Goal: Information Seeking & Learning: Find specific page/section

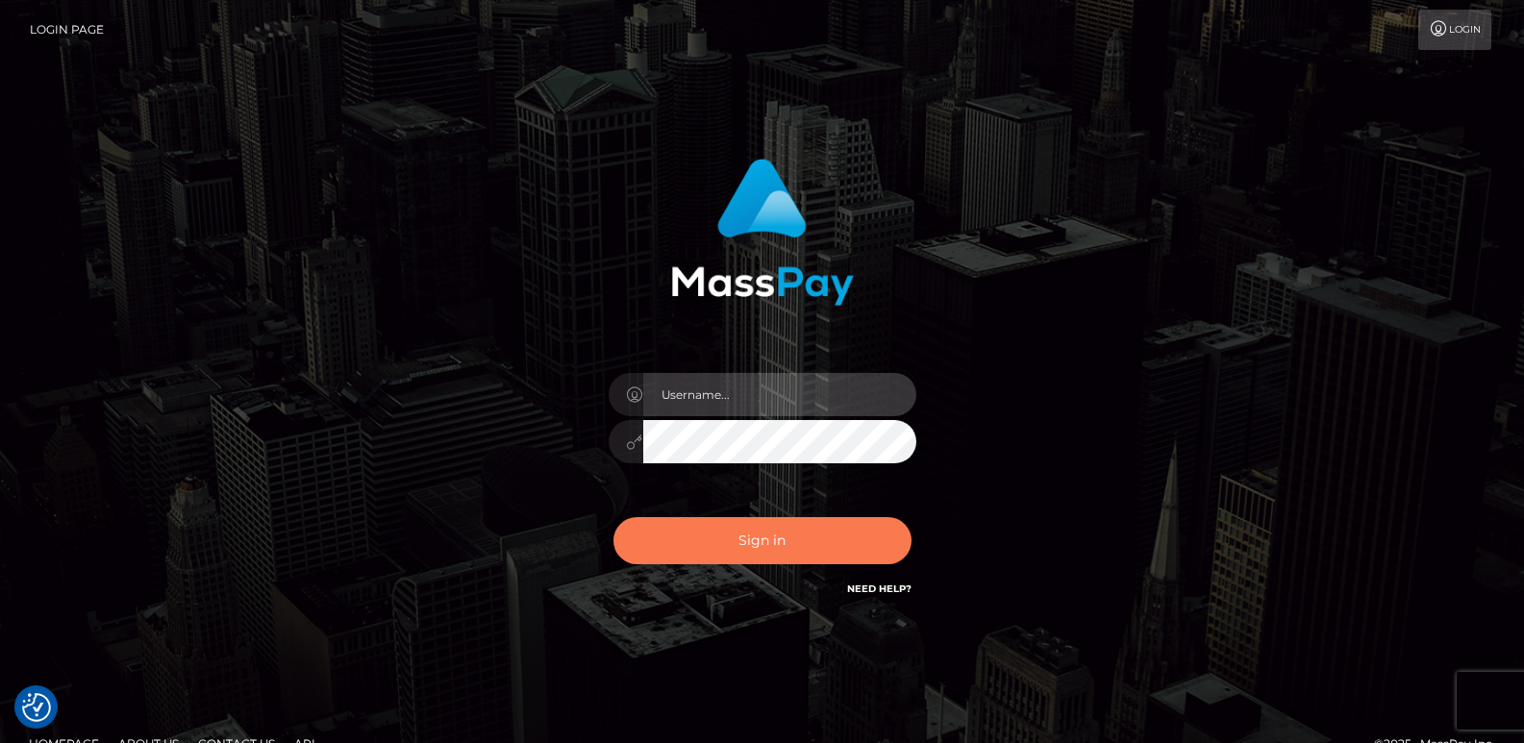
type input "ts2.es"
click at [726, 533] on button "Sign in" at bounding box center [763, 540] width 298 height 47
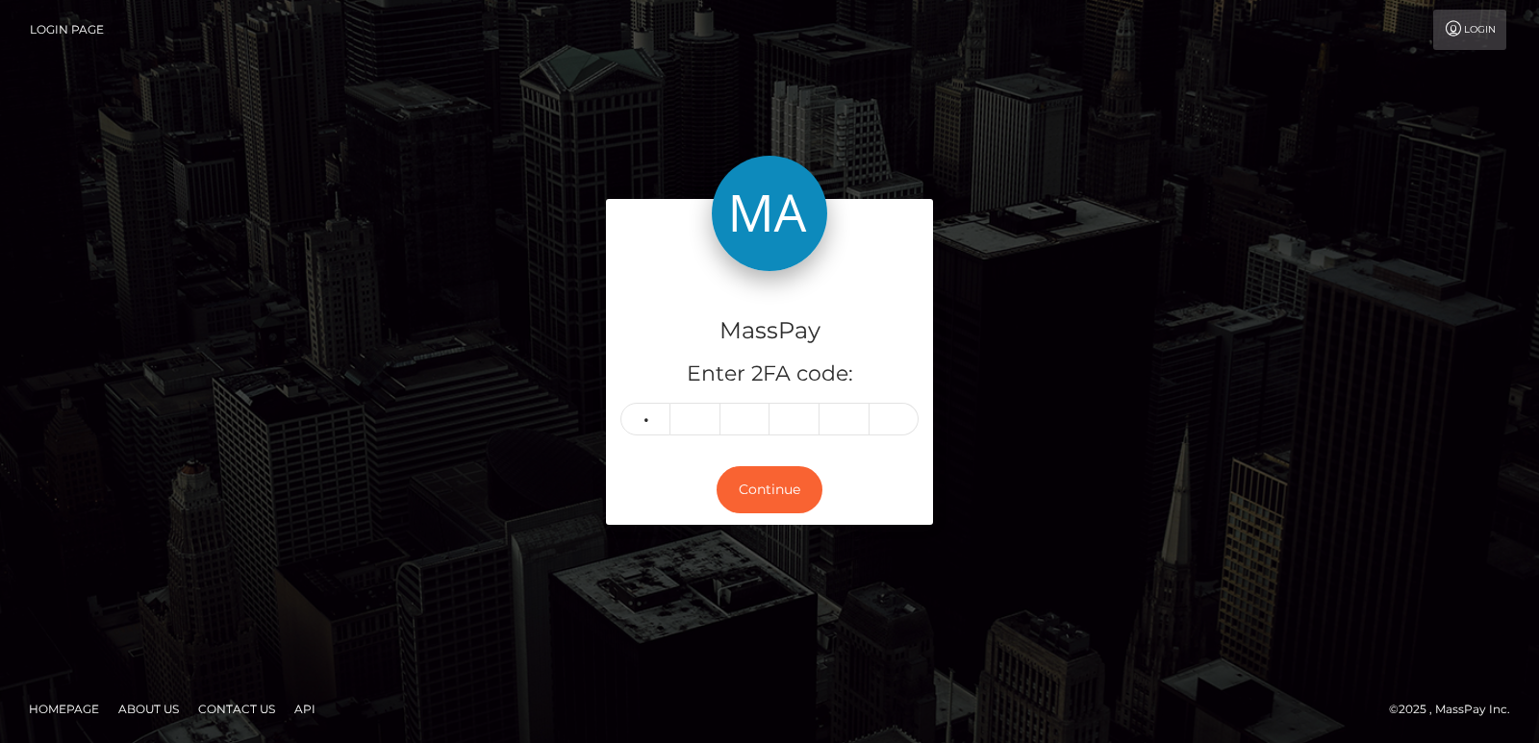
type input "4"
type input "1"
type input "9"
type input "5"
type input "7"
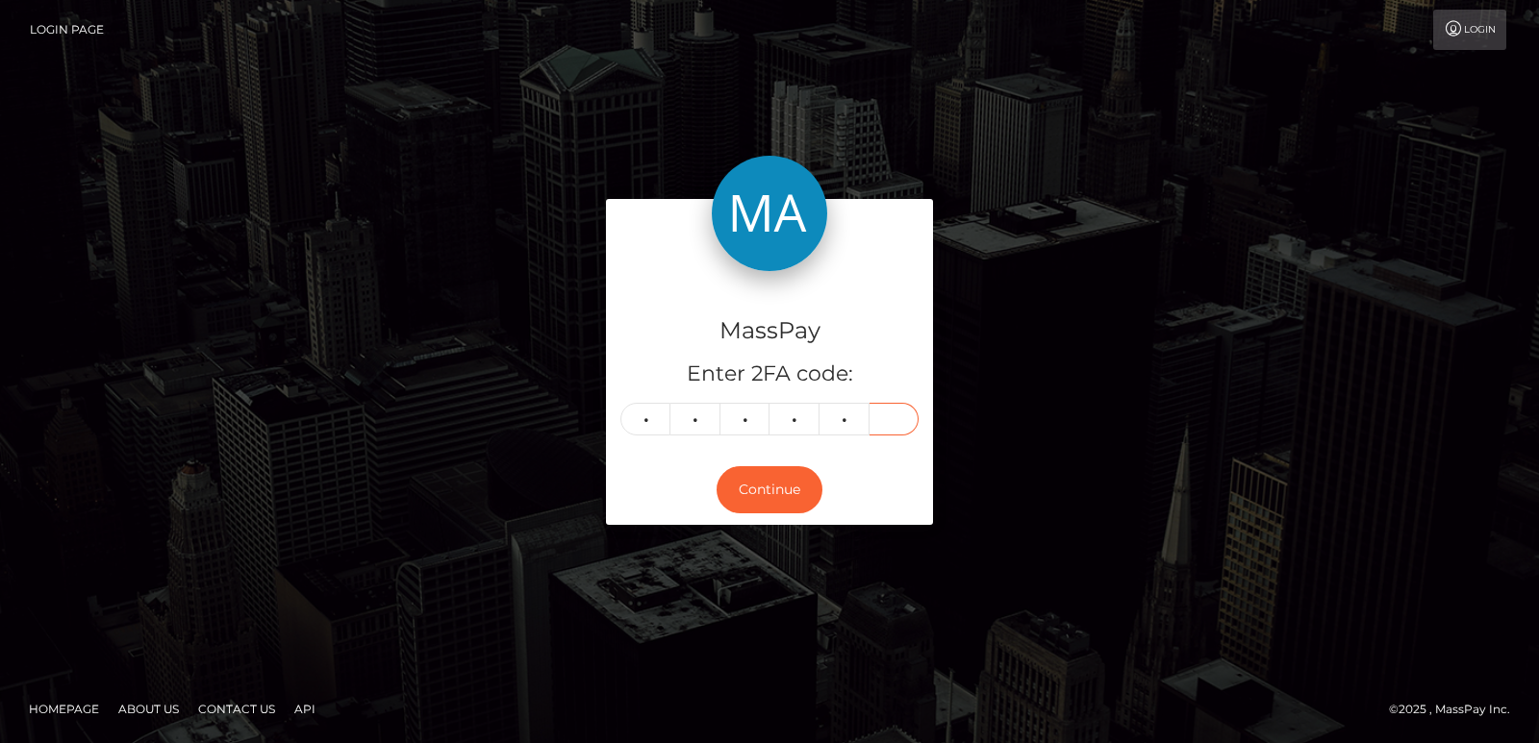
type input "3"
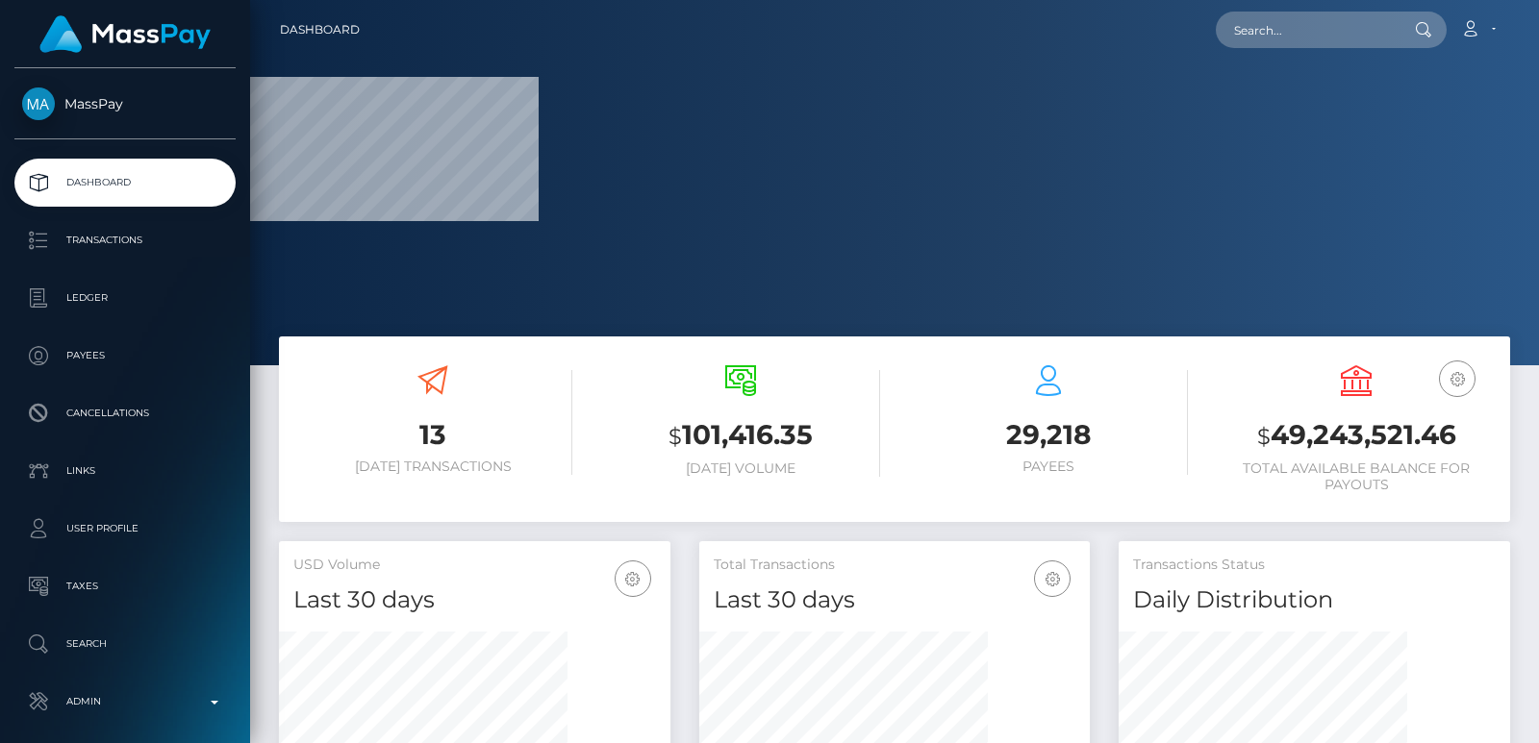
scroll to position [341, 390]
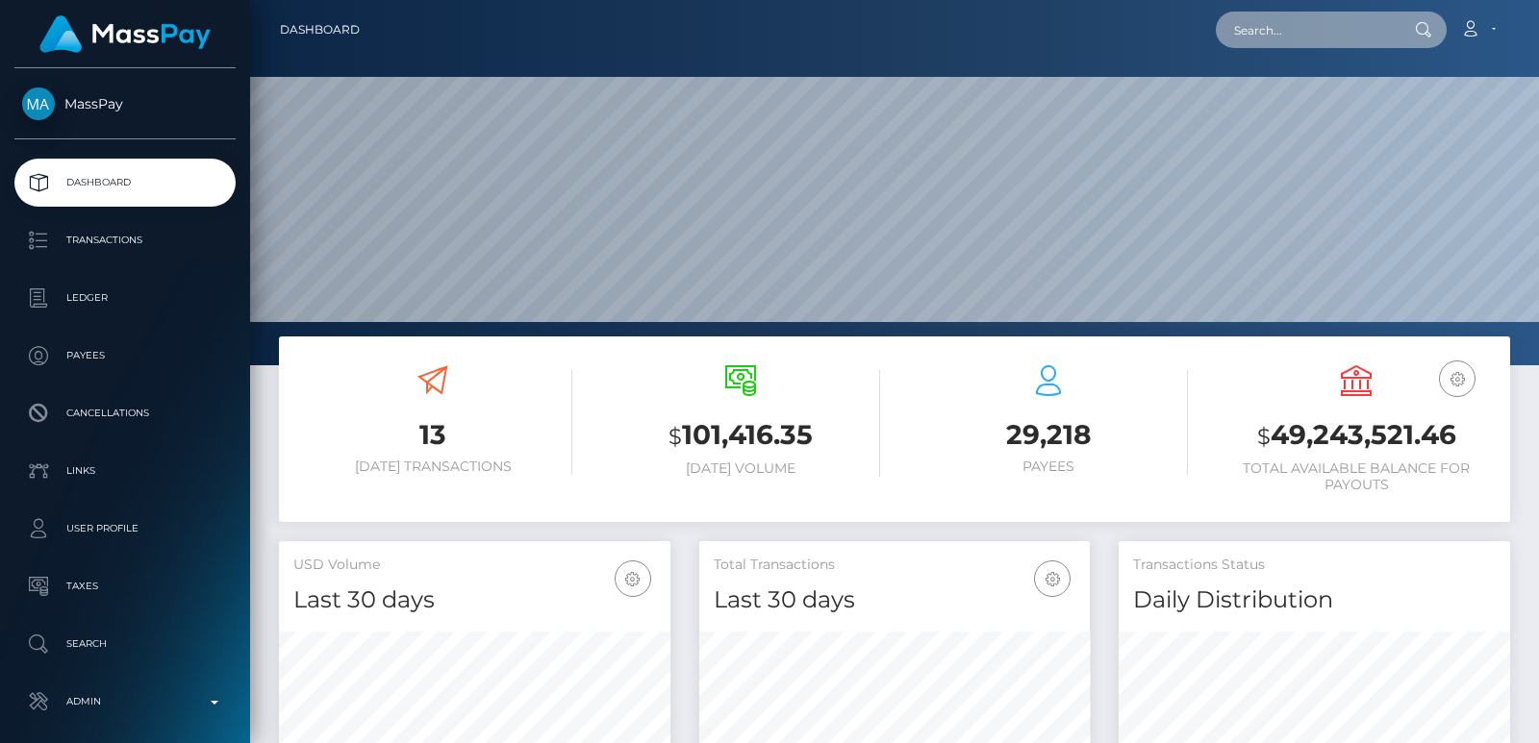
click at [1251, 30] on input "text" at bounding box center [1306, 30] width 181 height 37
paste input "9d68d807-1f2d-43be-94a7-9b52b91ede1d"
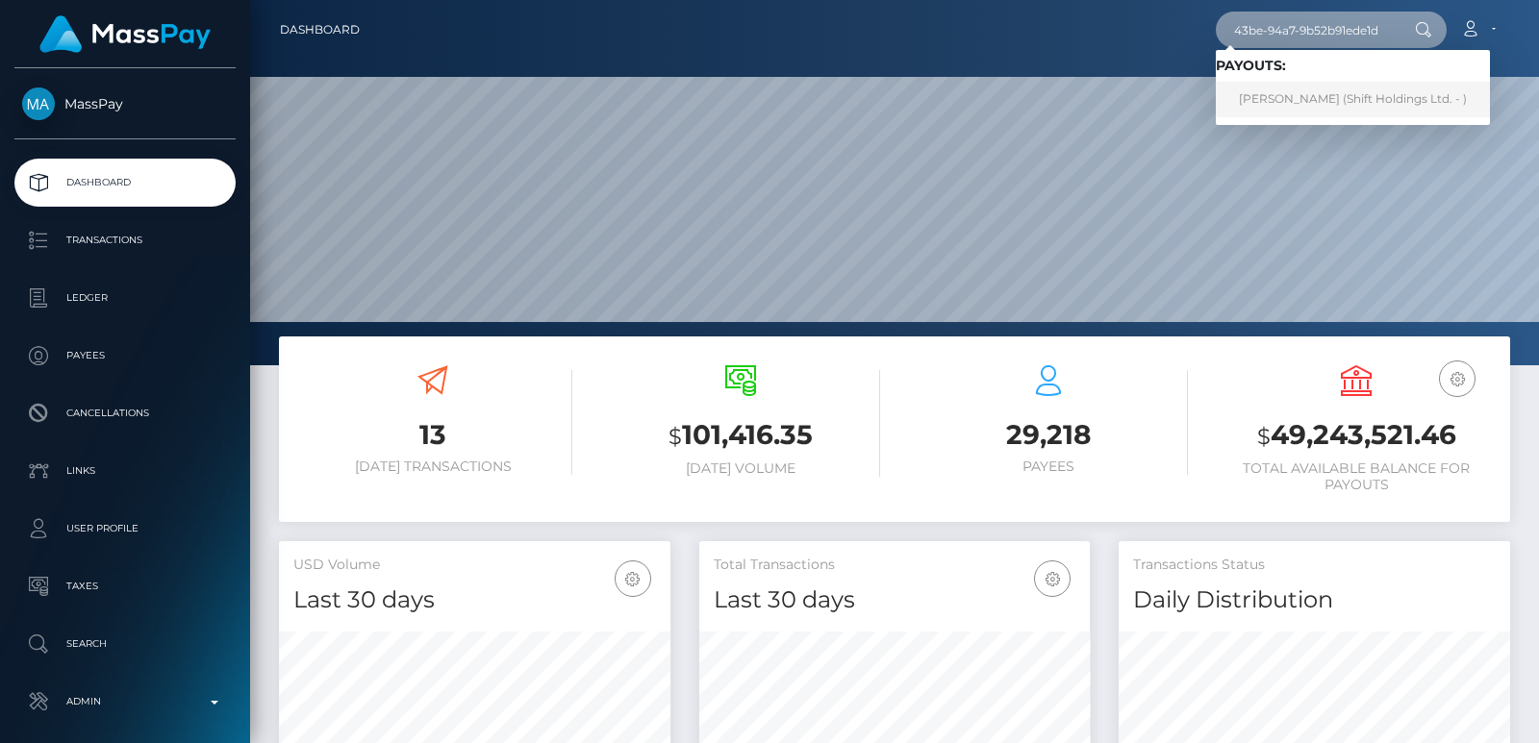
type input "9d68d807-1f2d-43be-94a7-9b52b91ede1d"
click at [1319, 116] on link "Guilherme Pescuma (Shift Holdings Ltd. - )" at bounding box center [1353, 100] width 274 height 36
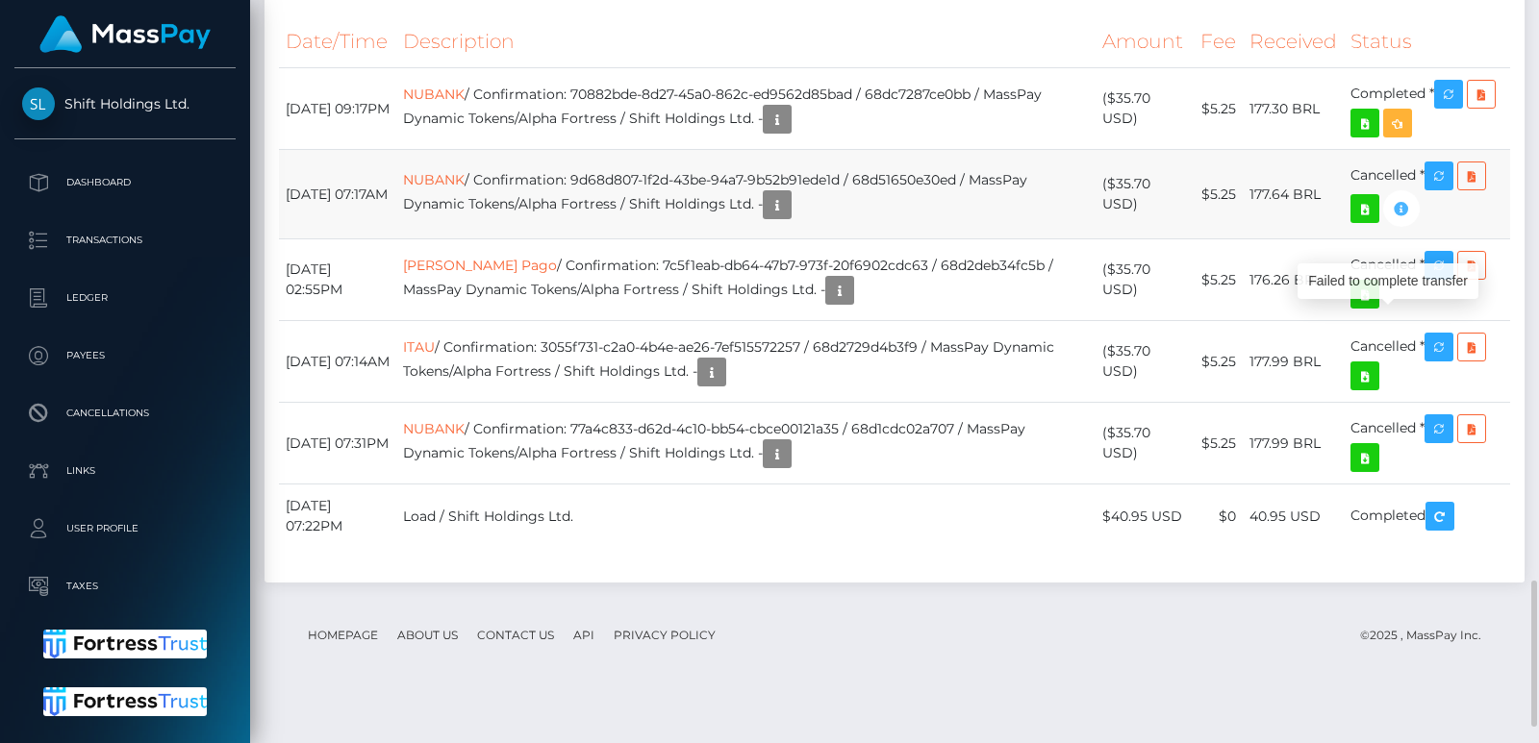
scroll to position [231, 390]
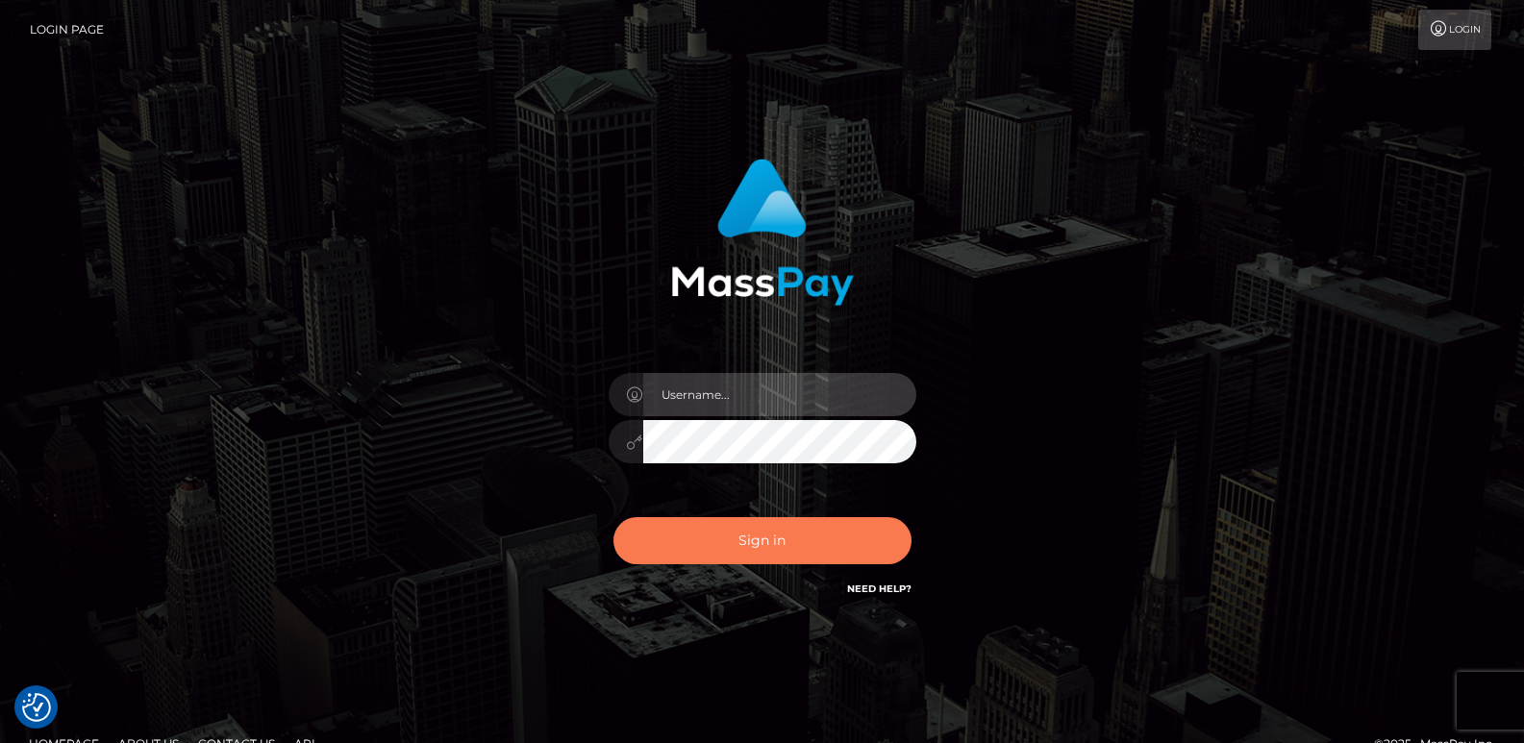
type input "[DOMAIN_NAME]"
click at [723, 552] on button "Sign in" at bounding box center [763, 540] width 298 height 47
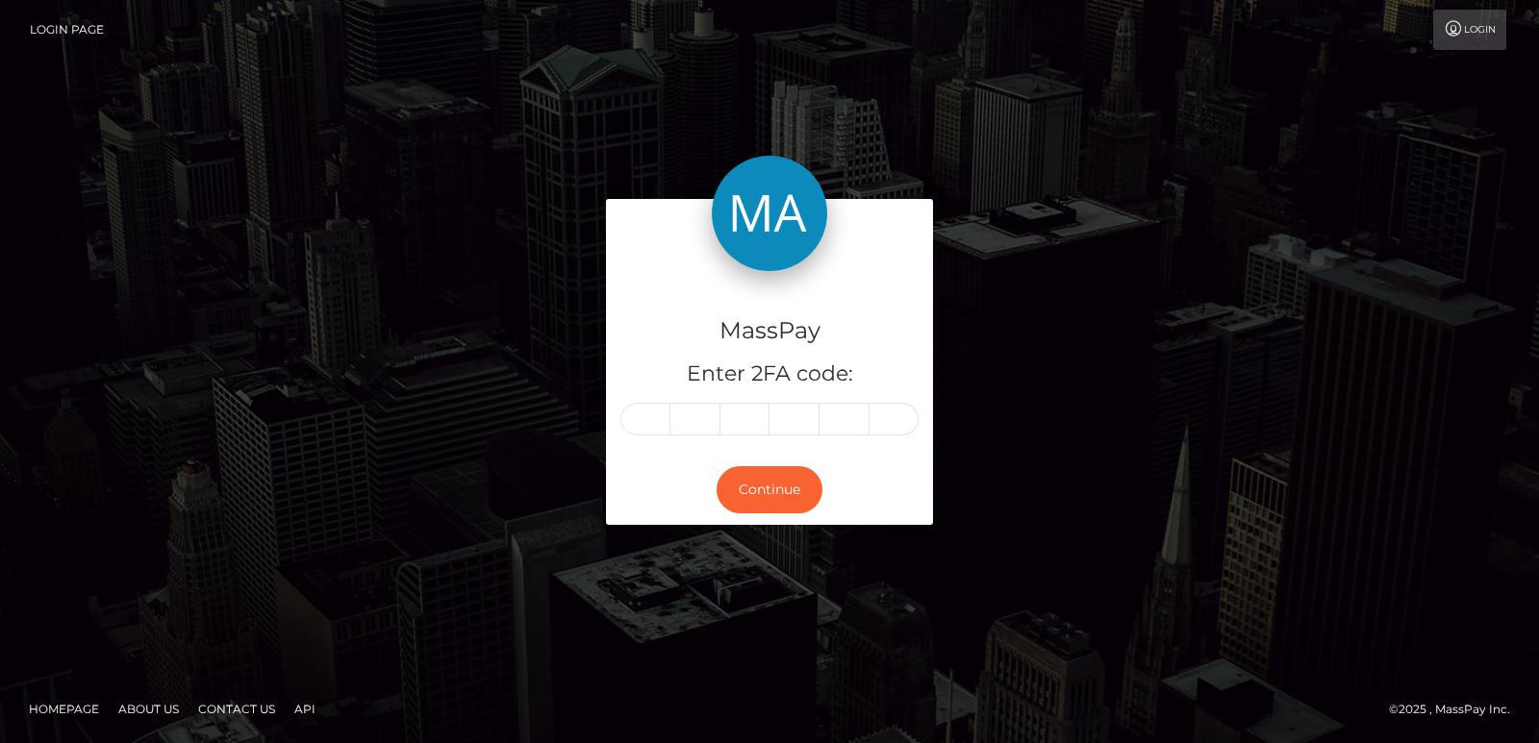
click at [723, 552] on div "MassPay Enter 2FA code: Continue" at bounding box center [769, 372] width 1539 height 634
click at [659, 400] on div "MassPay Enter 2FA code:" at bounding box center [769, 363] width 327 height 185
click at [650, 423] on input "text" at bounding box center [645, 419] width 50 height 33
type input "4"
type input "3"
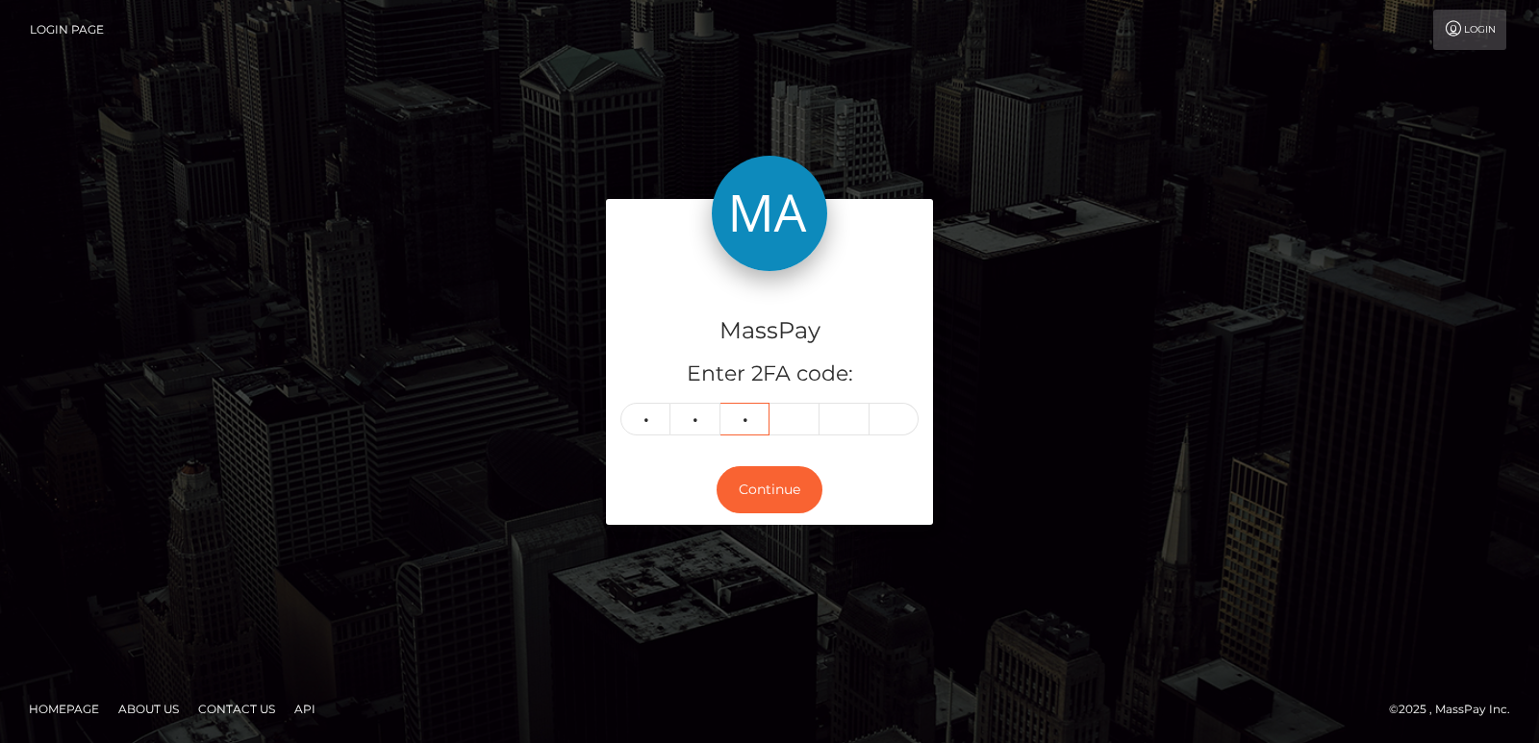
type input "1"
type input "4"
type input "6"
type input "5"
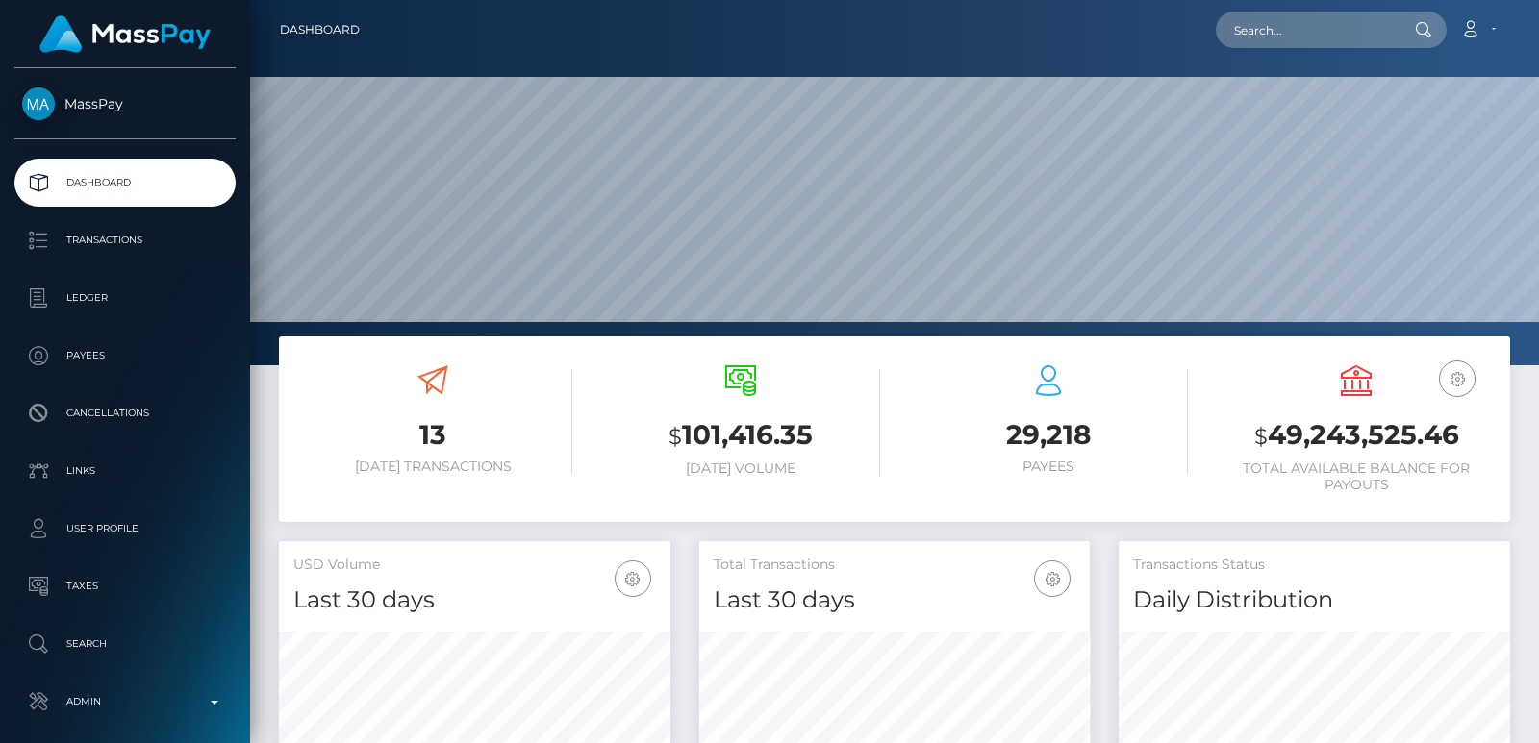
scroll to position [341, 390]
click at [1282, 25] on input "text" at bounding box center [1306, 30] width 181 height 37
paste input "zll16651@gmail.com"
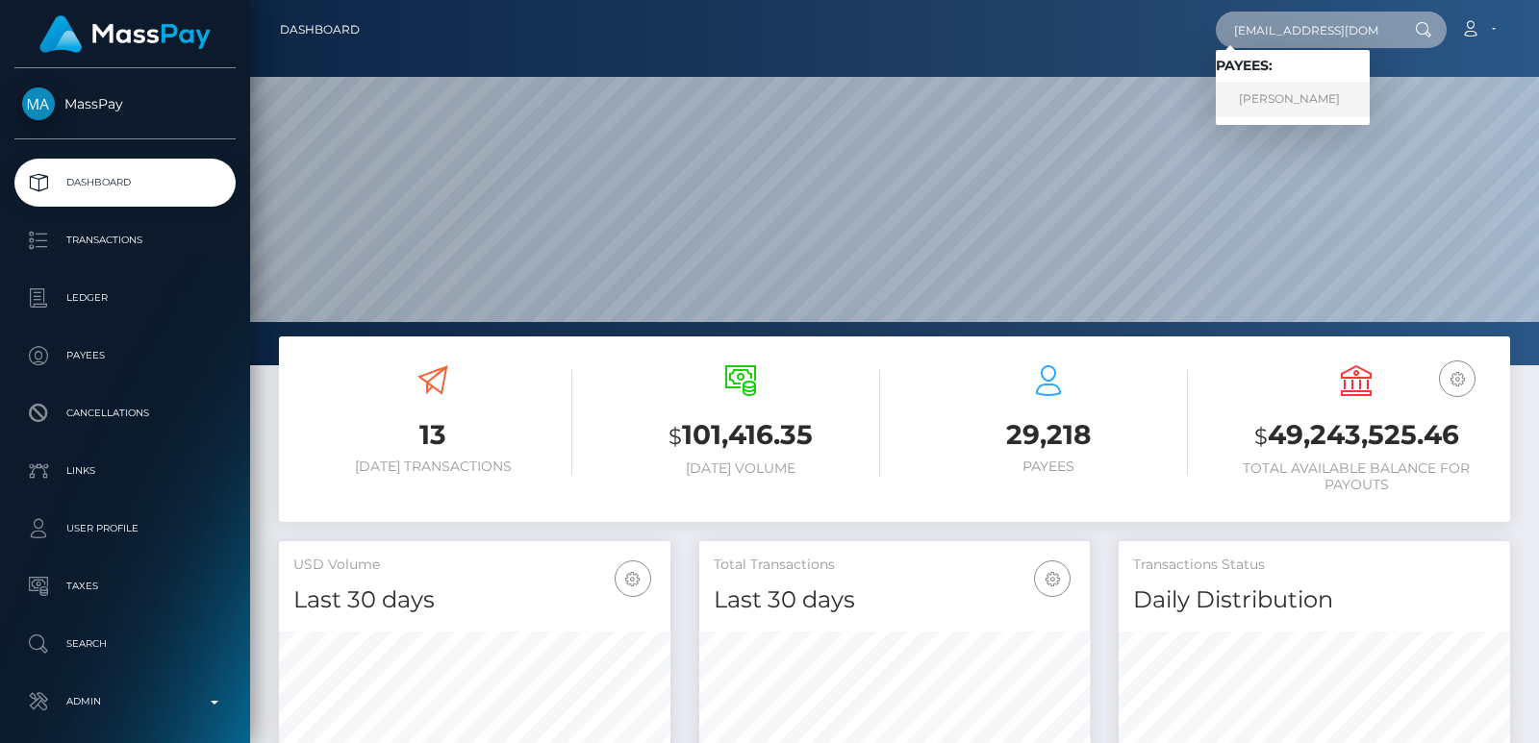
type input "zll16651@gmail.com"
click at [1278, 92] on link "麗麗 鄭" at bounding box center [1293, 100] width 154 height 36
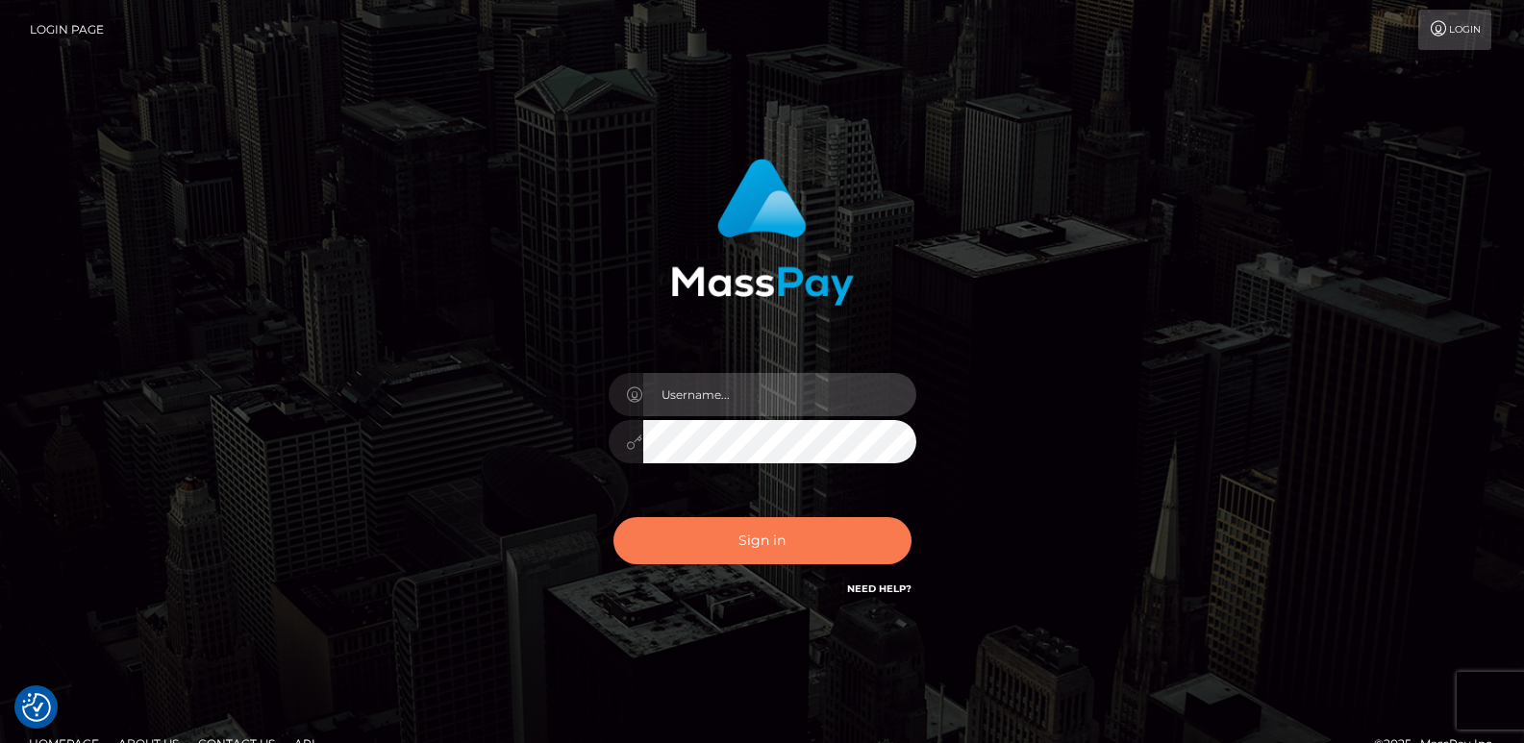
type input "ts2.es"
click at [757, 542] on button "Sign in" at bounding box center [763, 540] width 298 height 47
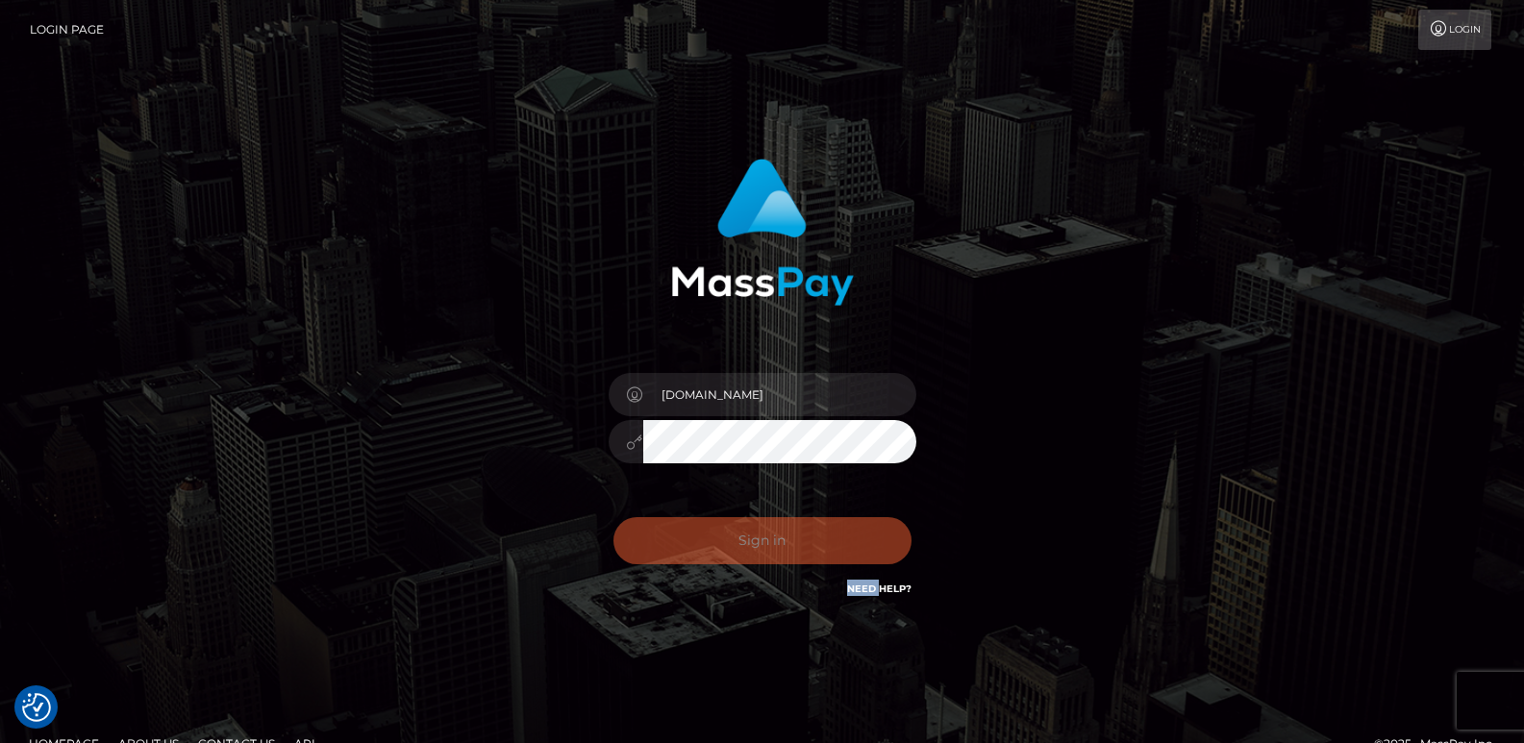
click at [757, 542] on div "Sign in Need Help?" at bounding box center [762, 549] width 337 height 86
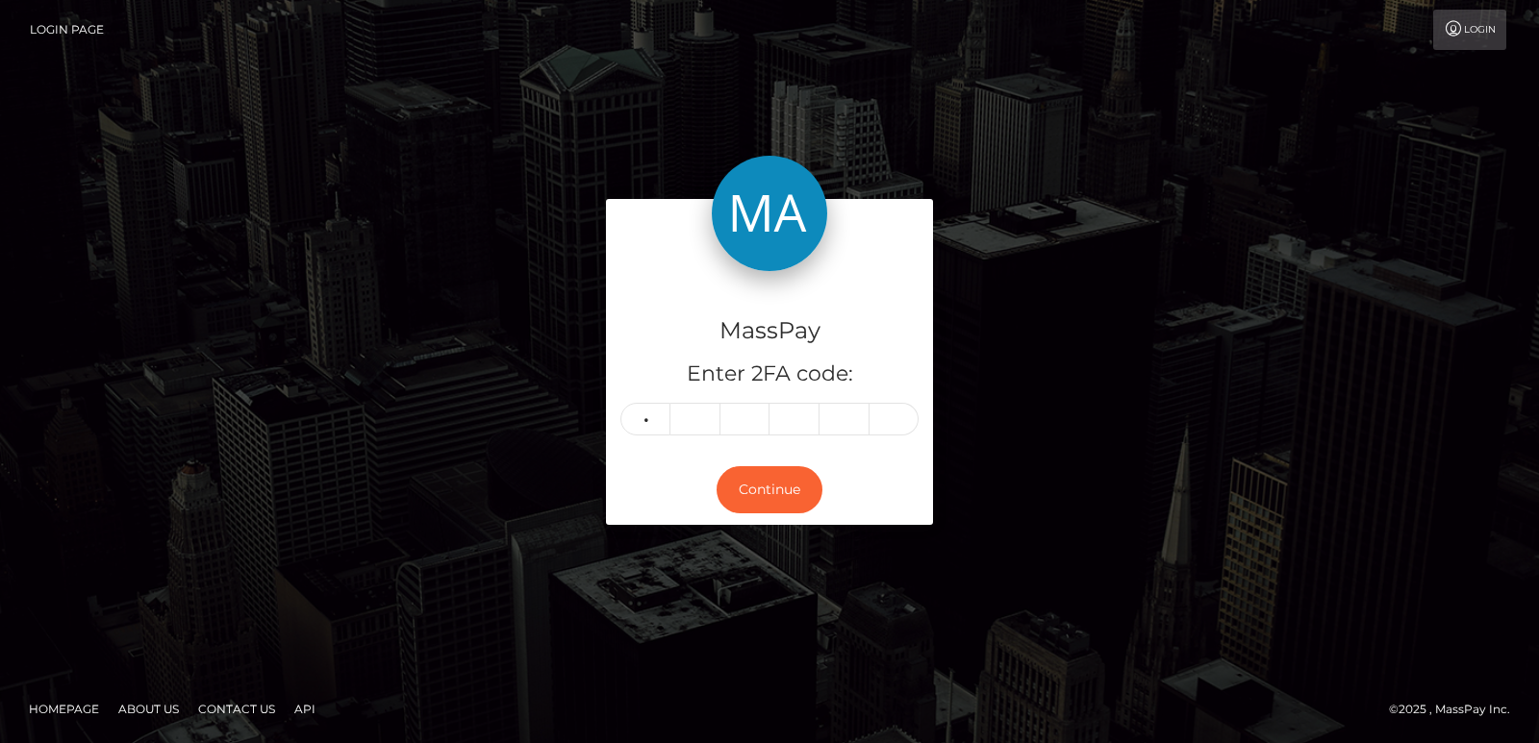
type input "7"
type input "9"
type input "4"
type input "9"
type input "4"
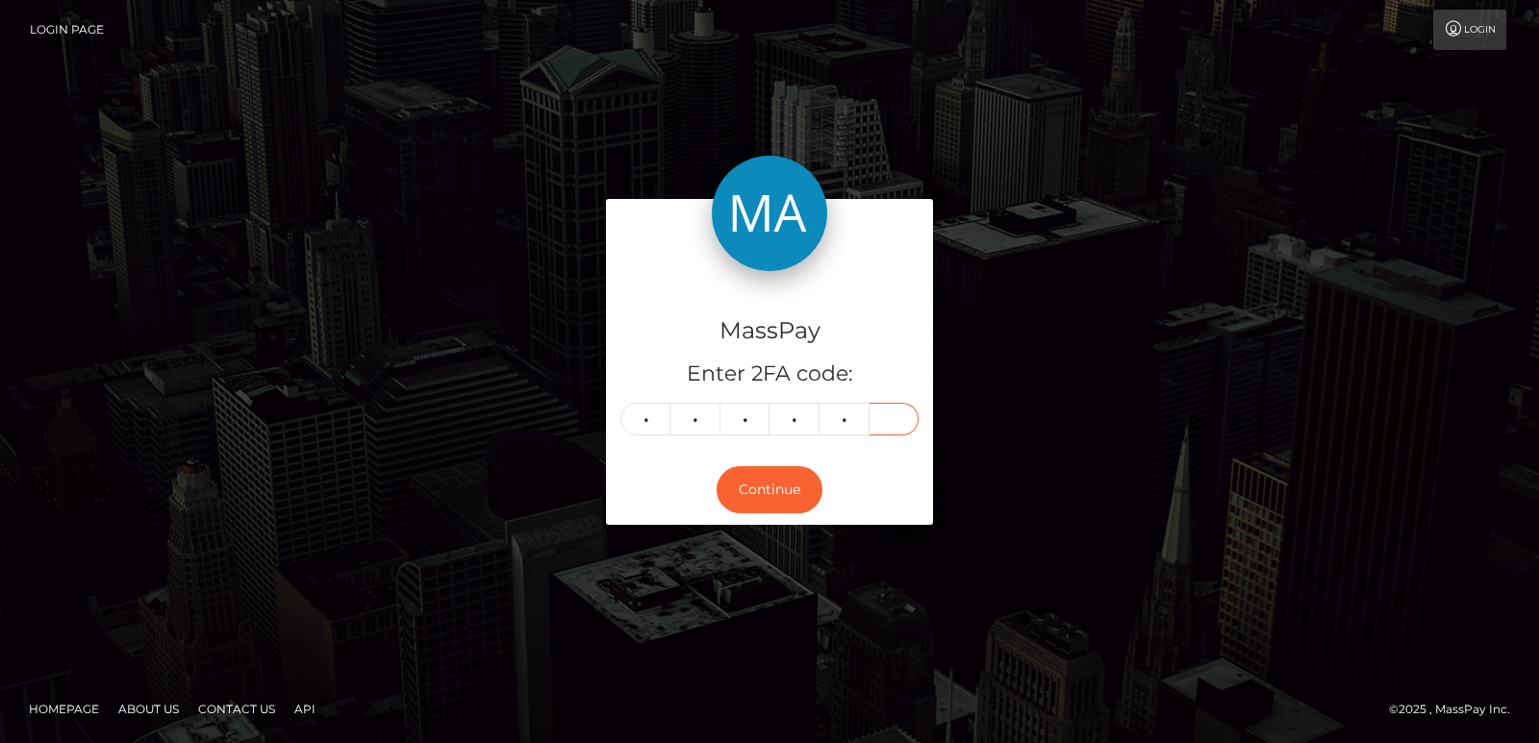
type input "9"
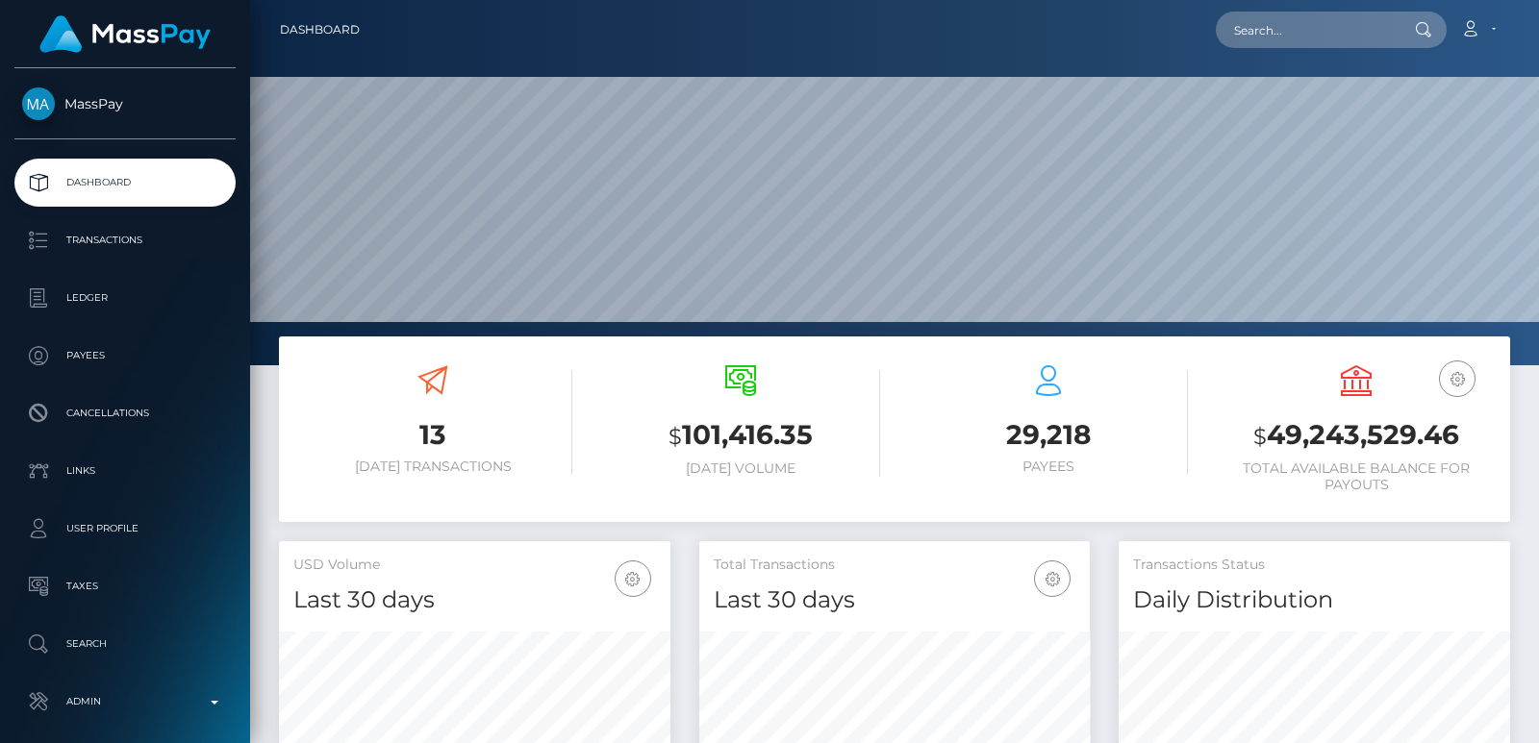
scroll to position [341, 390]
click at [1271, 29] on input "text" at bounding box center [1306, 30] width 181 height 37
paste input "andreharrison1997@hotmail.com"
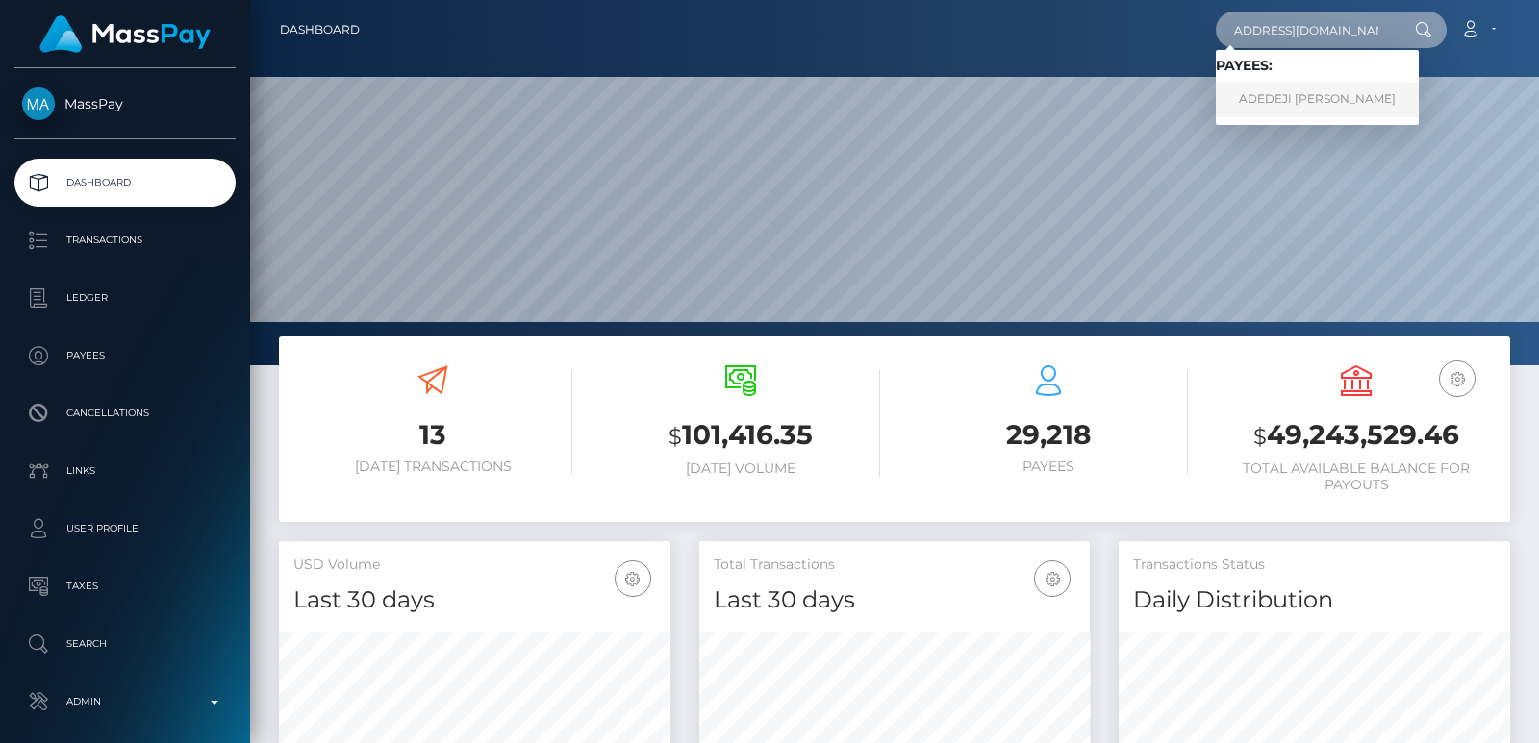
type input "andreharrison1997@hotmail.com"
click at [1349, 103] on link "ADEDEJI OLUFEMI D AJETUNMOBI" at bounding box center [1317, 100] width 203 height 36
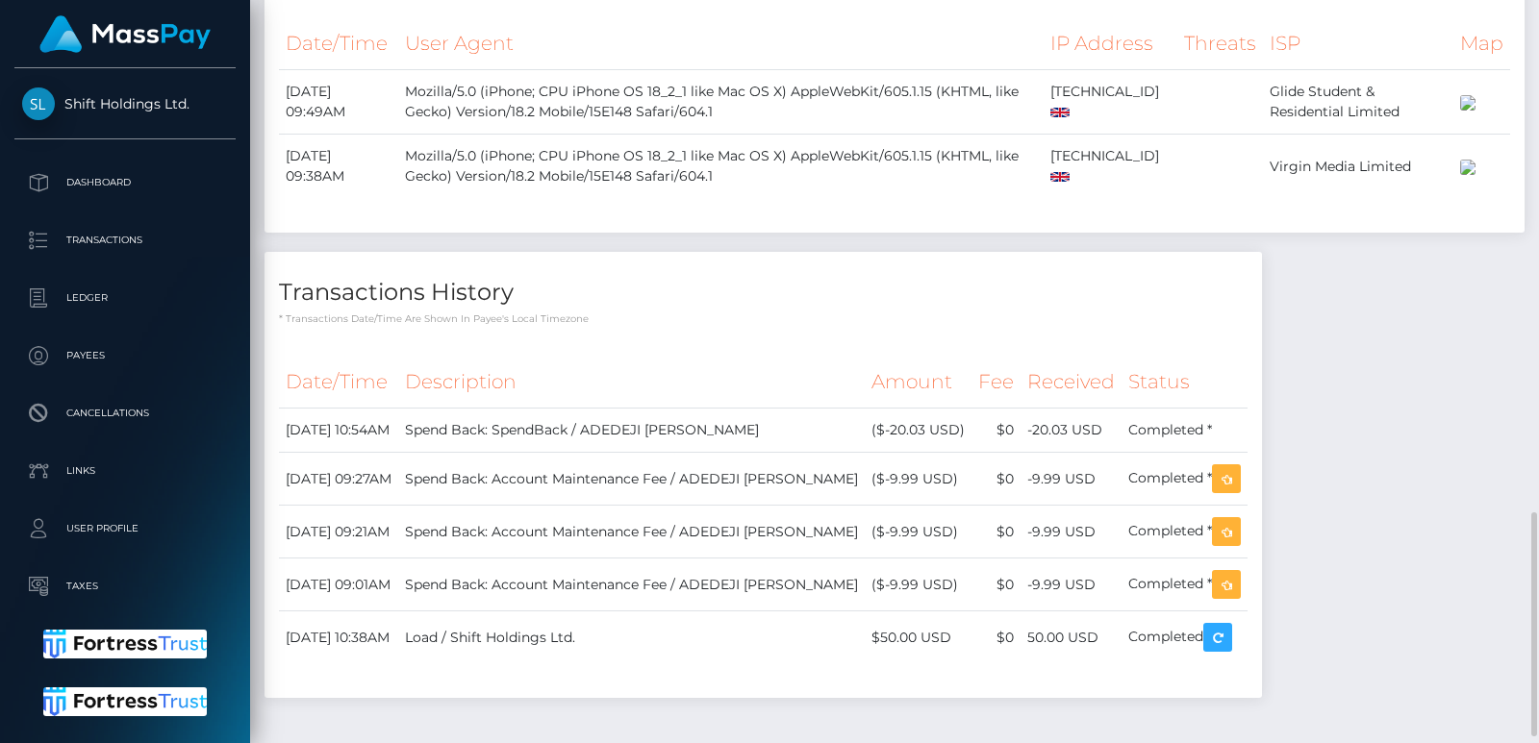
scroll to position [1713, 0]
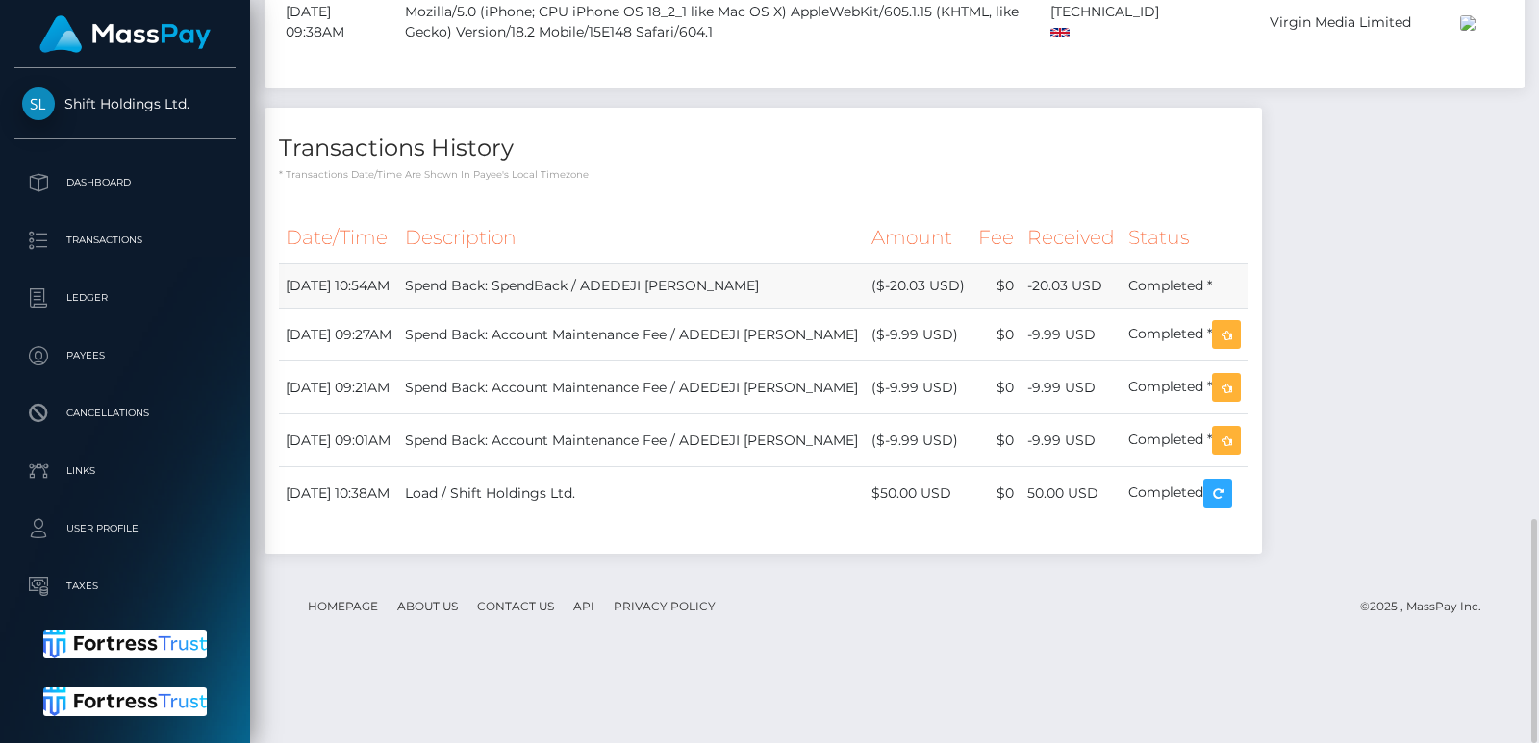
drag, startPoint x: 286, startPoint y: 353, endPoint x: 1345, endPoint y: 363, distance: 1059.8
click at [1247, 309] on tr "[DATE] 10:54AM Spend Back: SpendBack / ADEDEJI [PERSON_NAME] ($-20.03 USD) $0 -…" at bounding box center [763, 286] width 968 height 44
copy tr "[DATE] 10:54AM Spend Back: SpendBack / ADEDEJI [PERSON_NAME] ($-20.03 USD) $0 -…"
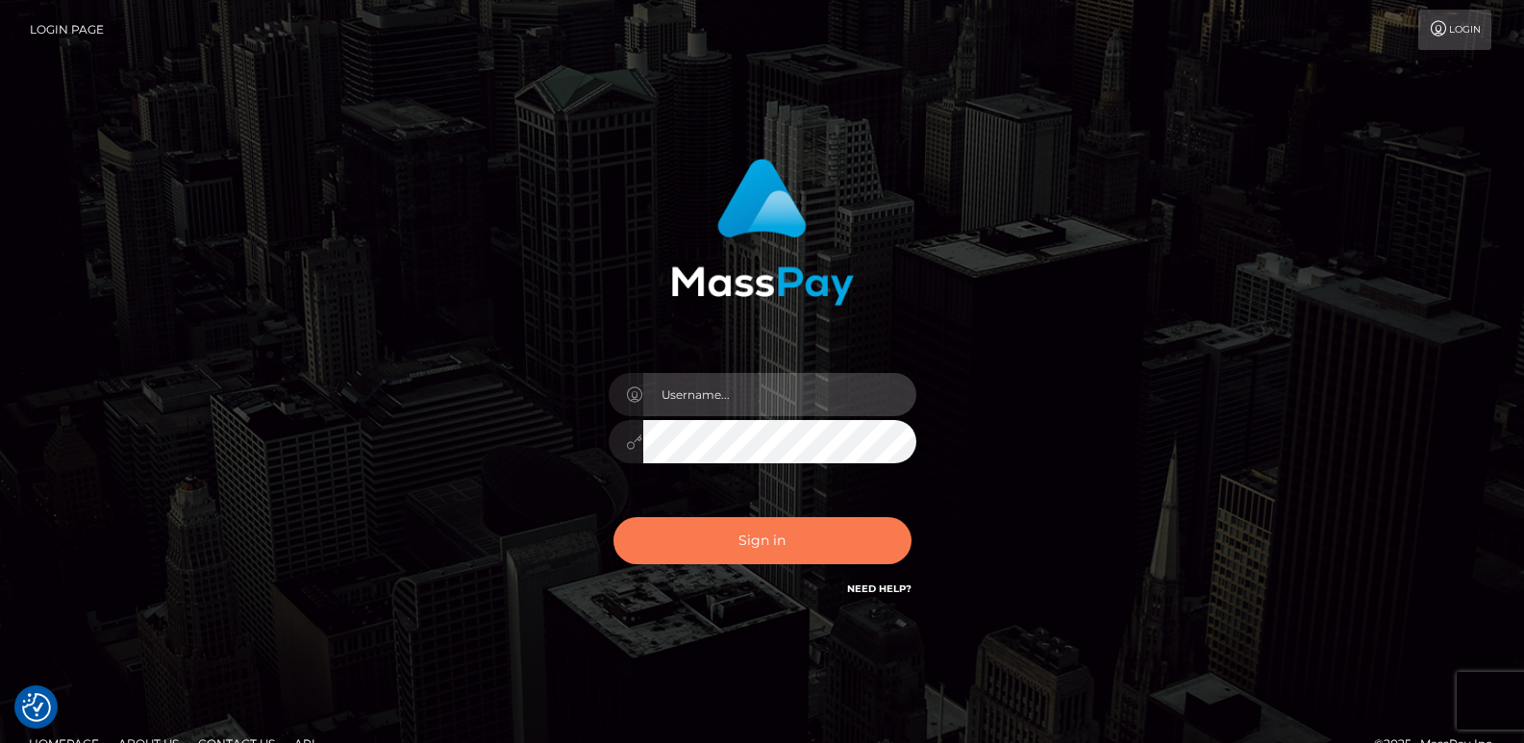
type input "[DOMAIN_NAME]"
click at [701, 538] on button "Sign in" at bounding box center [763, 540] width 298 height 47
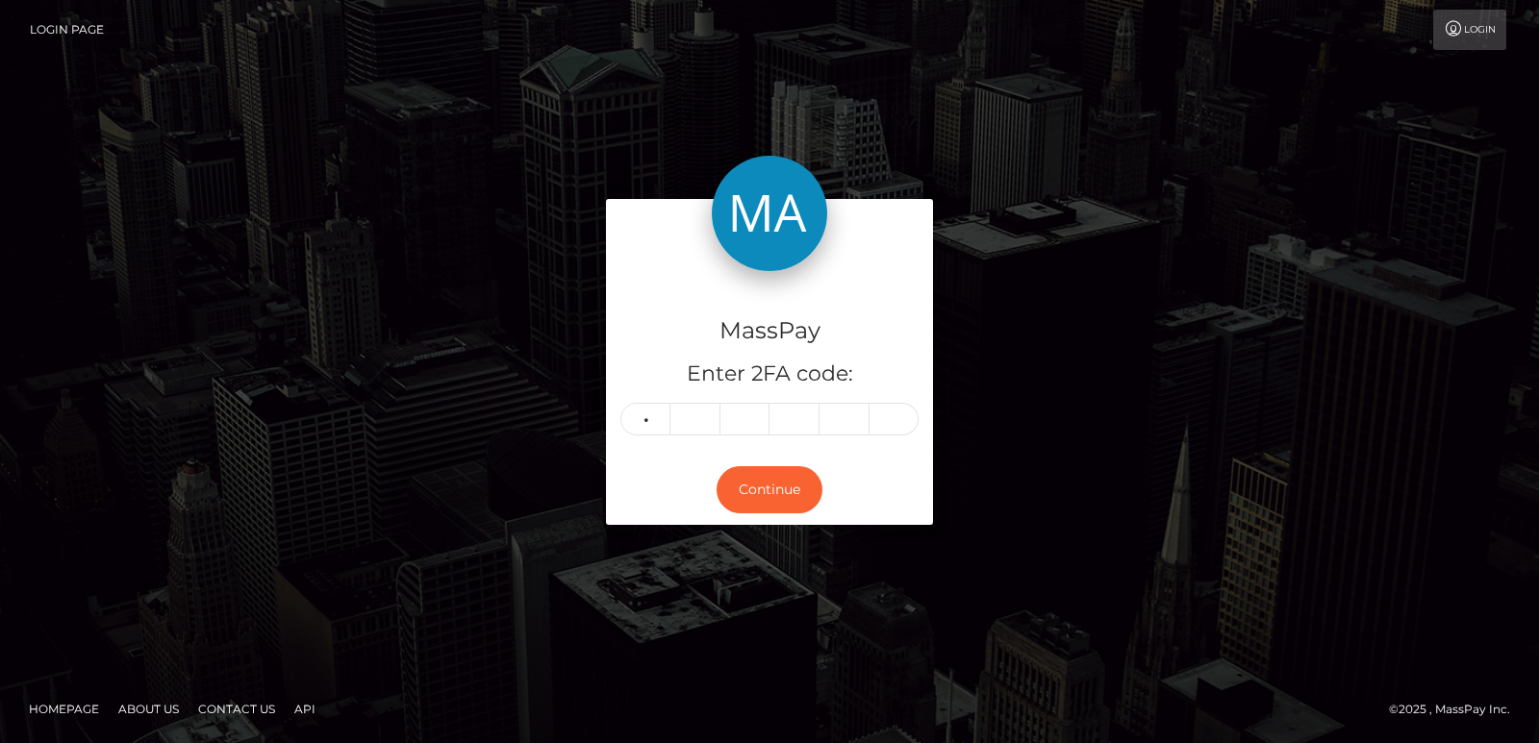
type input "8"
type input "9"
type input "2"
type input "5"
type input "6"
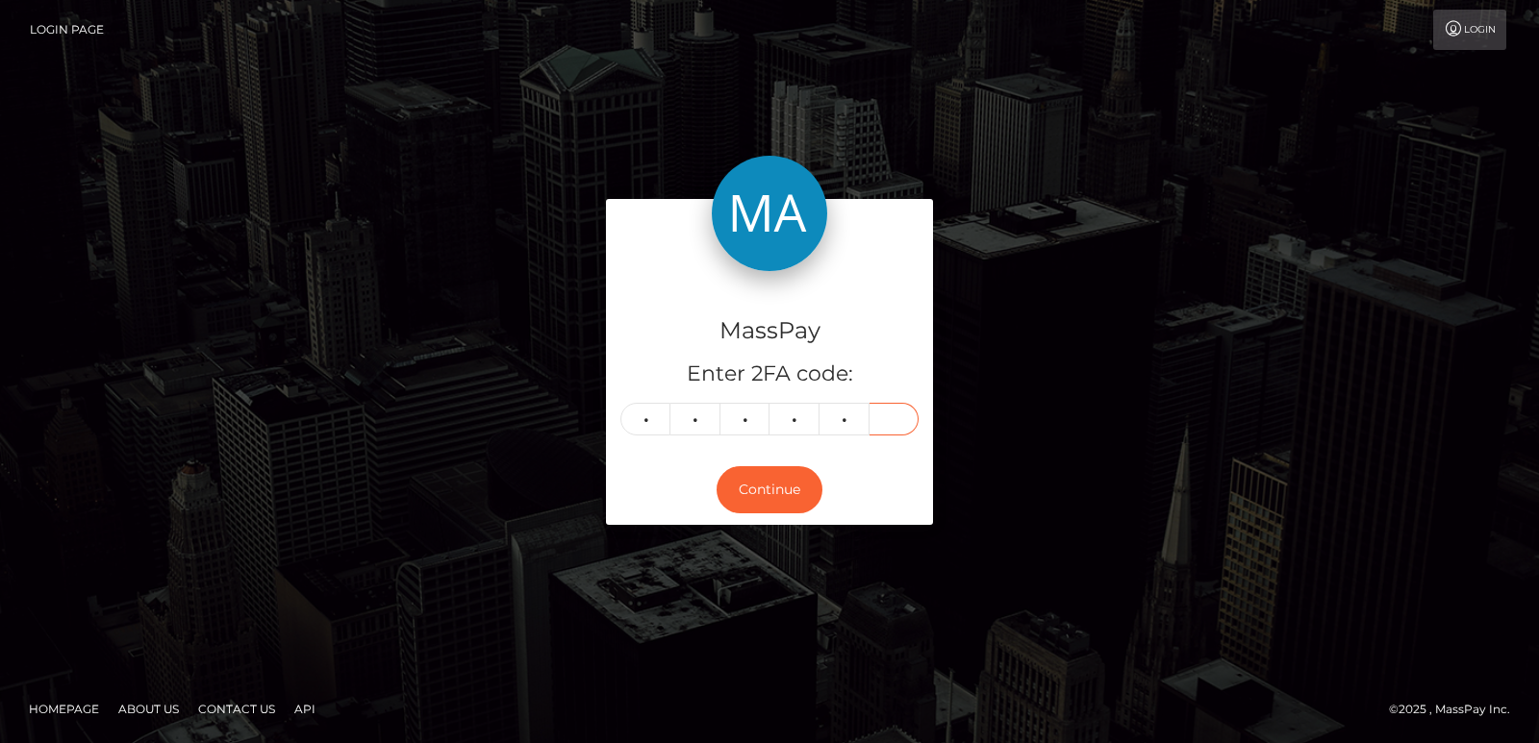
type input "8"
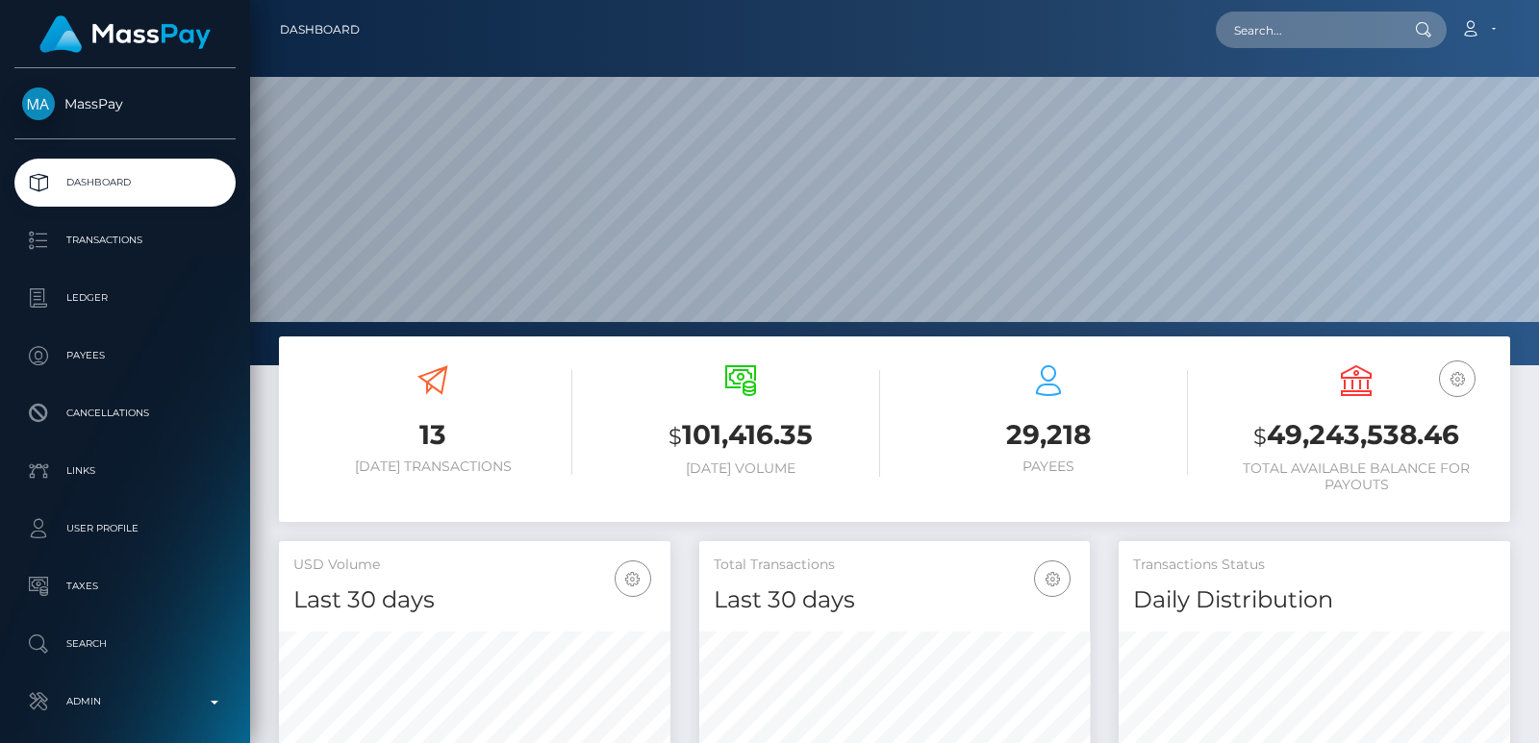
scroll to position [341, 390]
click at [1244, 18] on input "text" at bounding box center [1306, 30] width 181 height 37
paste input "ugonna.anosike@gmail.com"
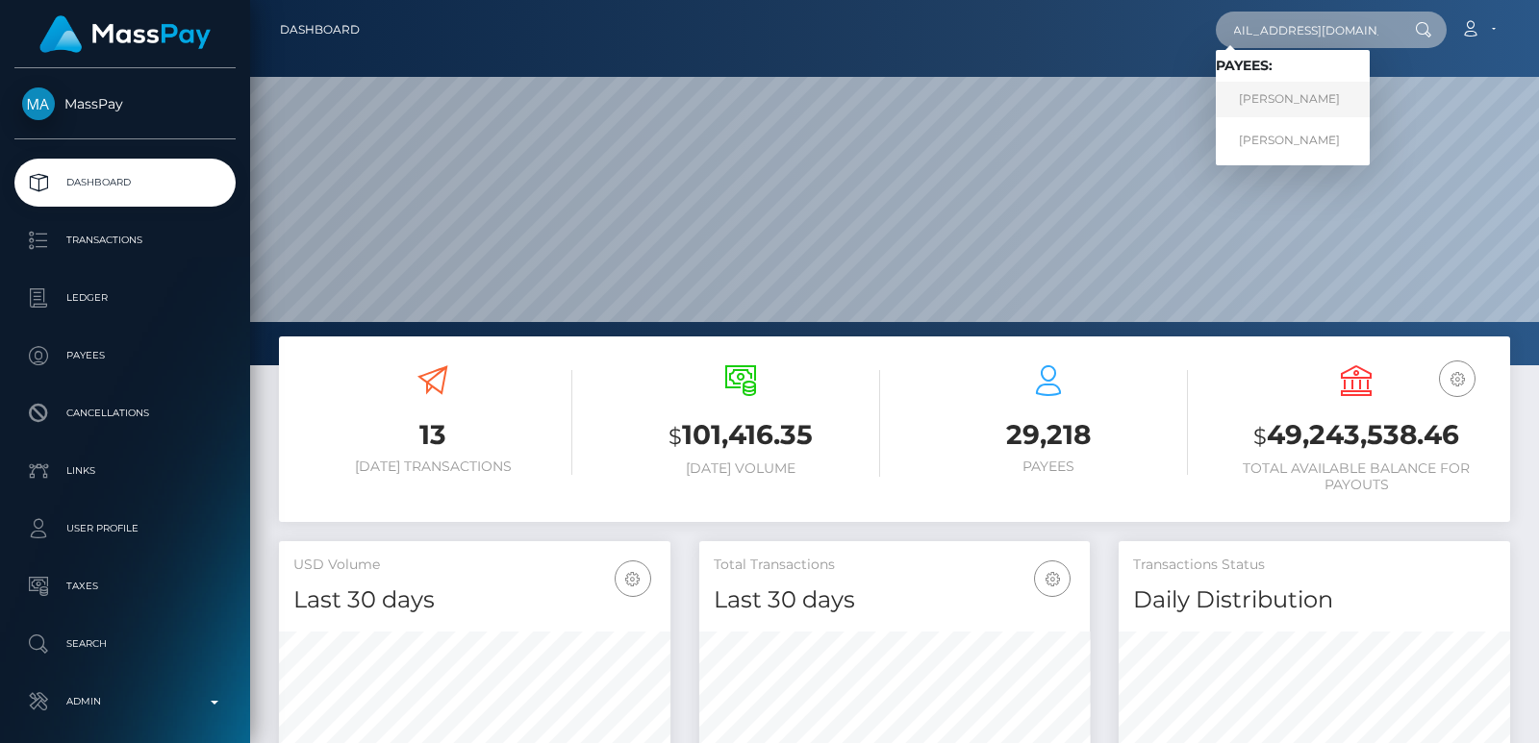
type input "ugonna.anosike@gmail.com"
click at [1293, 90] on link "Ugonna Anosike" at bounding box center [1293, 100] width 154 height 36
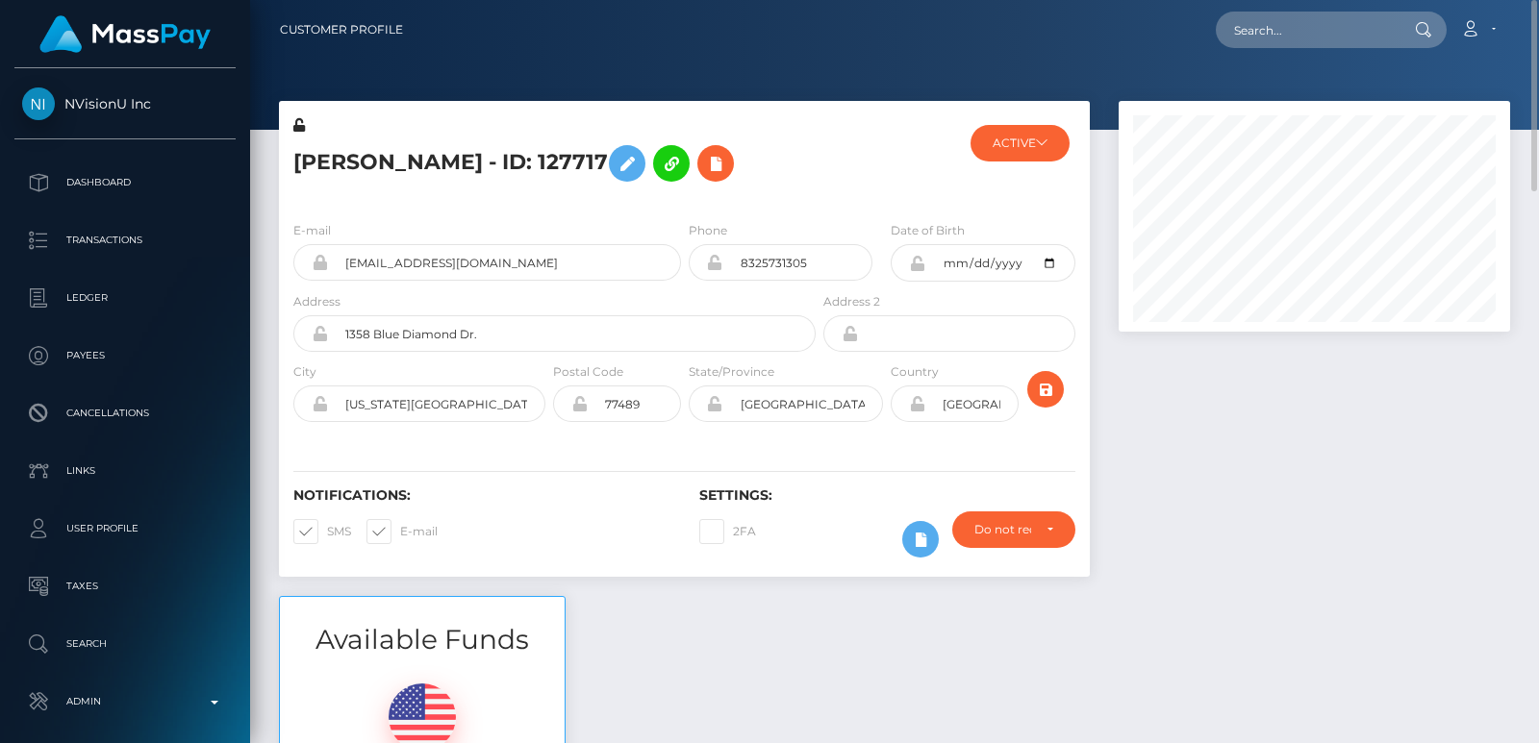
click at [366, 146] on h5 "[PERSON_NAME] - ID: 127717" at bounding box center [549, 164] width 512 height 56
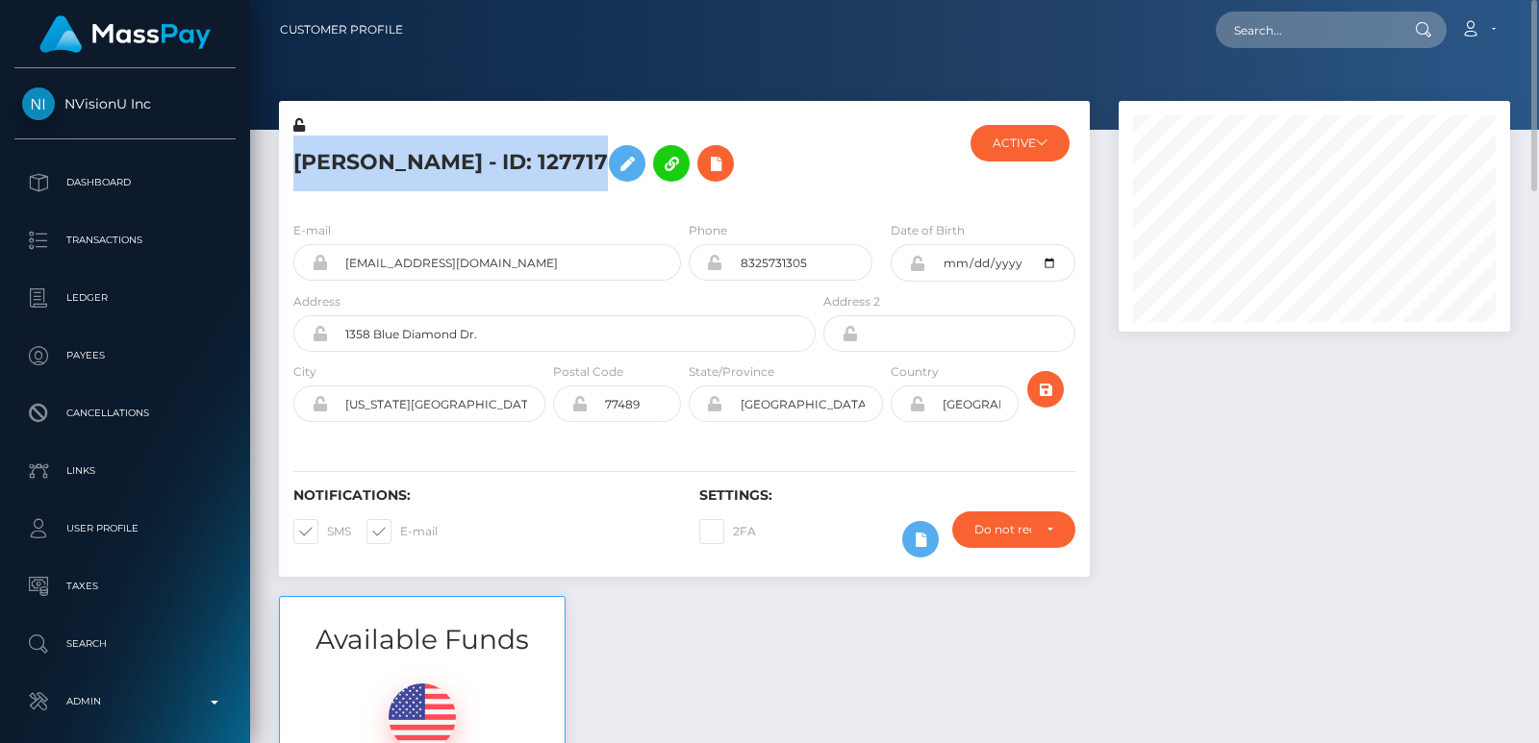
click at [366, 146] on h5 "[PERSON_NAME] - ID: 127717" at bounding box center [549, 164] width 512 height 56
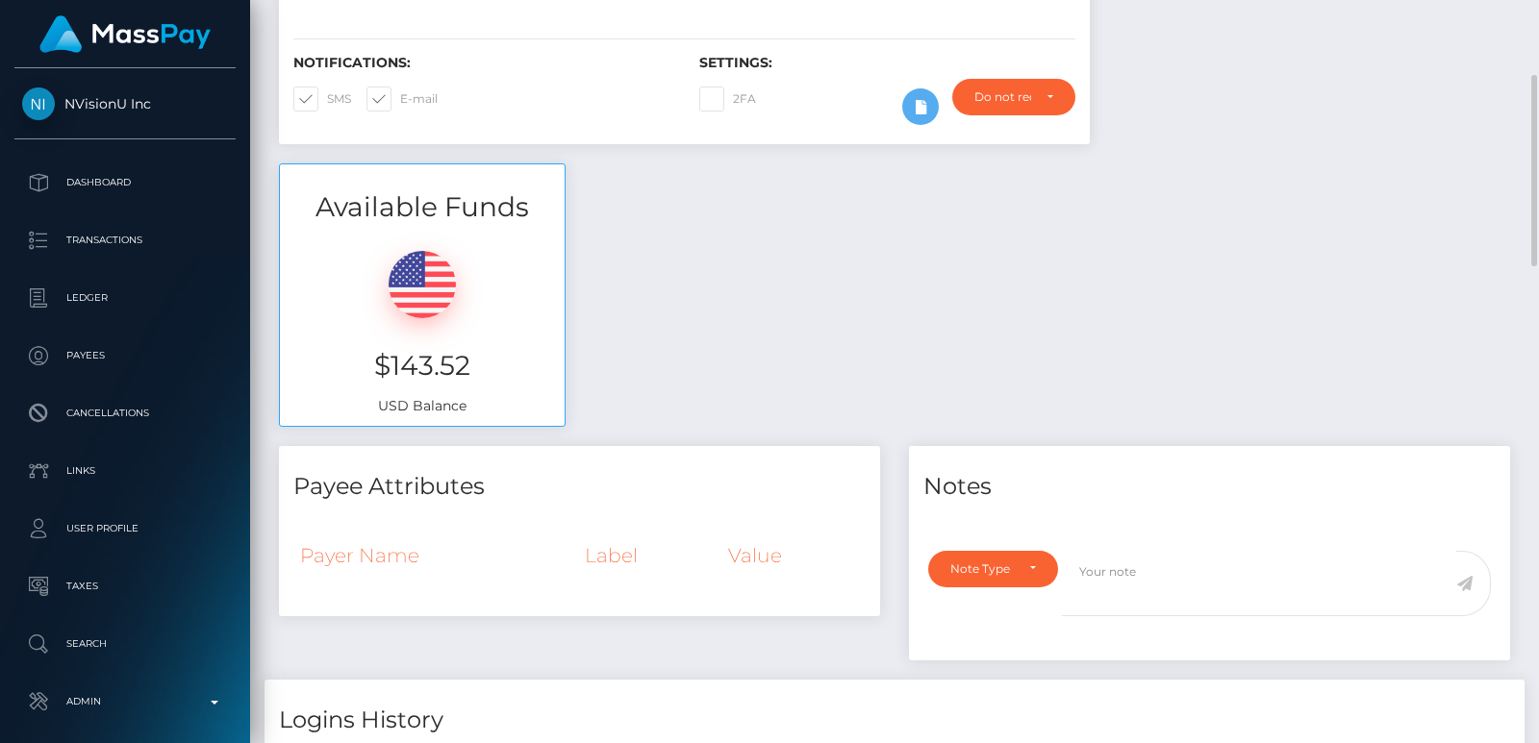
scroll to position [404, 0]
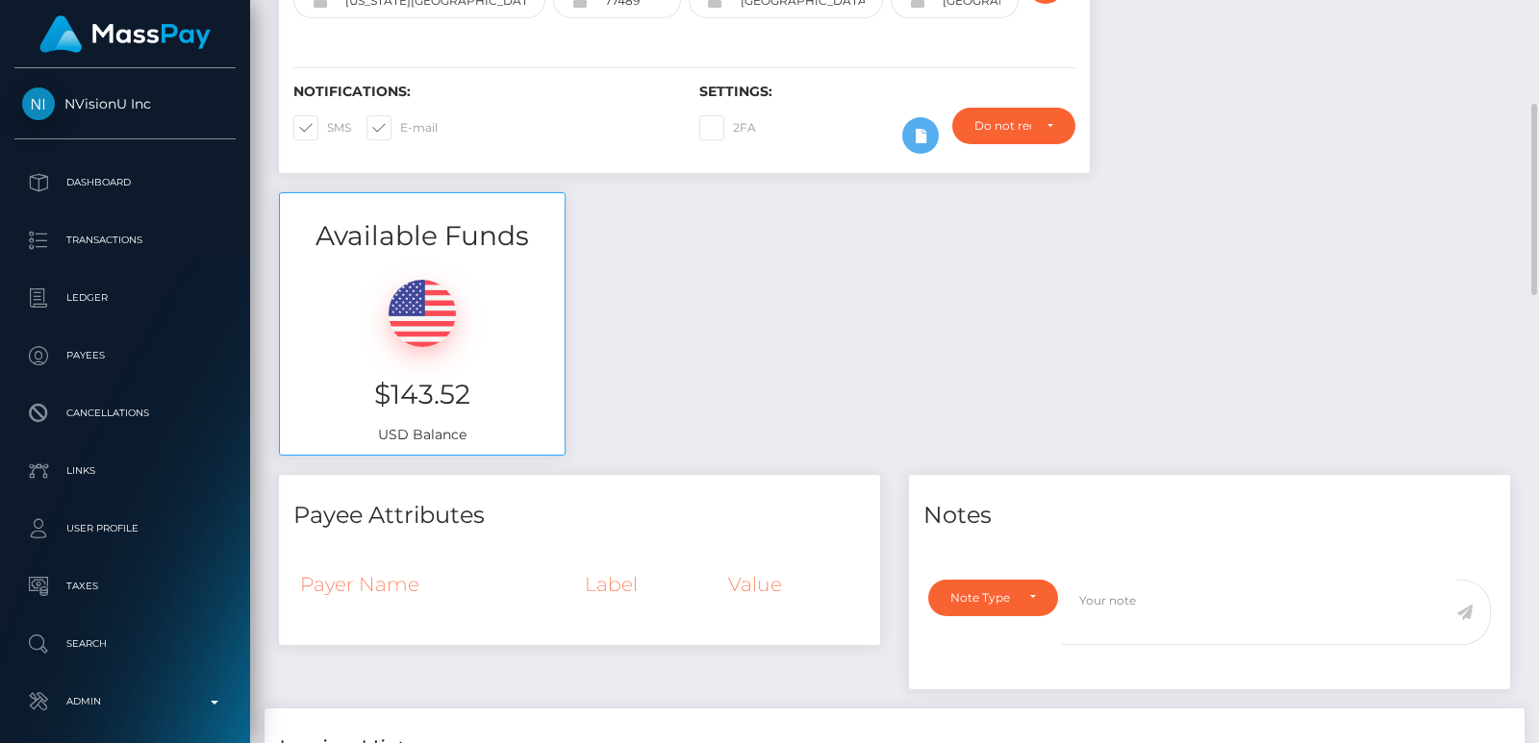
click at [404, 389] on h3 "$143.52" at bounding box center [422, 395] width 256 height 38
copy h3 "$143.52"
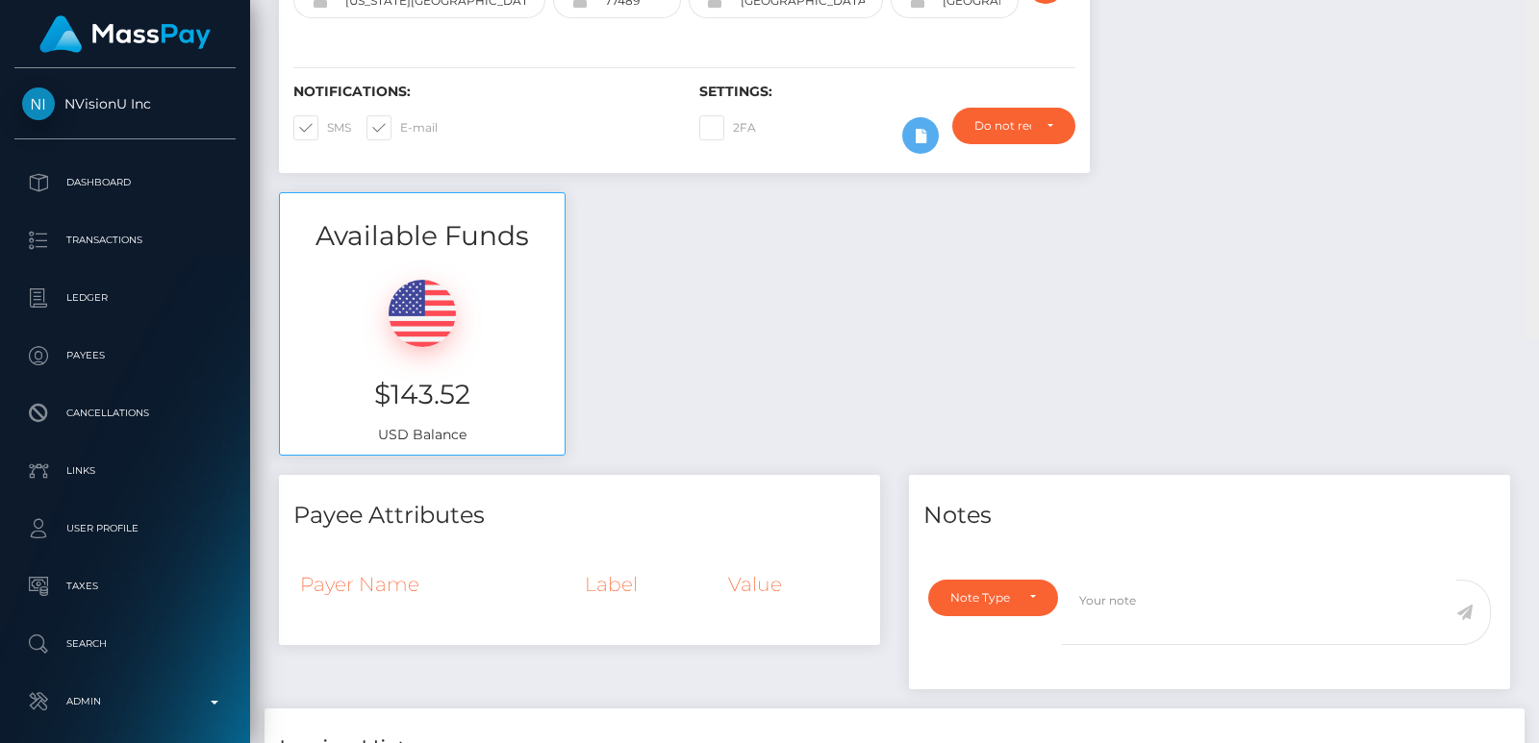
scroll to position [0, 0]
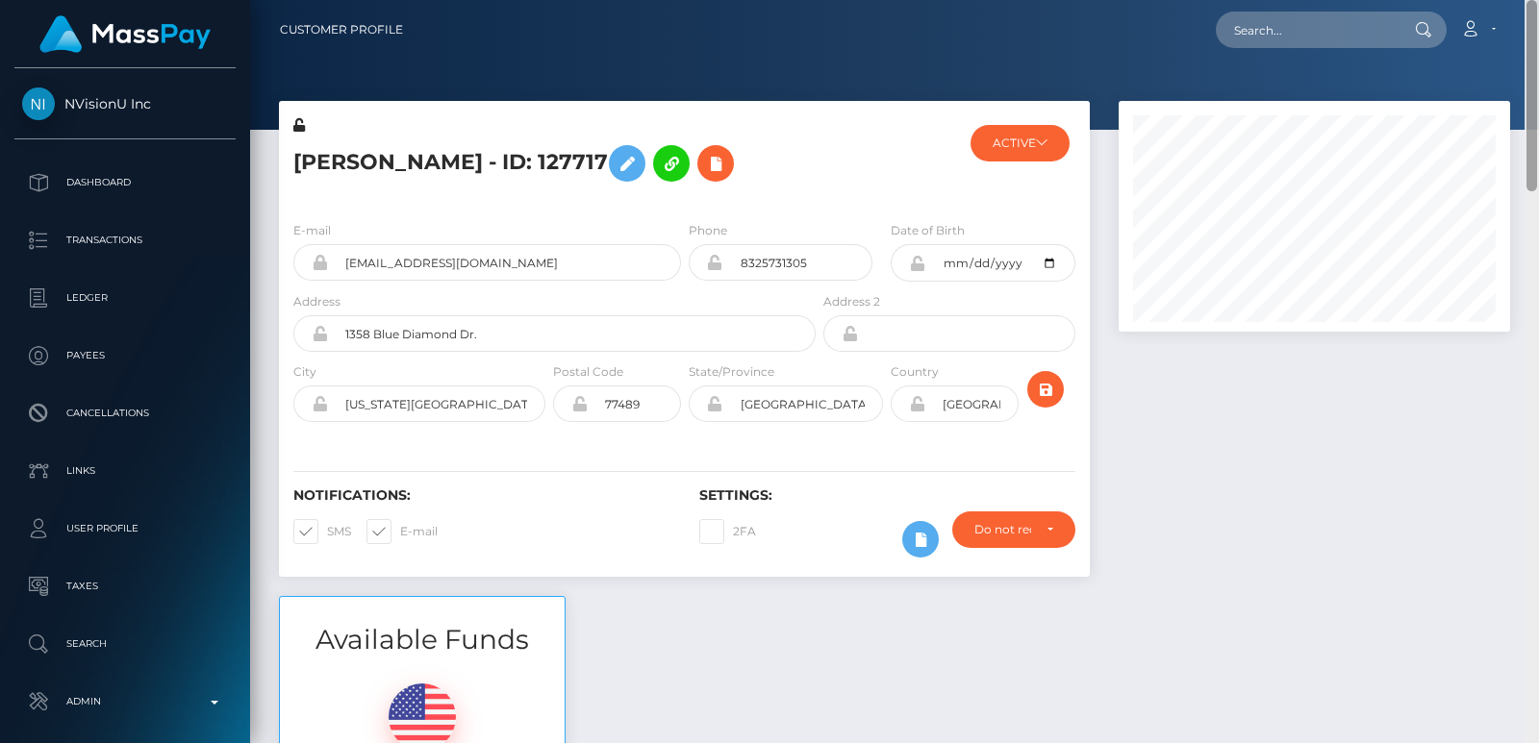
click at [1534, 41] on div "Customer Profile Loading... Loading..." at bounding box center [894, 371] width 1289 height 743
click at [1534, 41] on nav "Customer Profile Loading... Loading... Account" at bounding box center [894, 30] width 1289 height 60
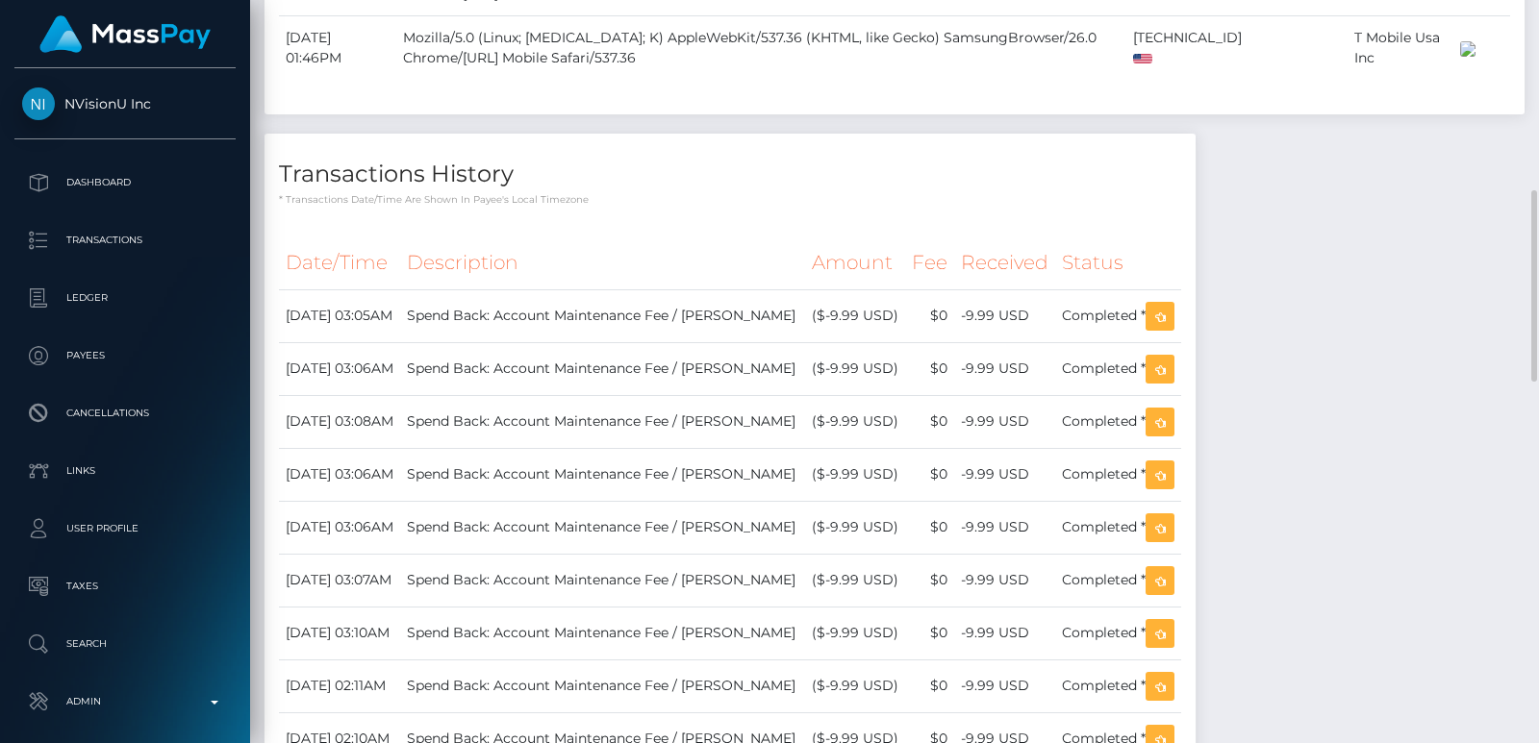
scroll to position [1154, 0]
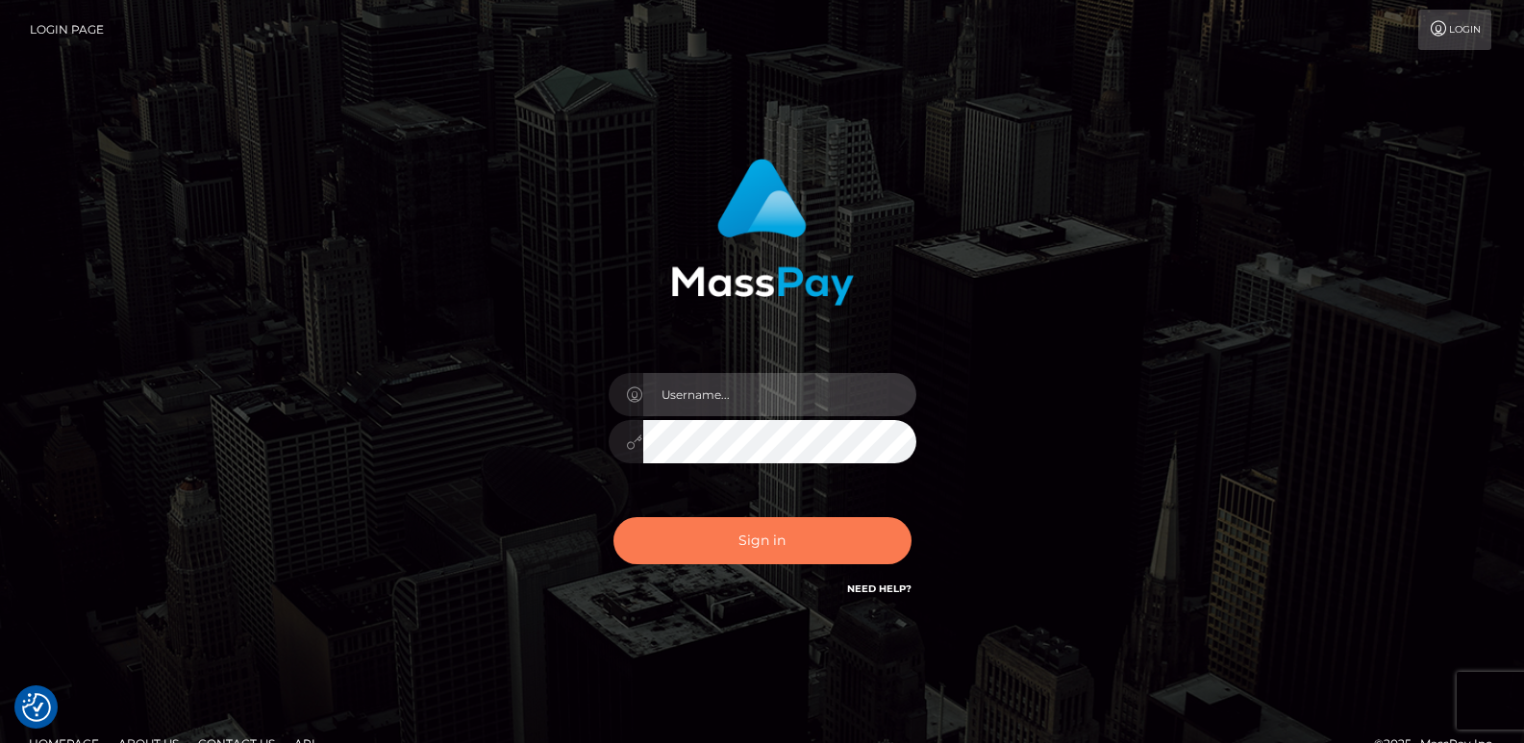
type input "[DOMAIN_NAME]"
click at [703, 536] on button "Sign in" at bounding box center [763, 540] width 298 height 47
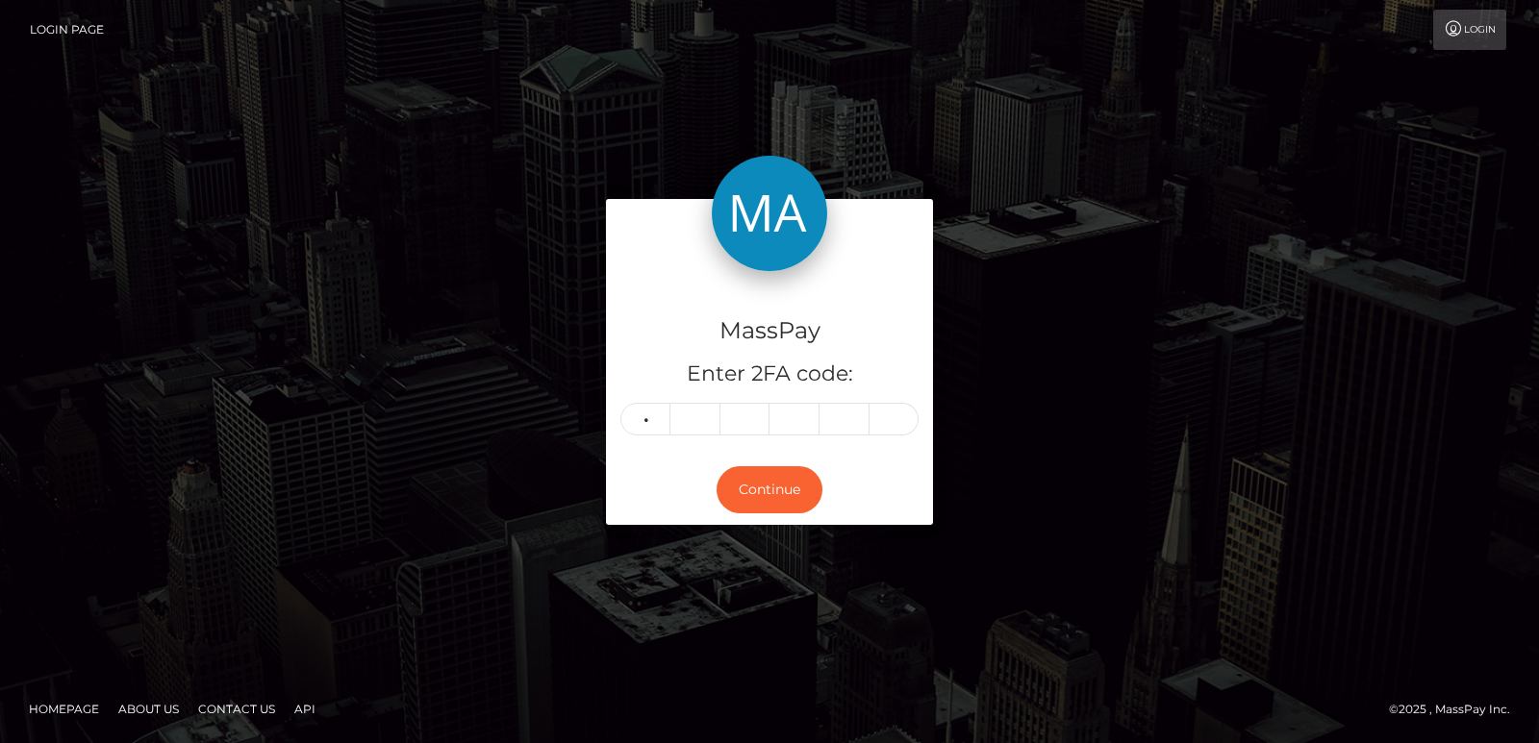
type input "7"
type input "5"
type input "0"
type input "5"
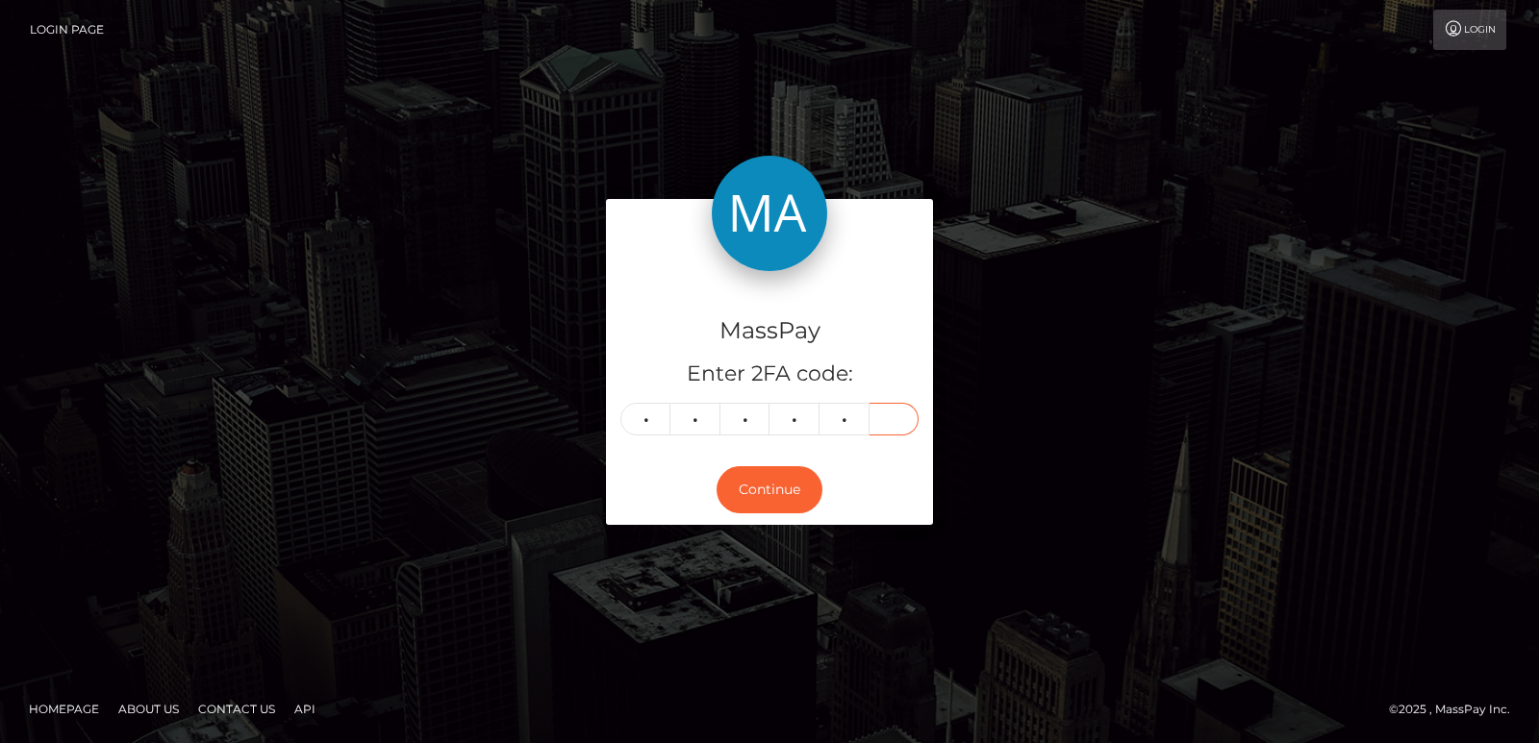
type input "4"
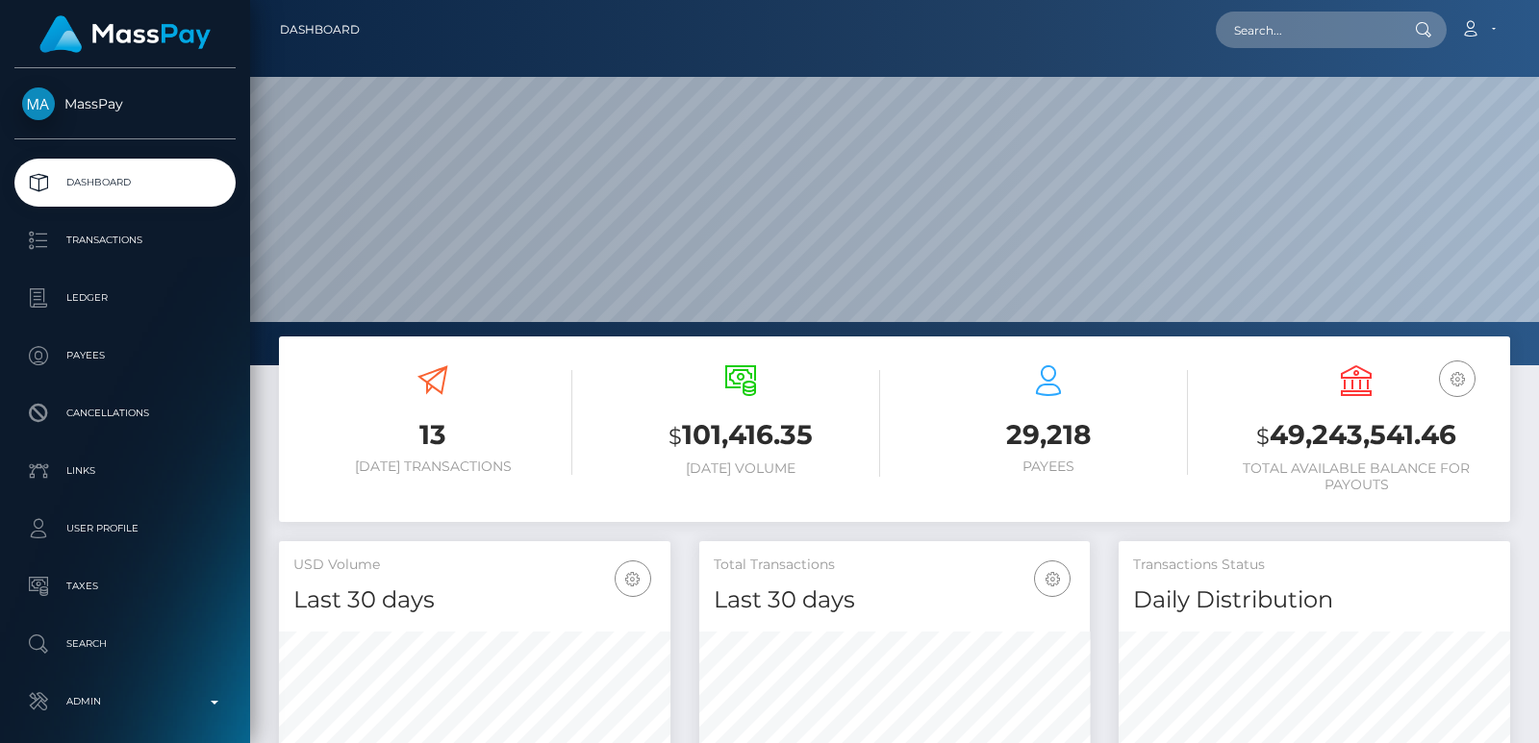
scroll to position [341, 390]
click at [1268, 30] on input "text" at bounding box center [1306, 30] width 181 height 37
paste input "[EMAIL_ADDRESS][DOMAIN_NAME]"
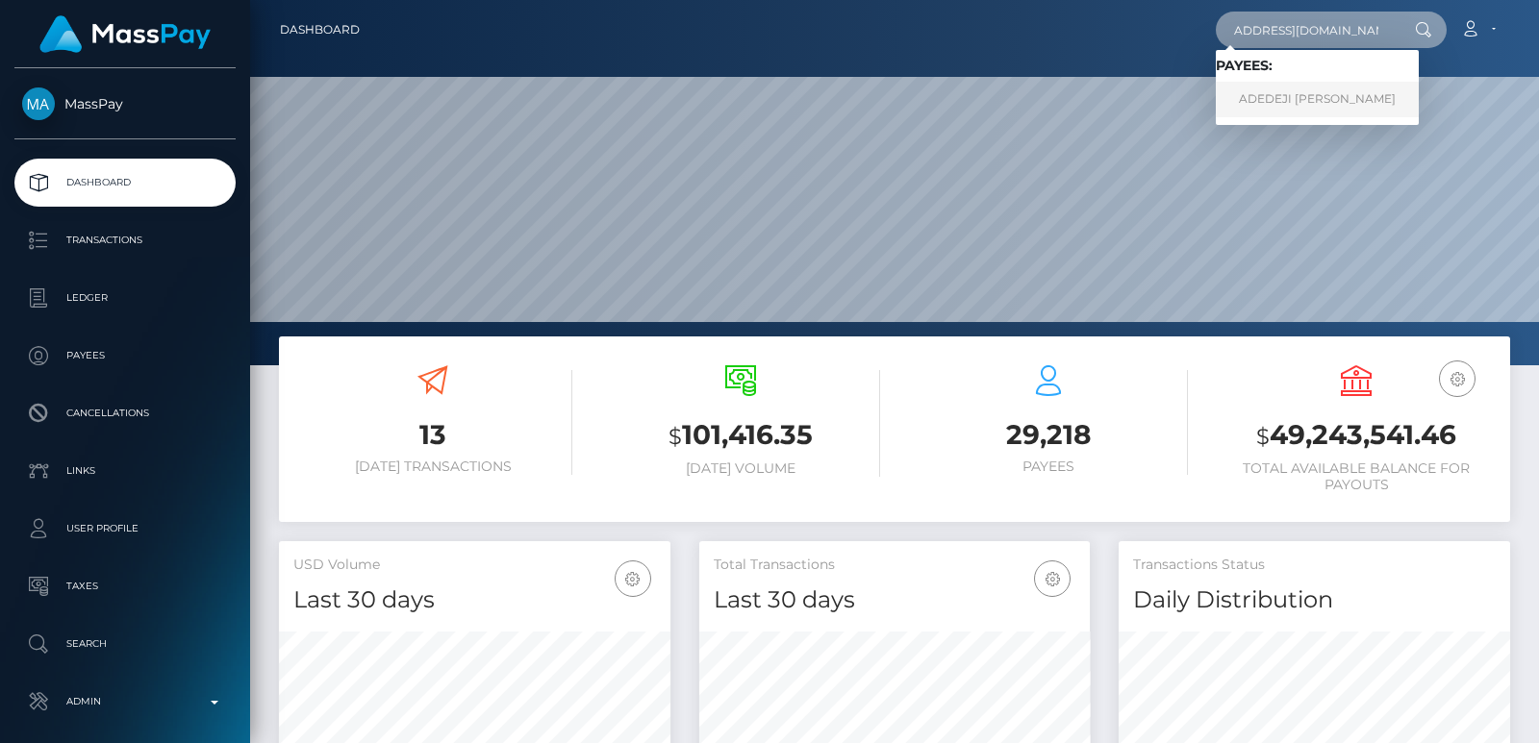
type input "[EMAIL_ADDRESS][DOMAIN_NAME]"
click at [1326, 94] on link "ADEDEJI OLUFEMI D AJETUNMOBI" at bounding box center [1317, 100] width 203 height 36
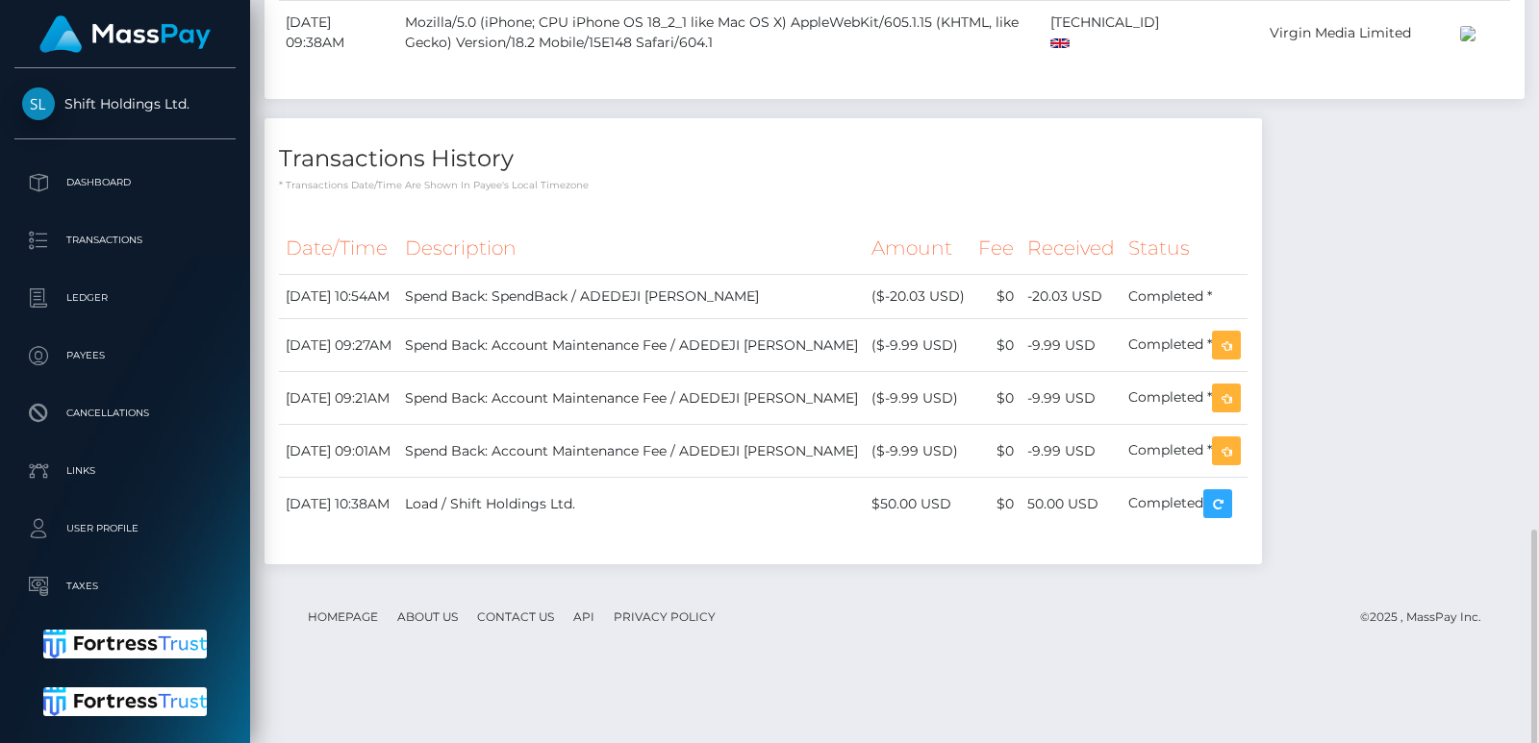
scroll to position [1713, 0]
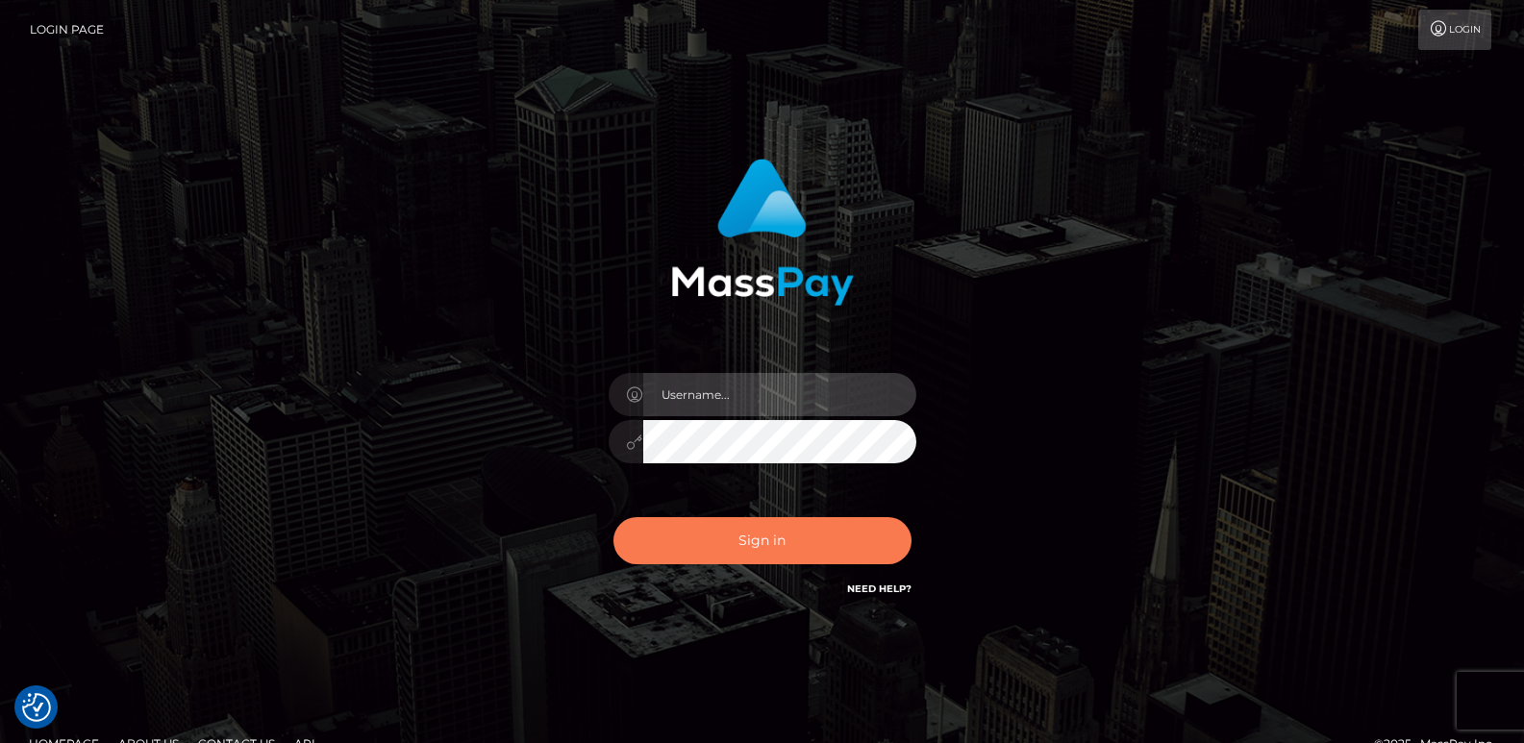
type input "ts2.es"
click at [707, 529] on button "Sign in" at bounding box center [763, 540] width 298 height 47
type input "[DOMAIN_NAME]"
click at [698, 536] on button "Sign in" at bounding box center [763, 540] width 298 height 47
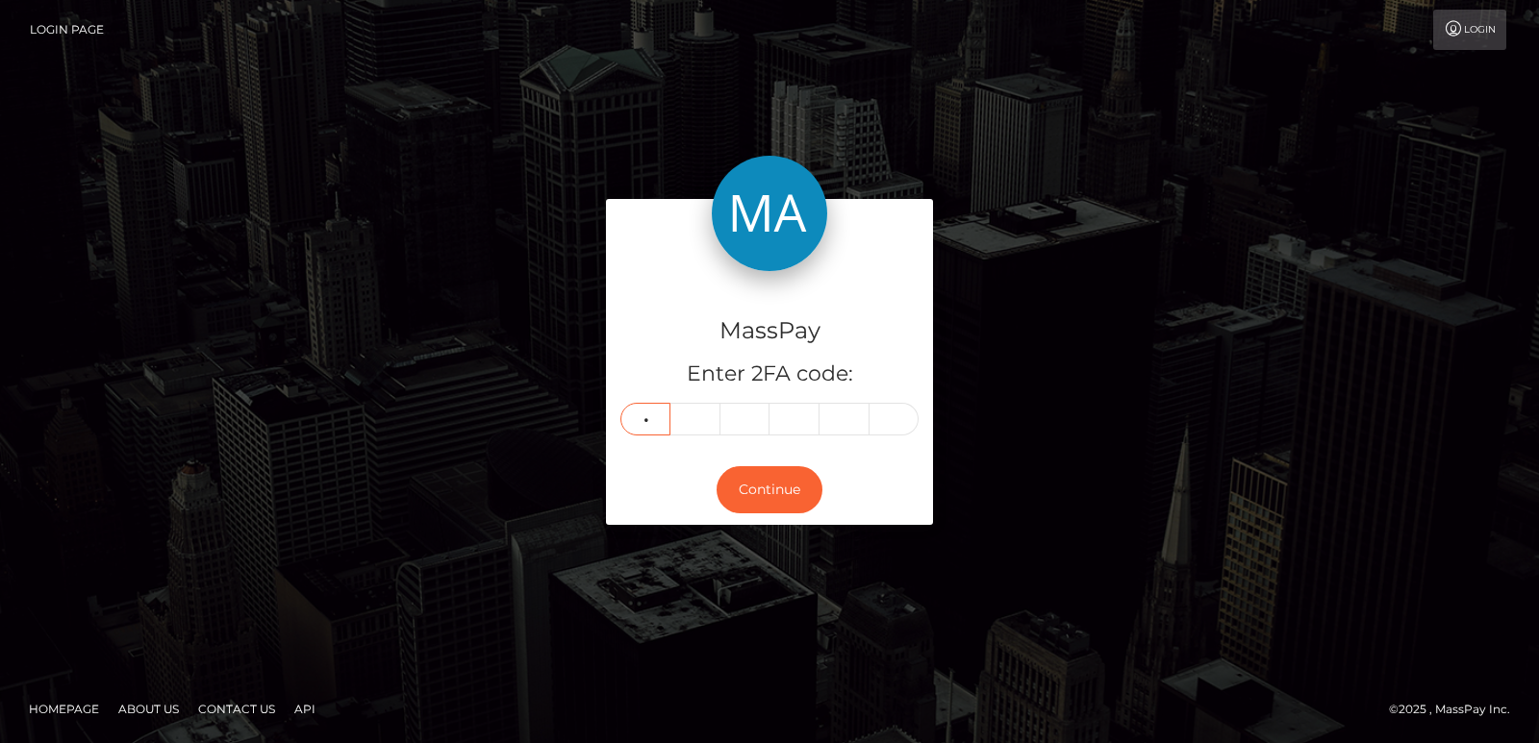
type input "4"
type input "1"
type input "9"
type input "6"
type input "5"
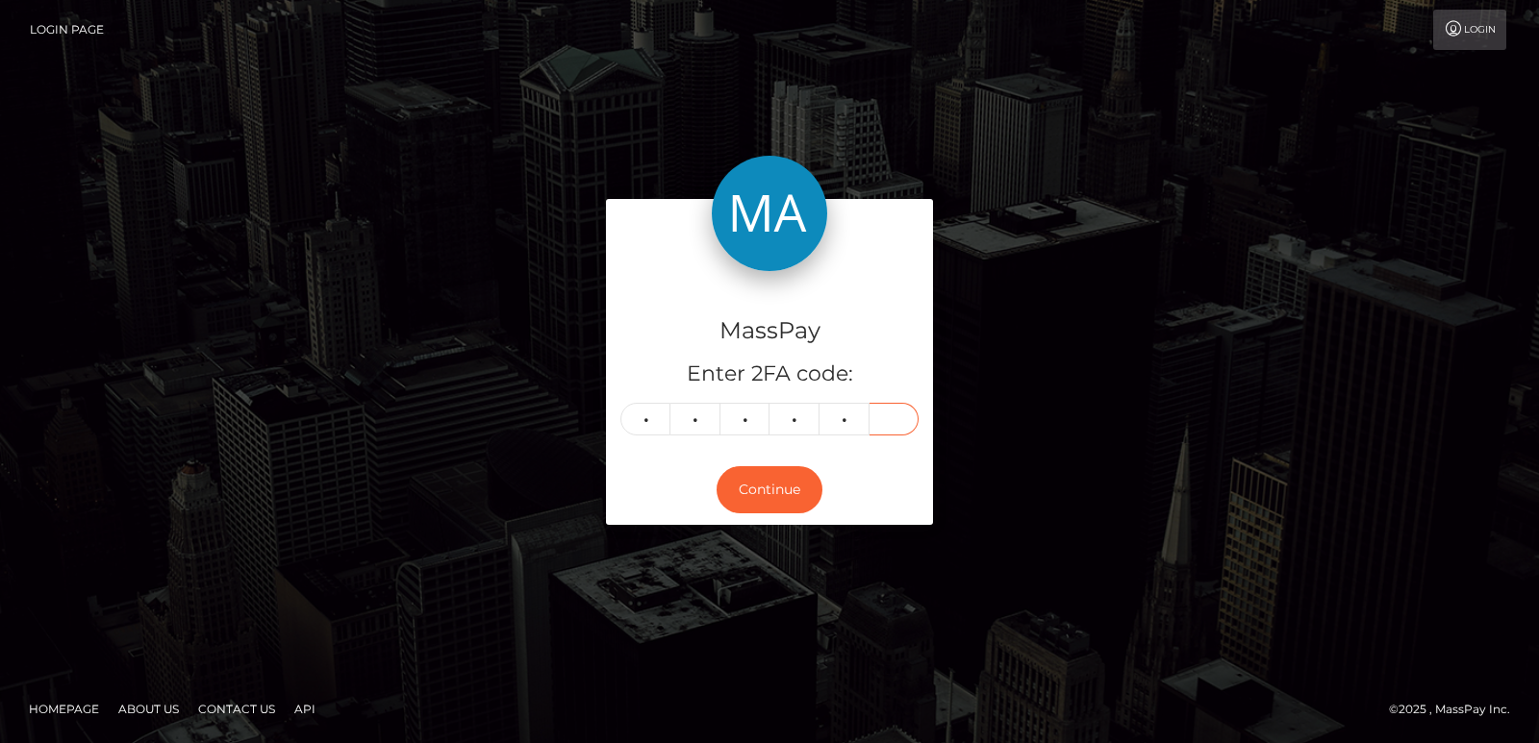
type input "8"
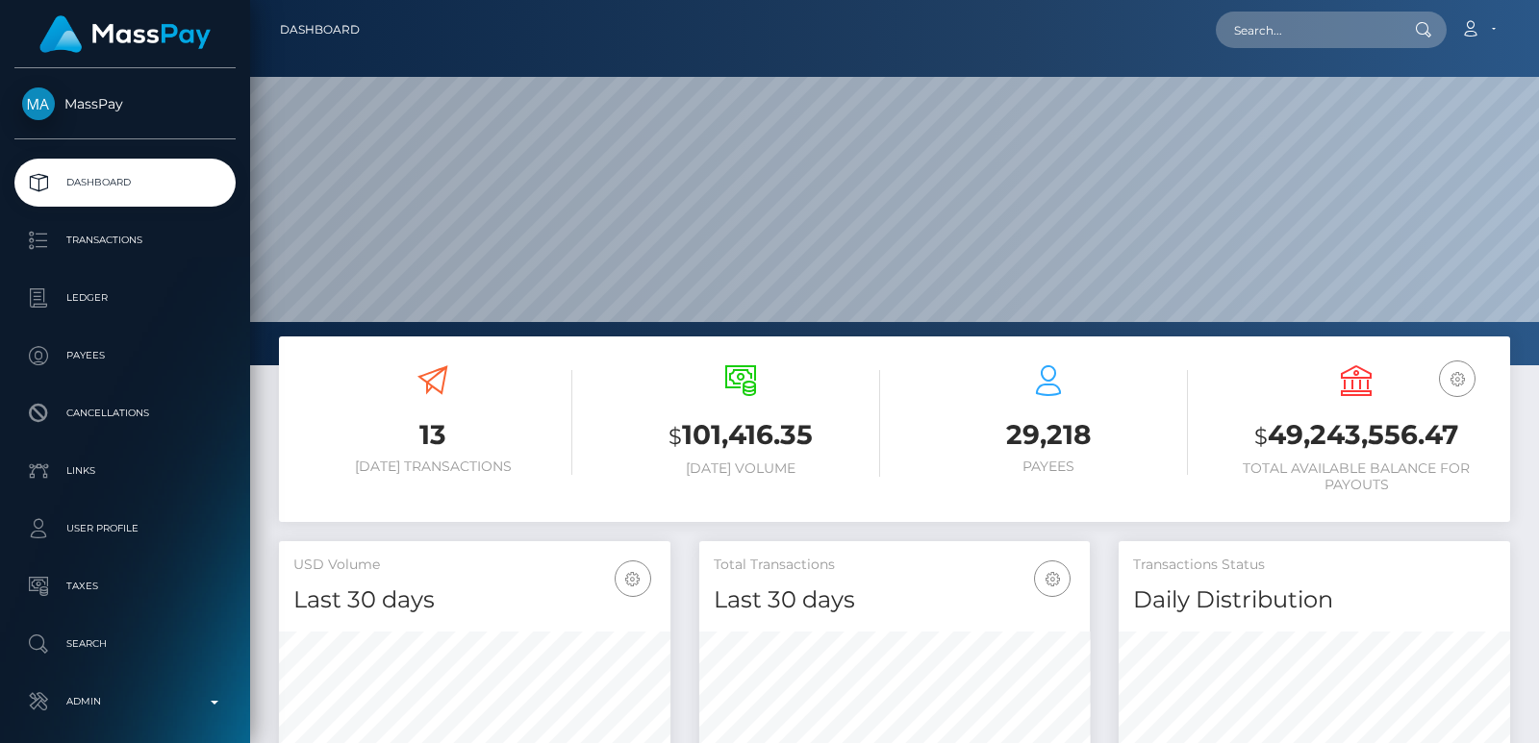
scroll to position [341, 390]
click at [1256, 28] on input "text" at bounding box center [1306, 30] width 181 height 37
paste input "[EMAIL_ADDRESS][DOMAIN_NAME]"
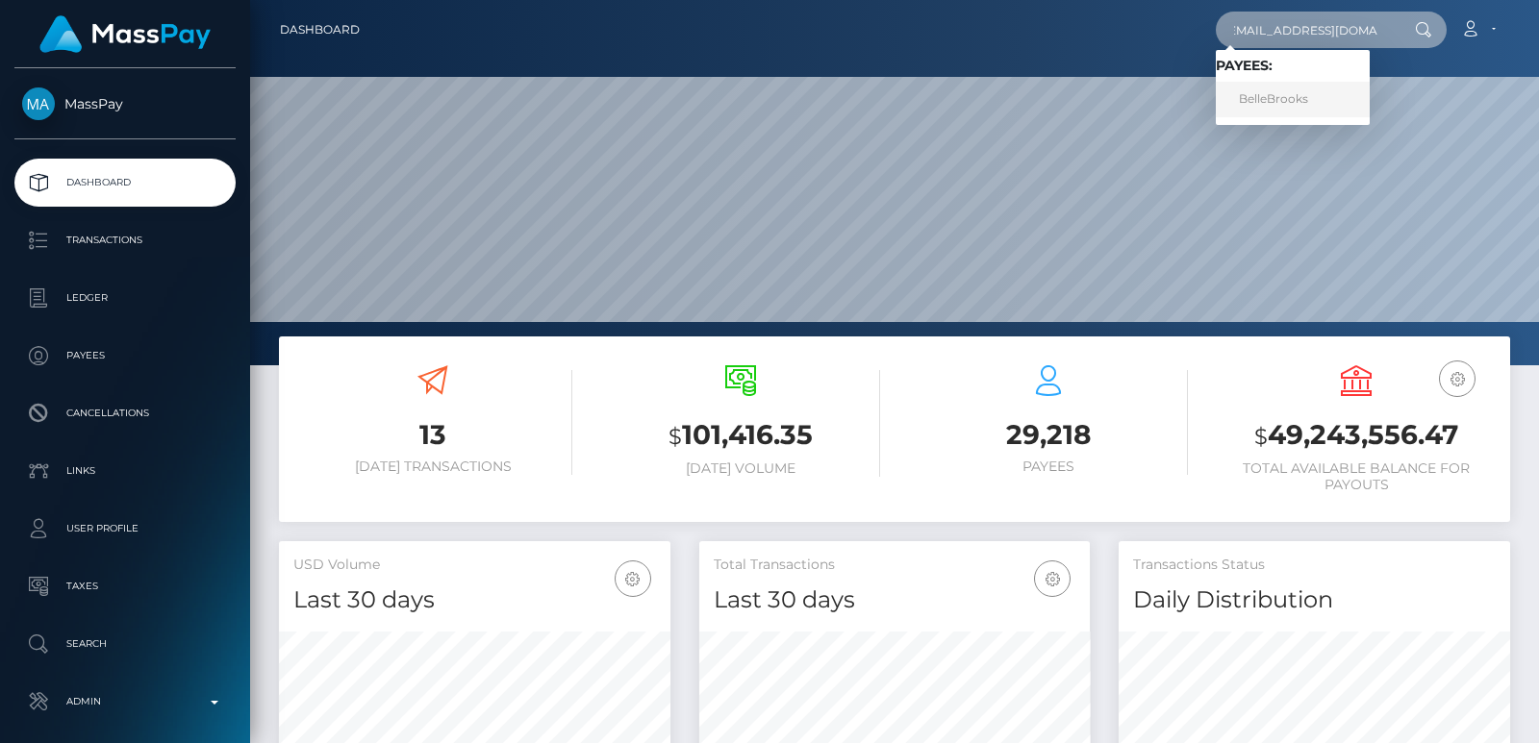
type input "[EMAIL_ADDRESS][DOMAIN_NAME]"
click at [1295, 91] on link "BelleBrooks" at bounding box center [1293, 100] width 154 height 36
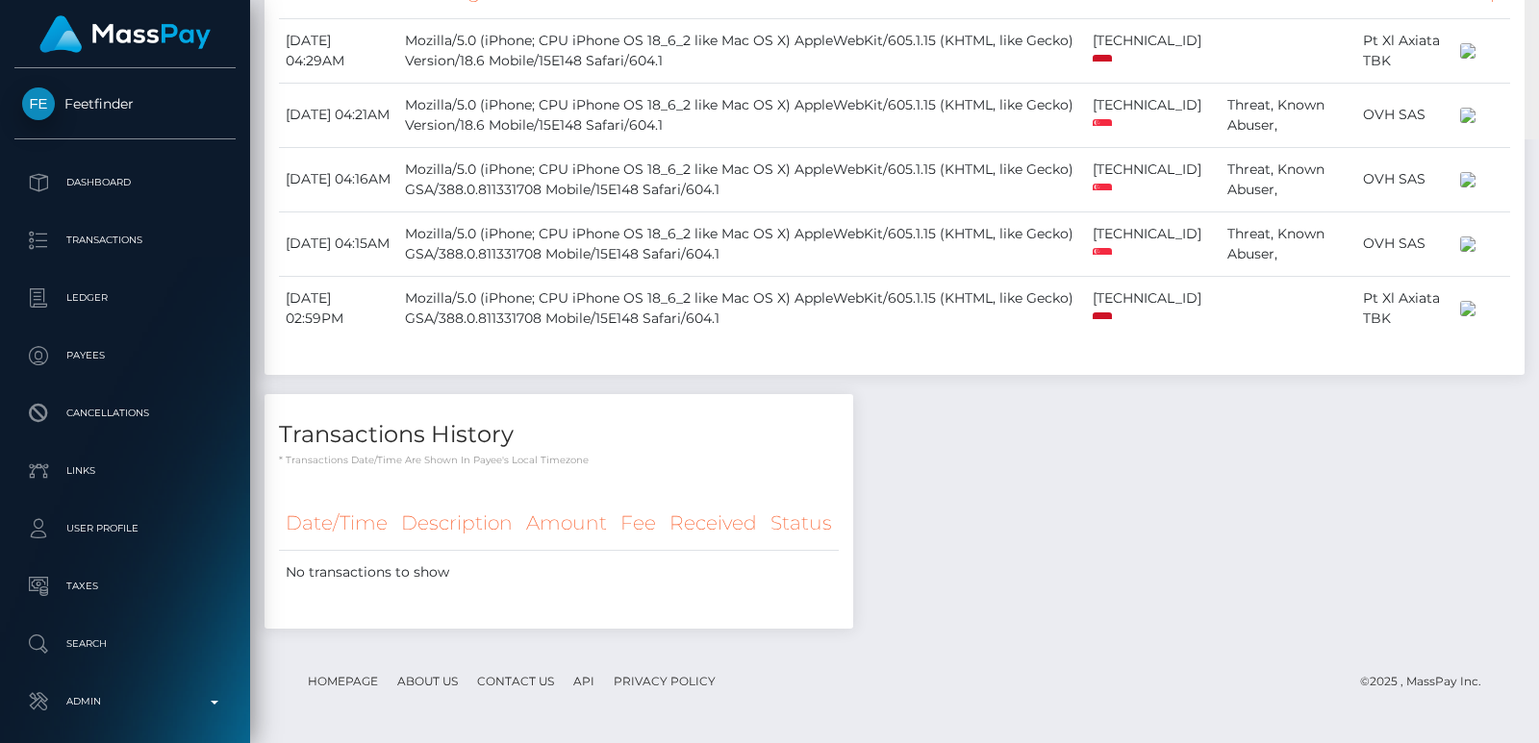
scroll to position [374, 0]
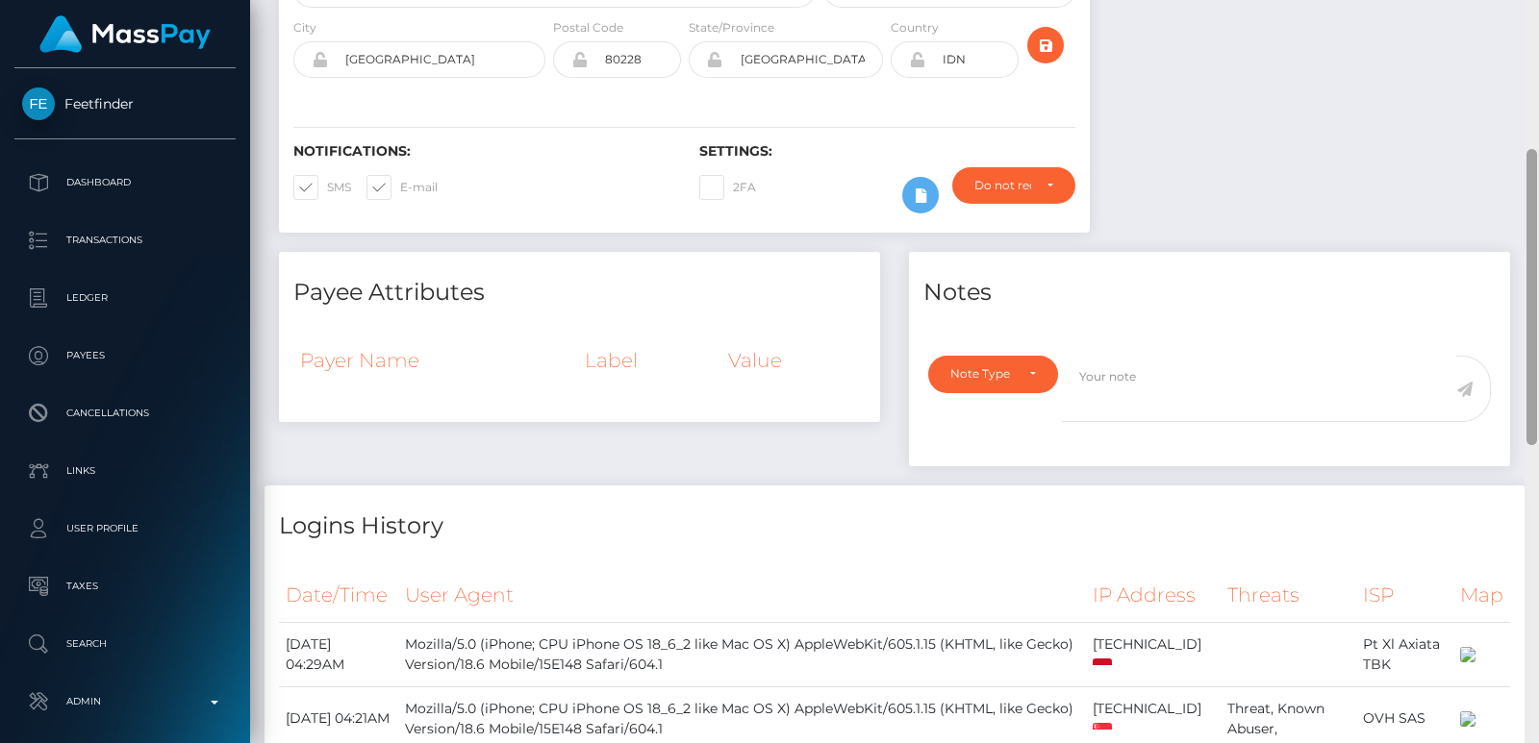
click at [1529, 160] on div at bounding box center [1531, 371] width 14 height 743
click at [1529, 160] on div at bounding box center [1531, 297] width 11 height 296
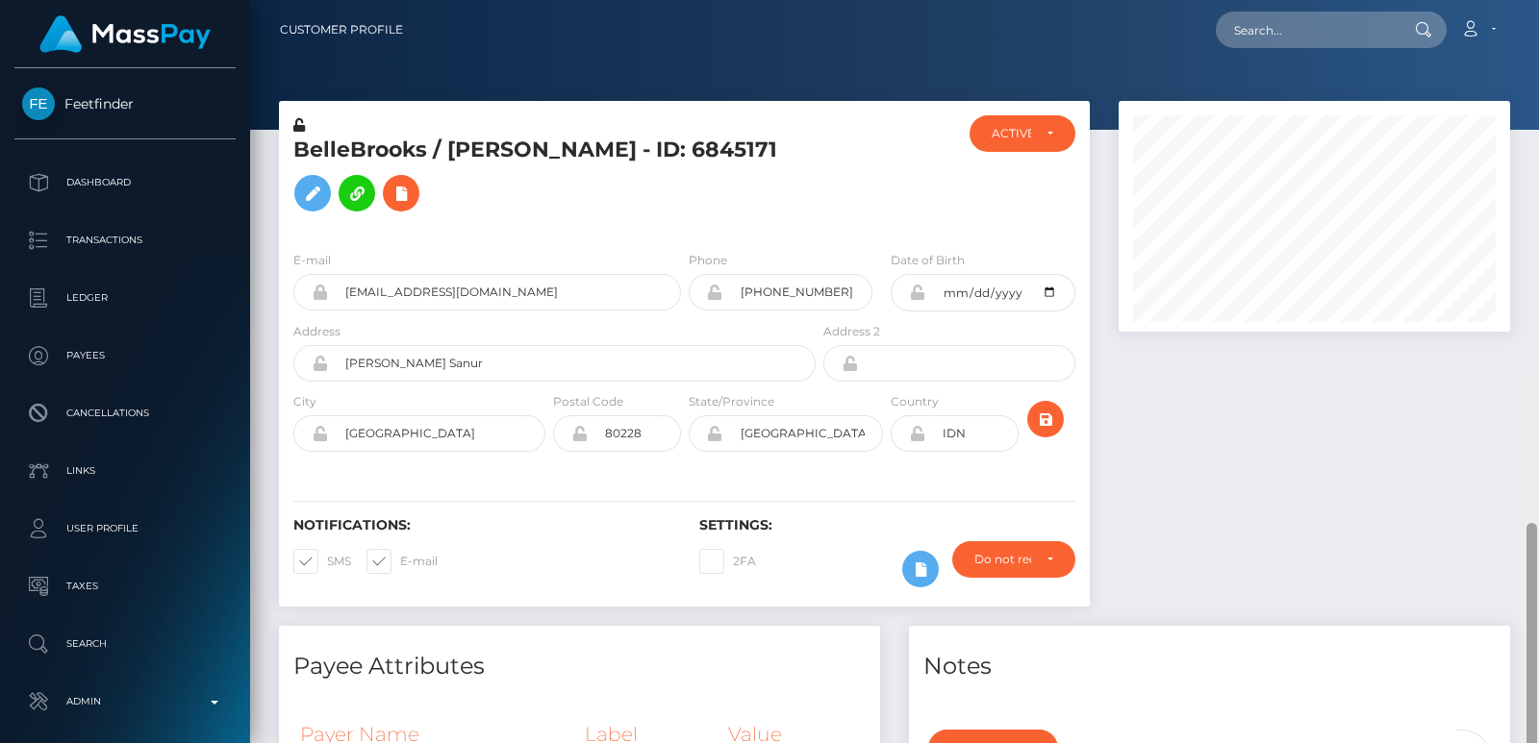
click at [1530, 374] on div at bounding box center [1531, 745] width 14 height 743
click at [325, 146] on h5 "BelleBrooks / Belle Suzy Brooks - ID: 6845171" at bounding box center [549, 179] width 512 height 86
click at [473, 147] on h5 "BelleBrooks / Belle Suzy Brooks - ID: 6845171" at bounding box center [549, 179] width 512 height 86
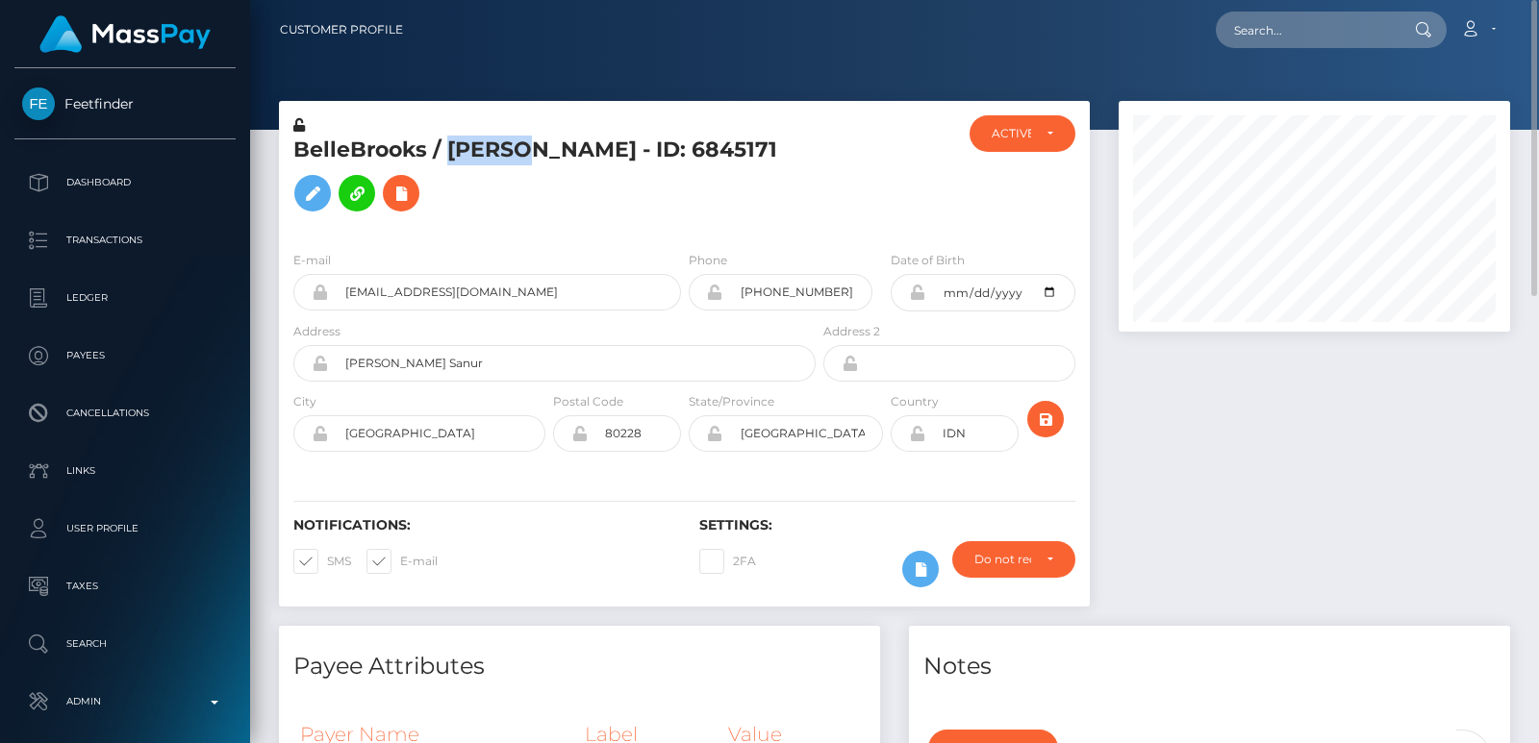
copy h5 "Belle"
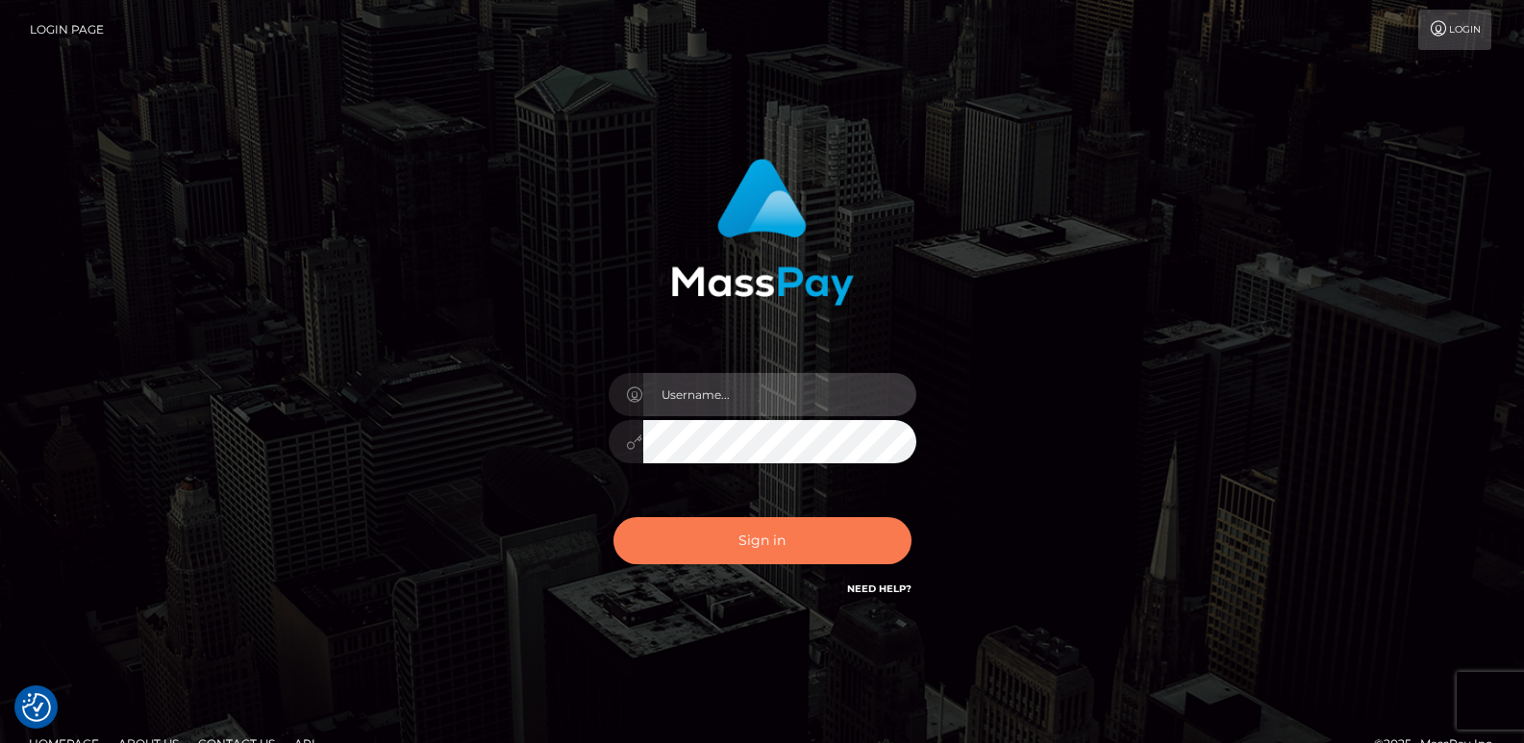
type input "ts2.es"
click at [742, 531] on button "Sign in" at bounding box center [763, 540] width 298 height 47
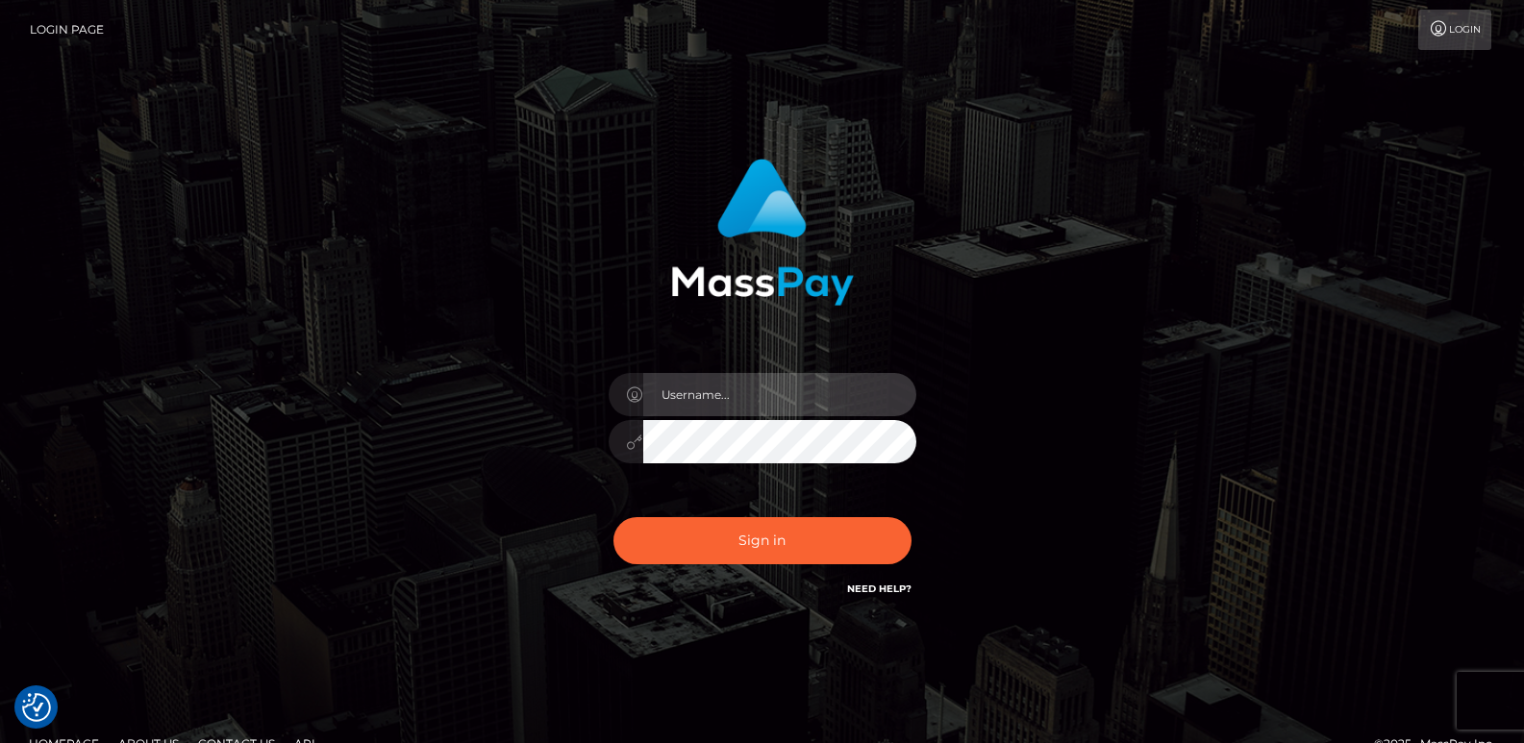
type input "[DOMAIN_NAME]"
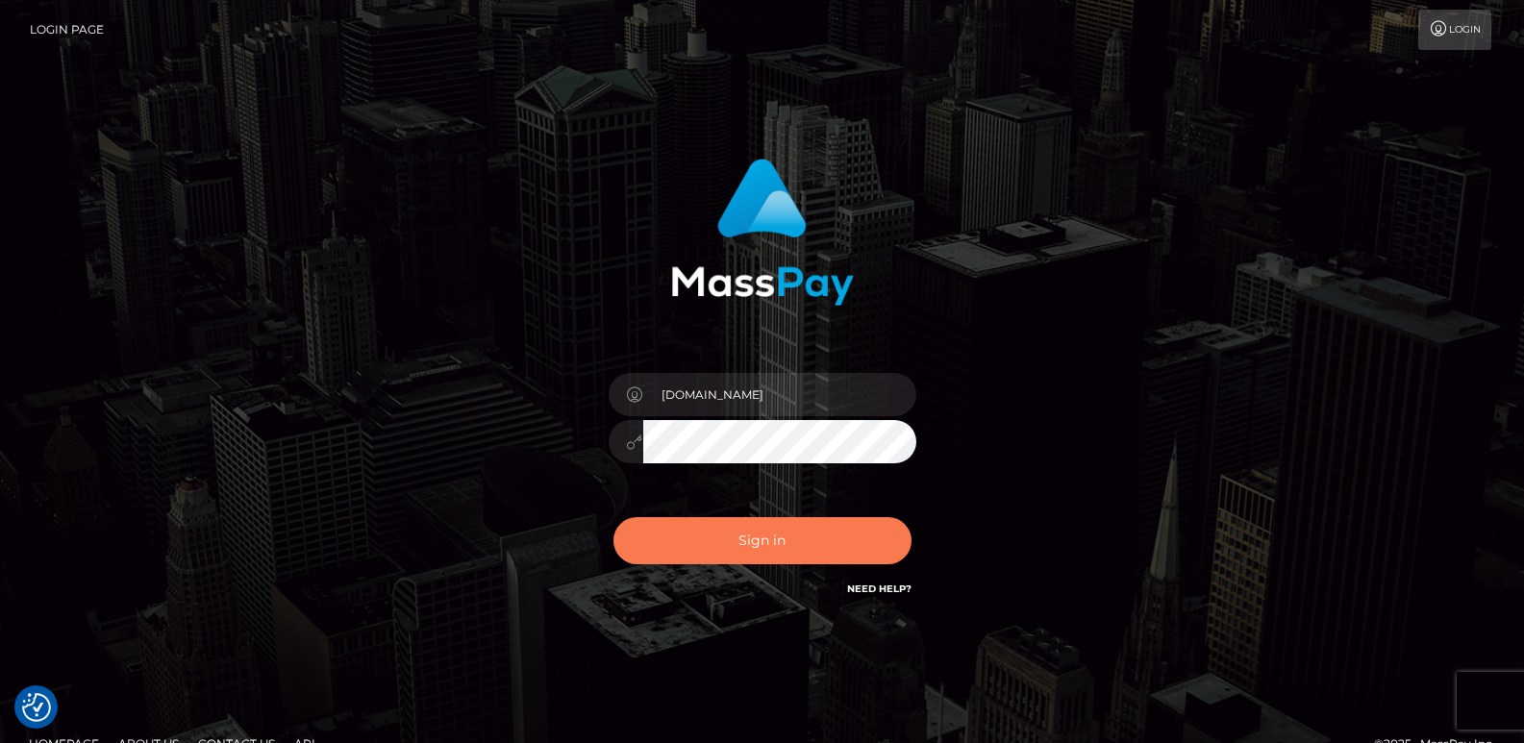
click at [742, 531] on button "Sign in" at bounding box center [763, 540] width 298 height 47
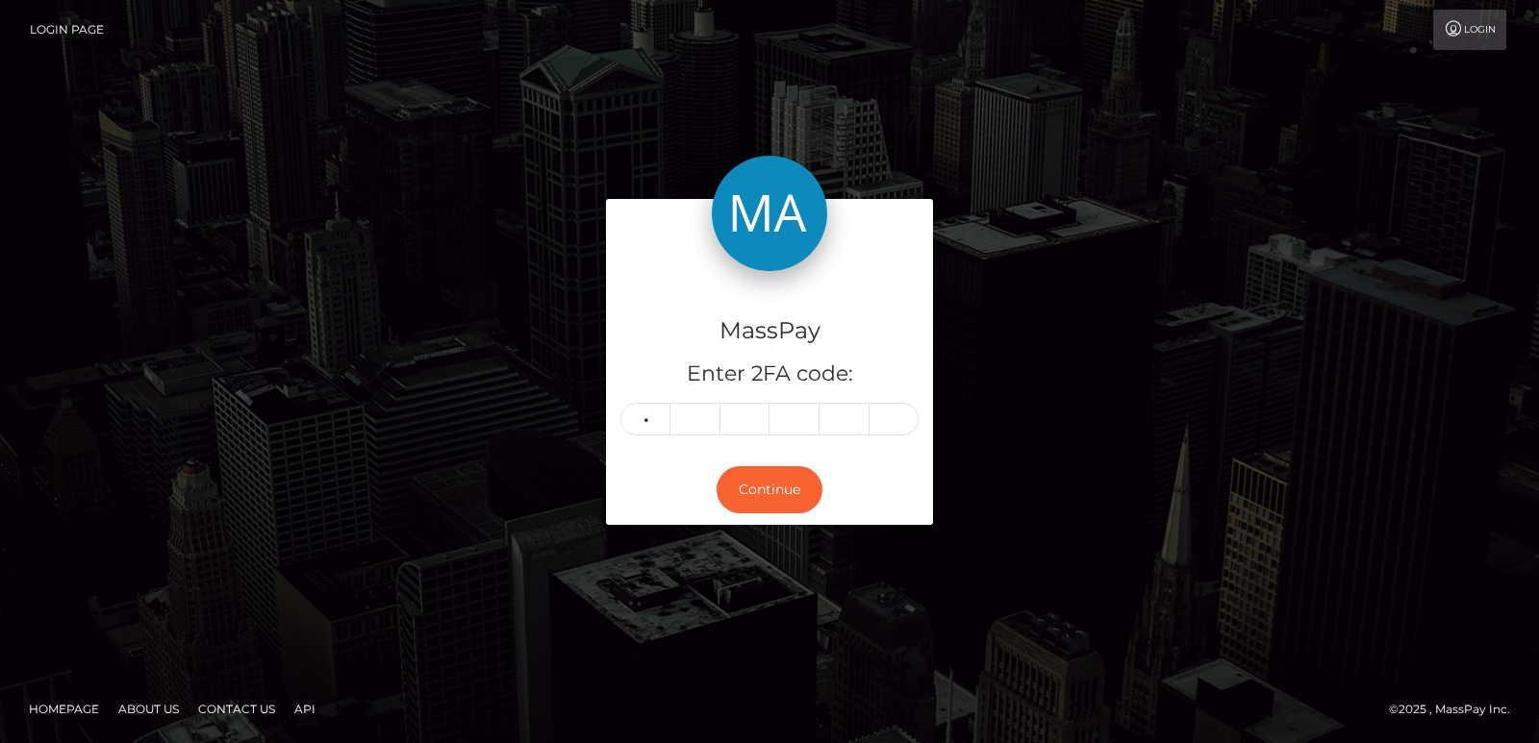
type input "1"
type input "9"
type input "0"
type input "6"
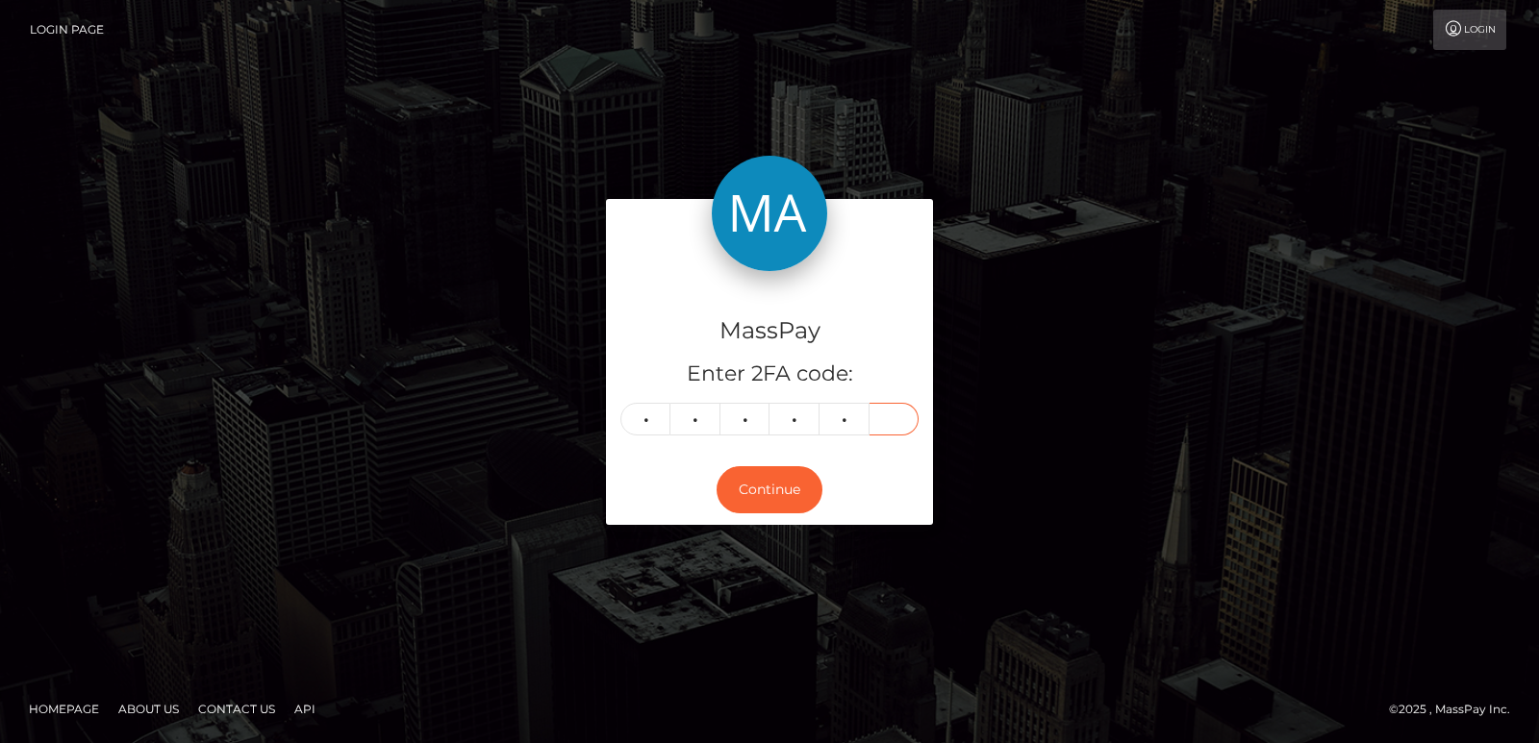
type input "1"
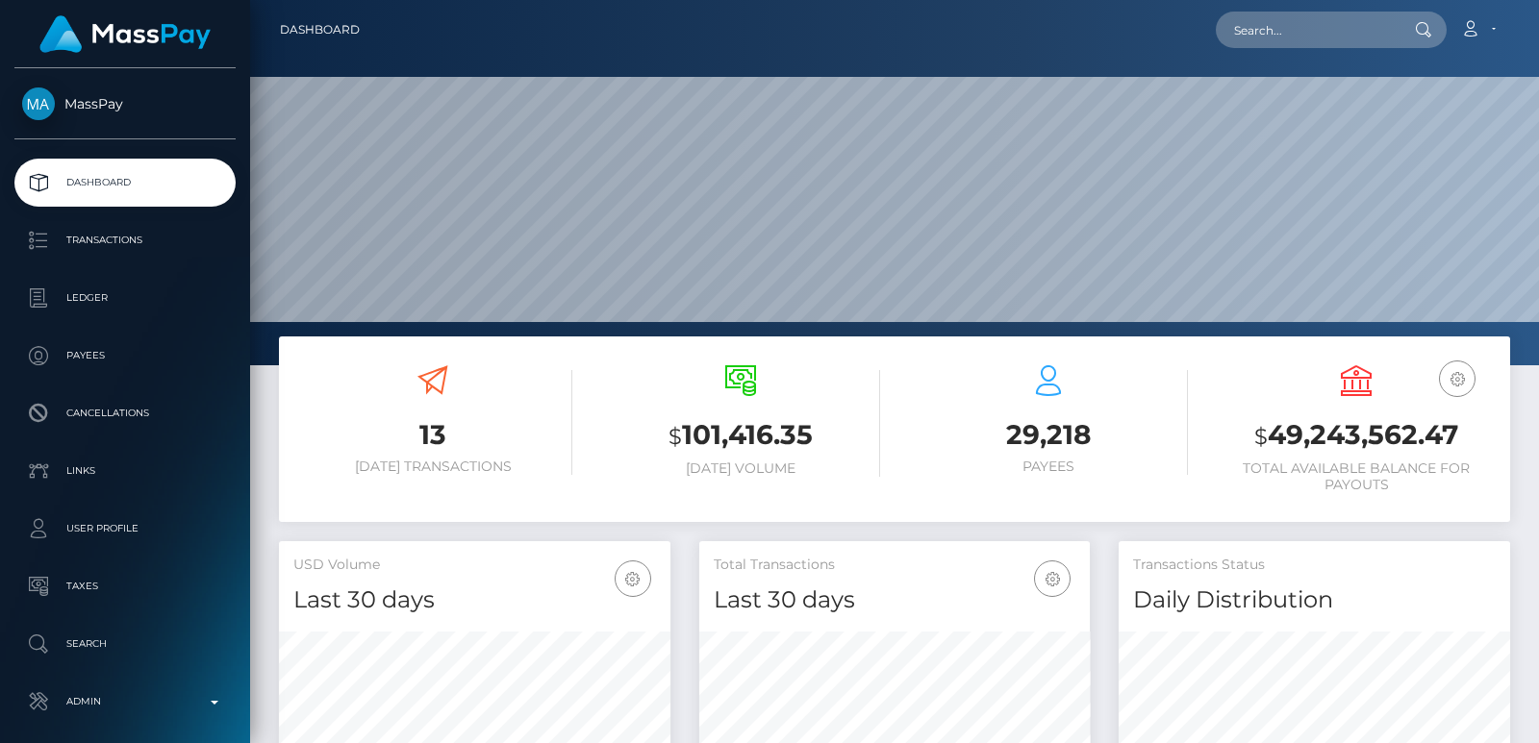
scroll to position [341, 390]
drag, startPoint x: 1209, startPoint y: 49, endPoint x: 1262, endPoint y: 32, distance: 55.7
click at [1262, 32] on div "Loading... Loading... Account Edit Profile Logout" at bounding box center [942, 30] width 1134 height 40
click at [1262, 32] on input "text" at bounding box center [1306, 30] width 181 height 37
paste input "[EMAIL_ADDRESS][DOMAIN_NAME]"
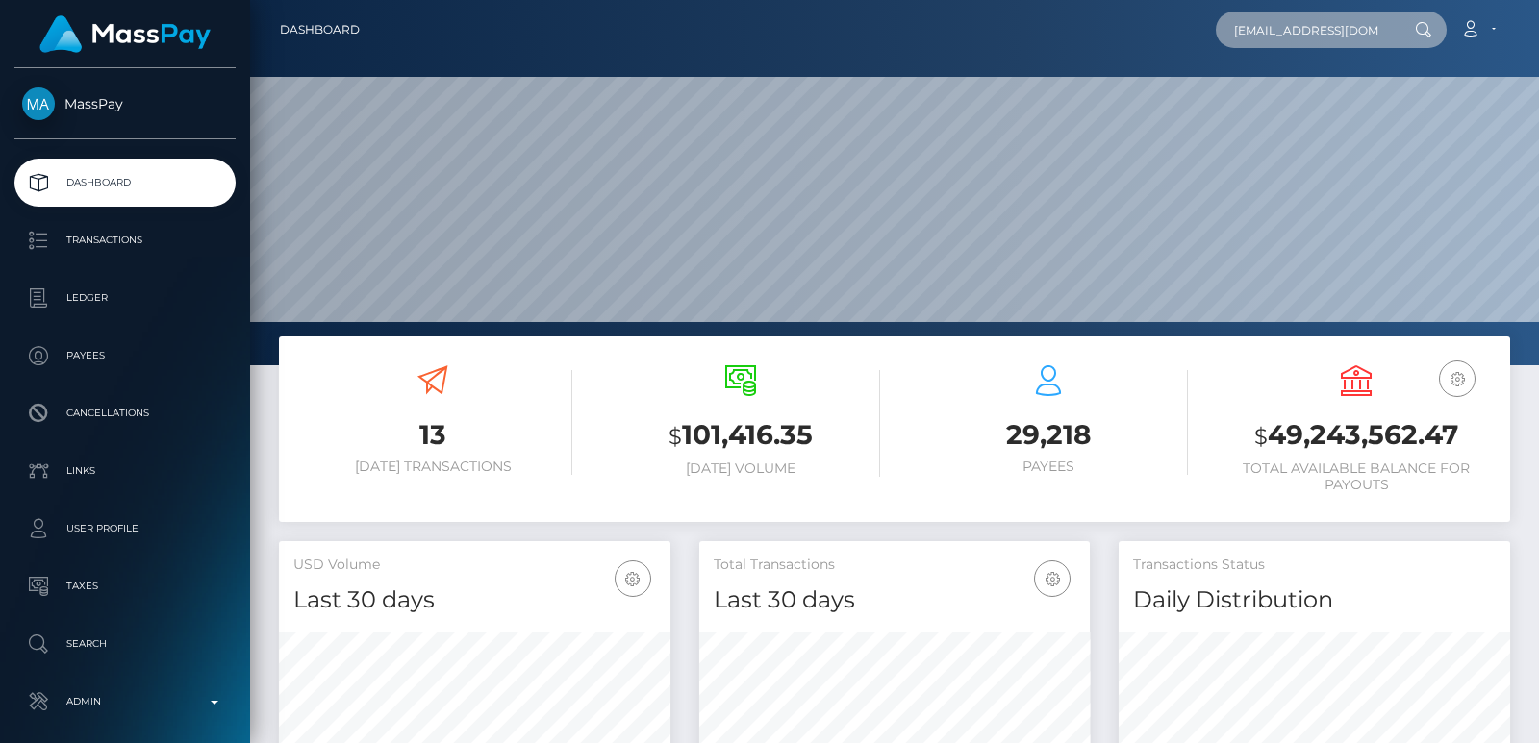
scroll to position [0, 10]
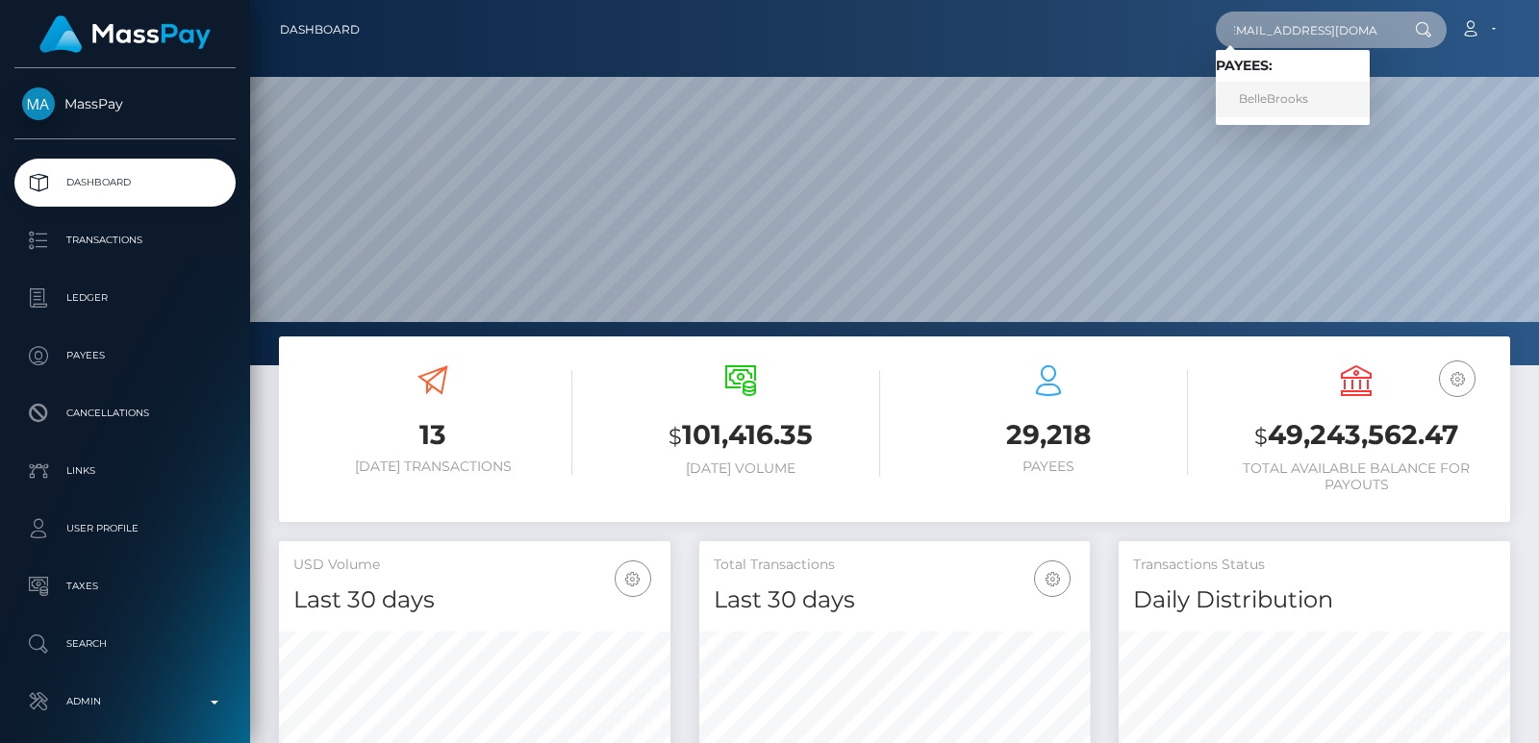
type input "[EMAIL_ADDRESS][DOMAIN_NAME]"
click at [1262, 91] on link "BelleBrooks" at bounding box center [1293, 100] width 154 height 36
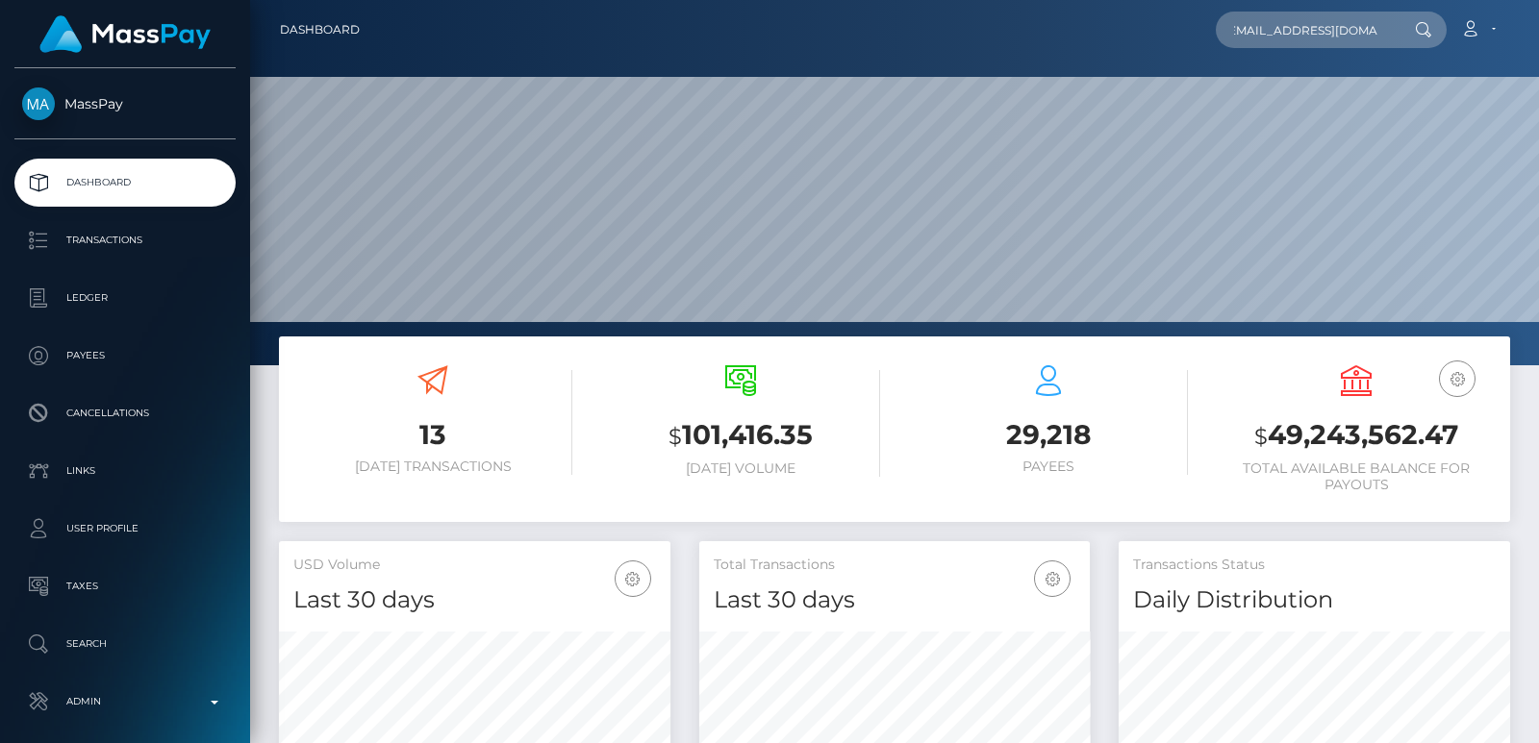
scroll to position [0, 0]
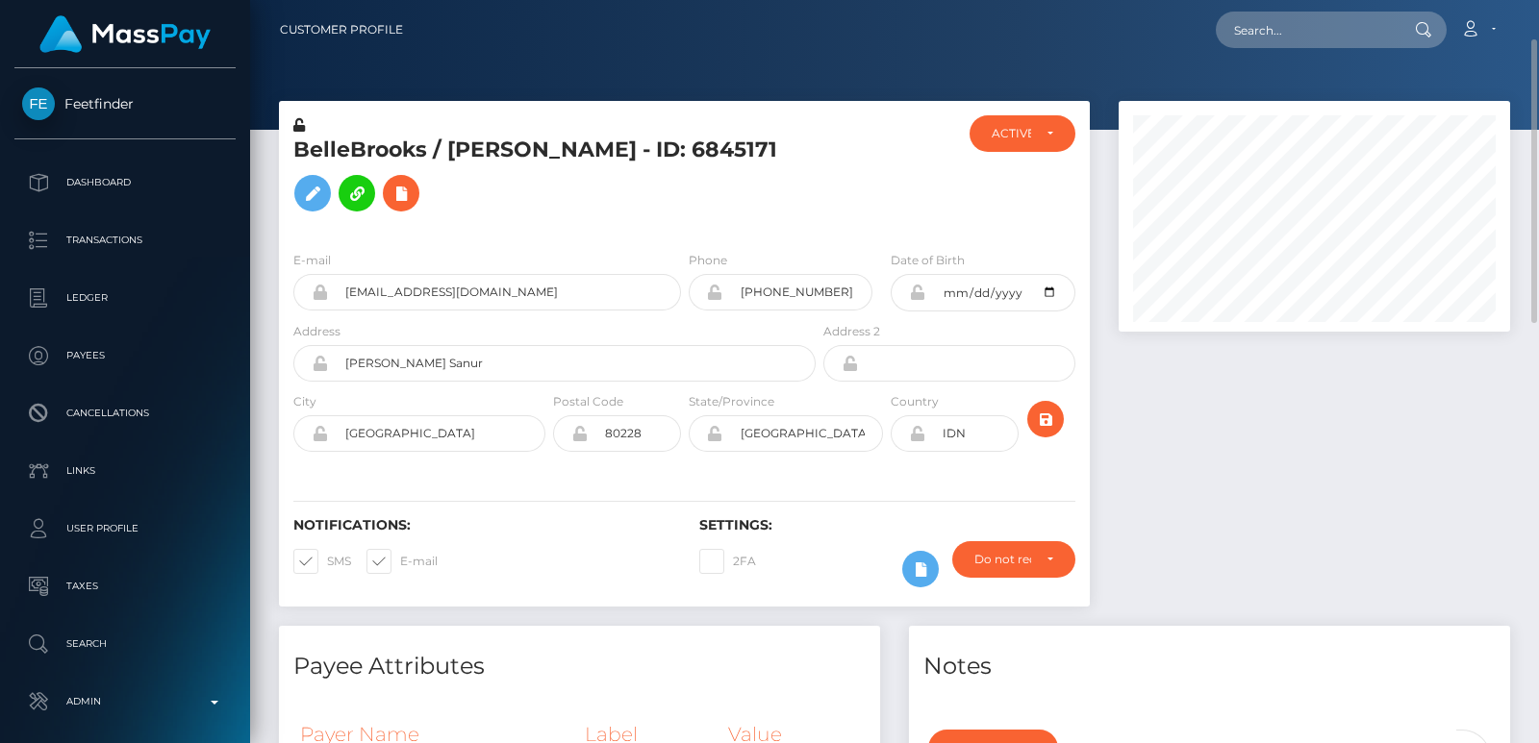
scroll to position [29, 0]
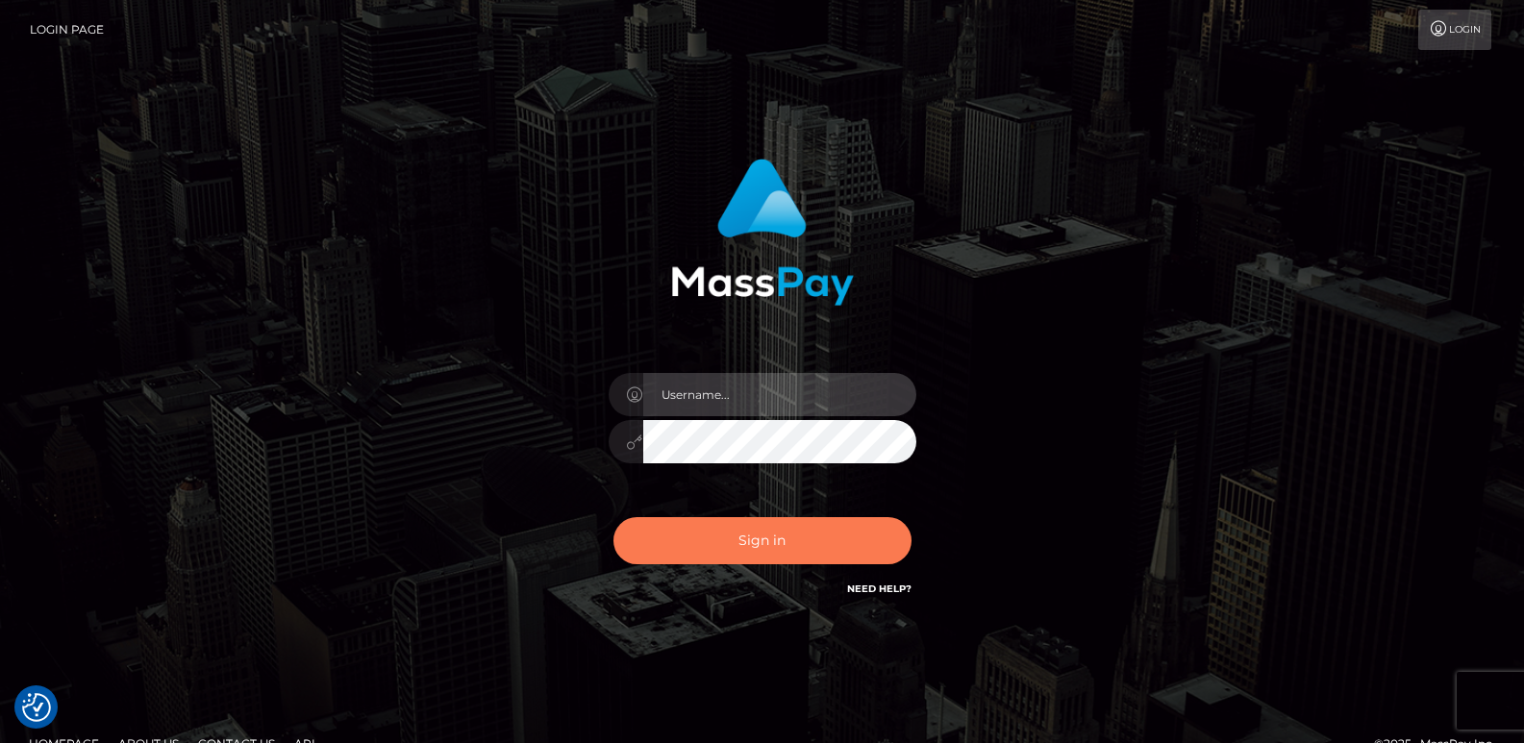
type input "[DOMAIN_NAME]"
click at [771, 521] on button "Sign in" at bounding box center [763, 540] width 298 height 47
type input "[DOMAIN_NAME]"
click at [760, 539] on button "Sign in" at bounding box center [763, 540] width 298 height 47
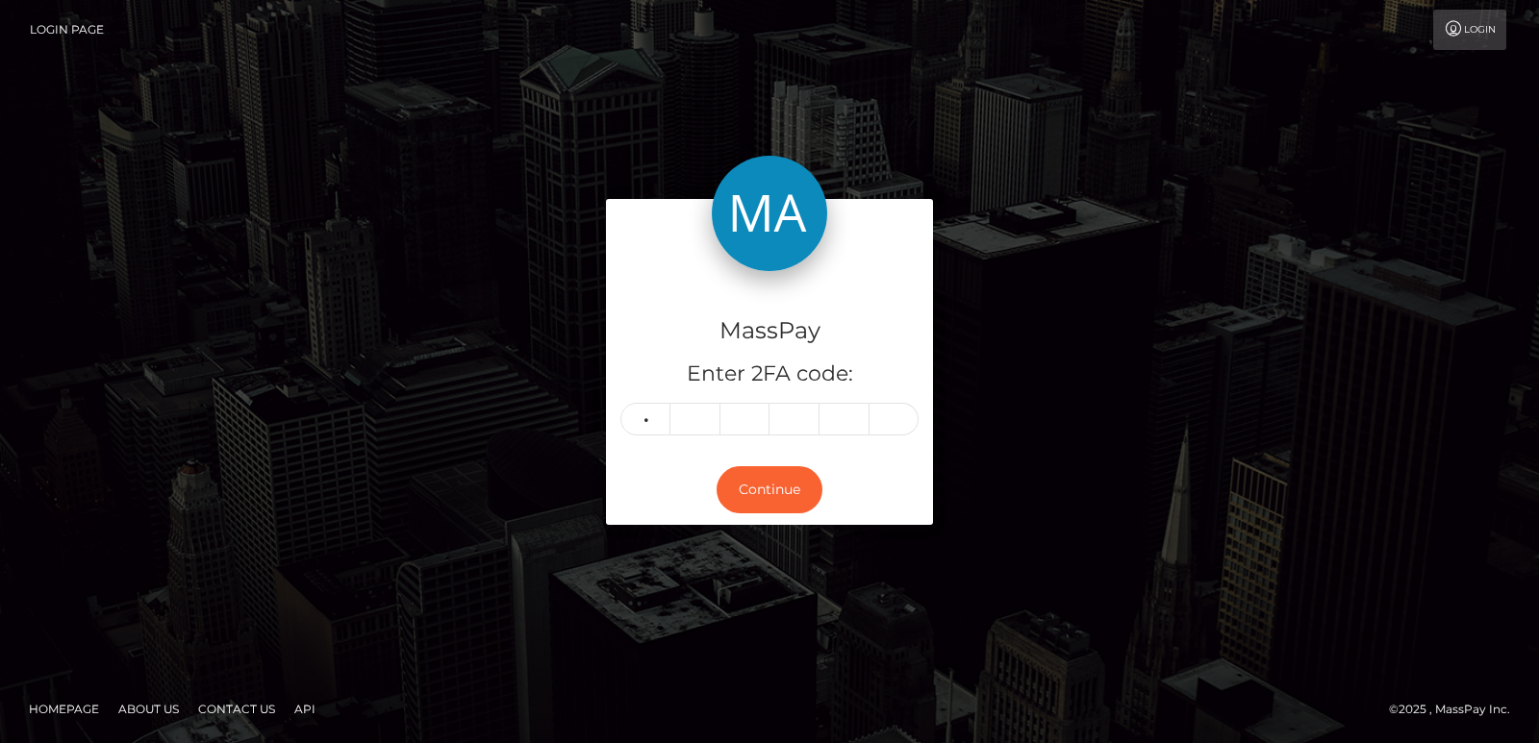
type input "6"
type input "9"
type input "7"
type input "4"
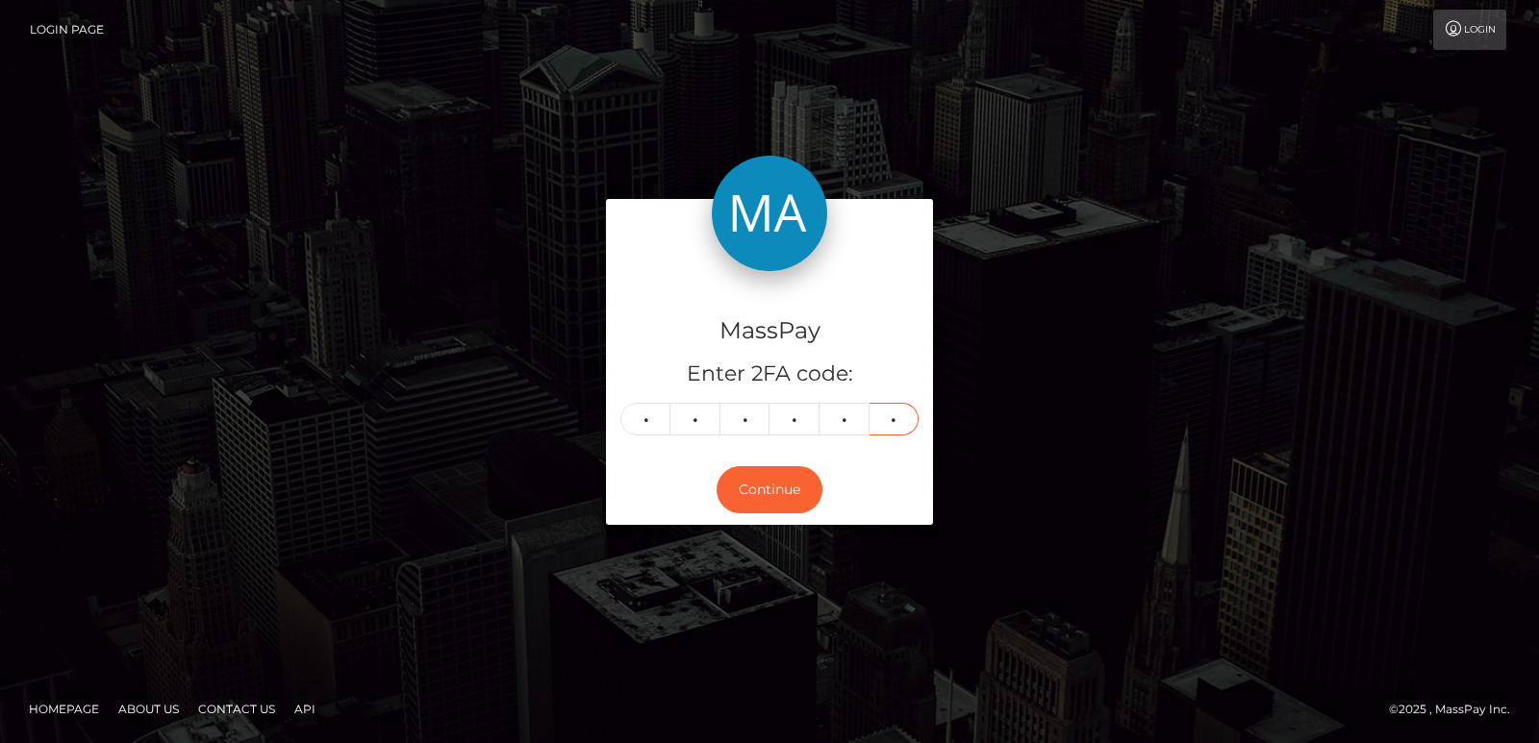
type input "2"
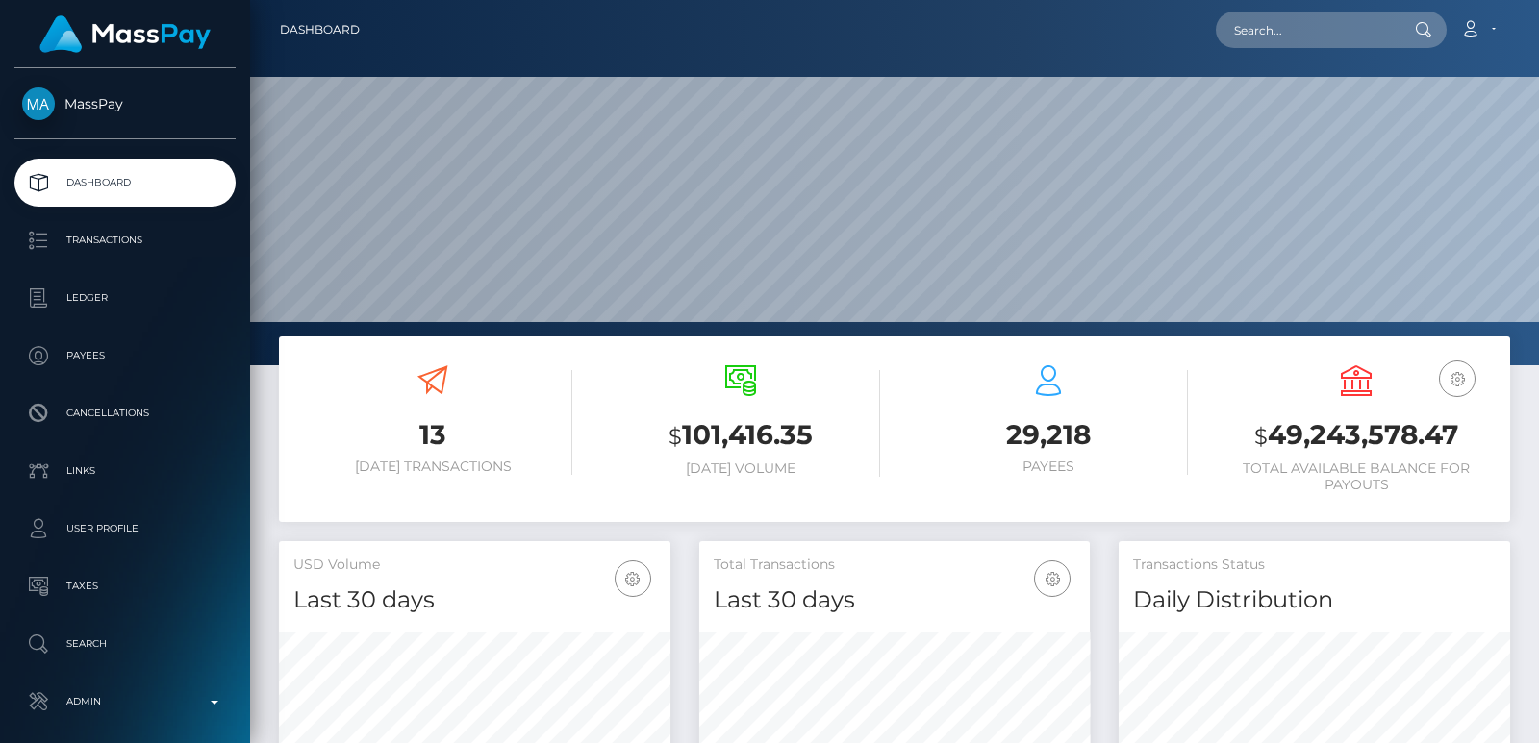
scroll to position [341, 390]
click at [1274, 31] on input "text" at bounding box center [1306, 30] width 181 height 37
paste input "[EMAIL_ADDRESS][DOMAIN_NAME]"
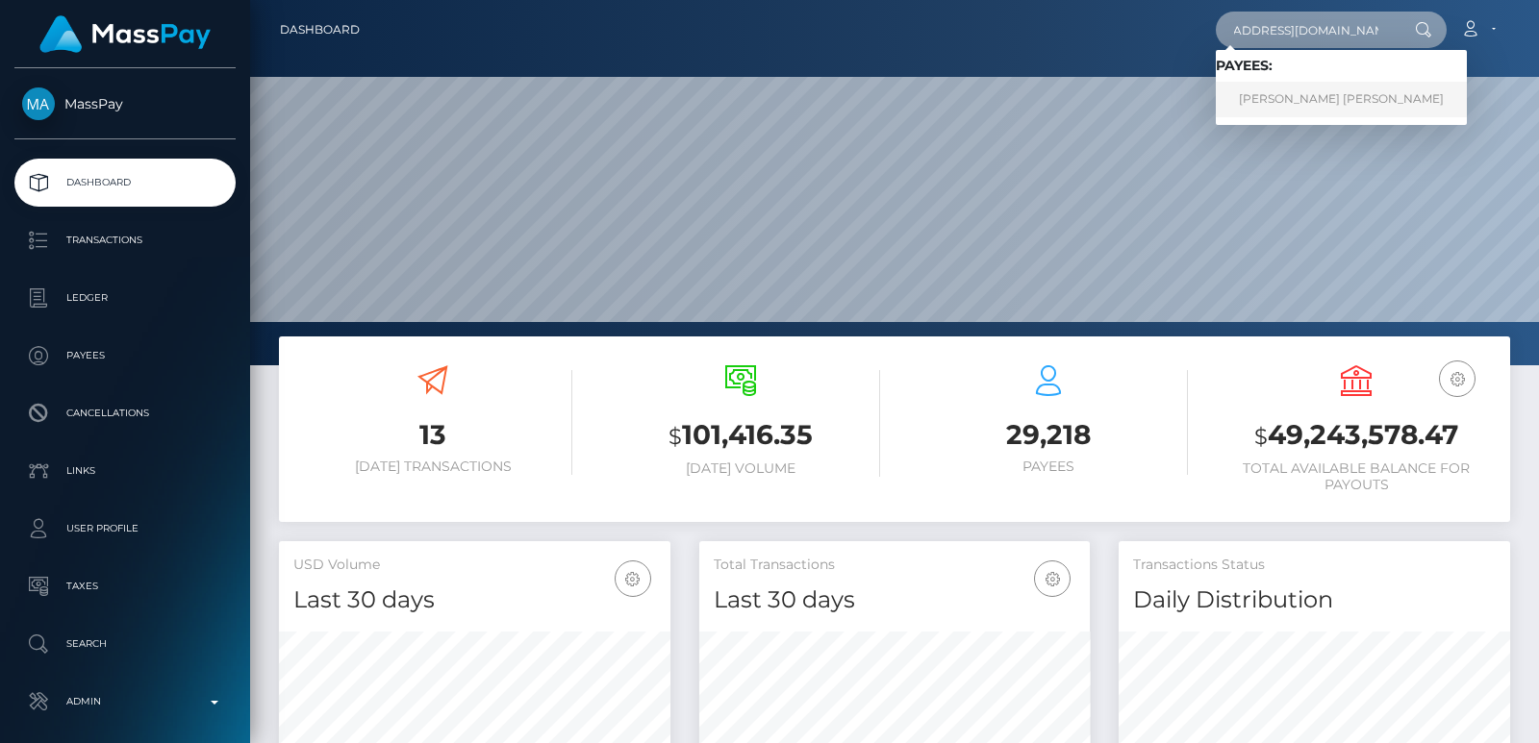
type input "[EMAIL_ADDRESS][DOMAIN_NAME]"
click at [1277, 93] on link "ADRIANA RICHELLE SMITH" at bounding box center [1341, 100] width 251 height 36
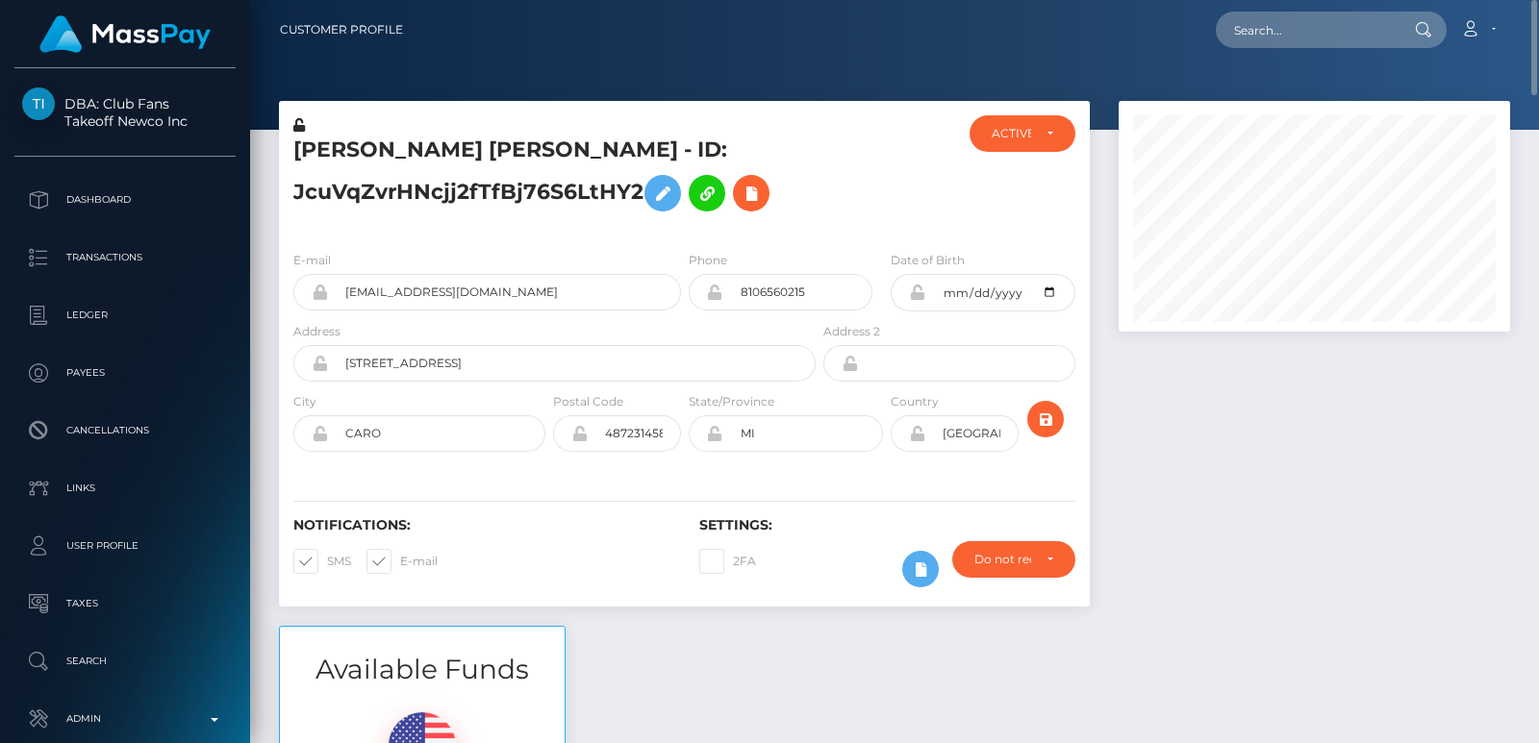
click at [336, 142] on h5 "ADRIANA RICHELLE SMITH - ID: JcuVqZvrHNcjj2fTfBj76S6LtHY2" at bounding box center [549, 179] width 512 height 86
copy h5 "ADRIANA"
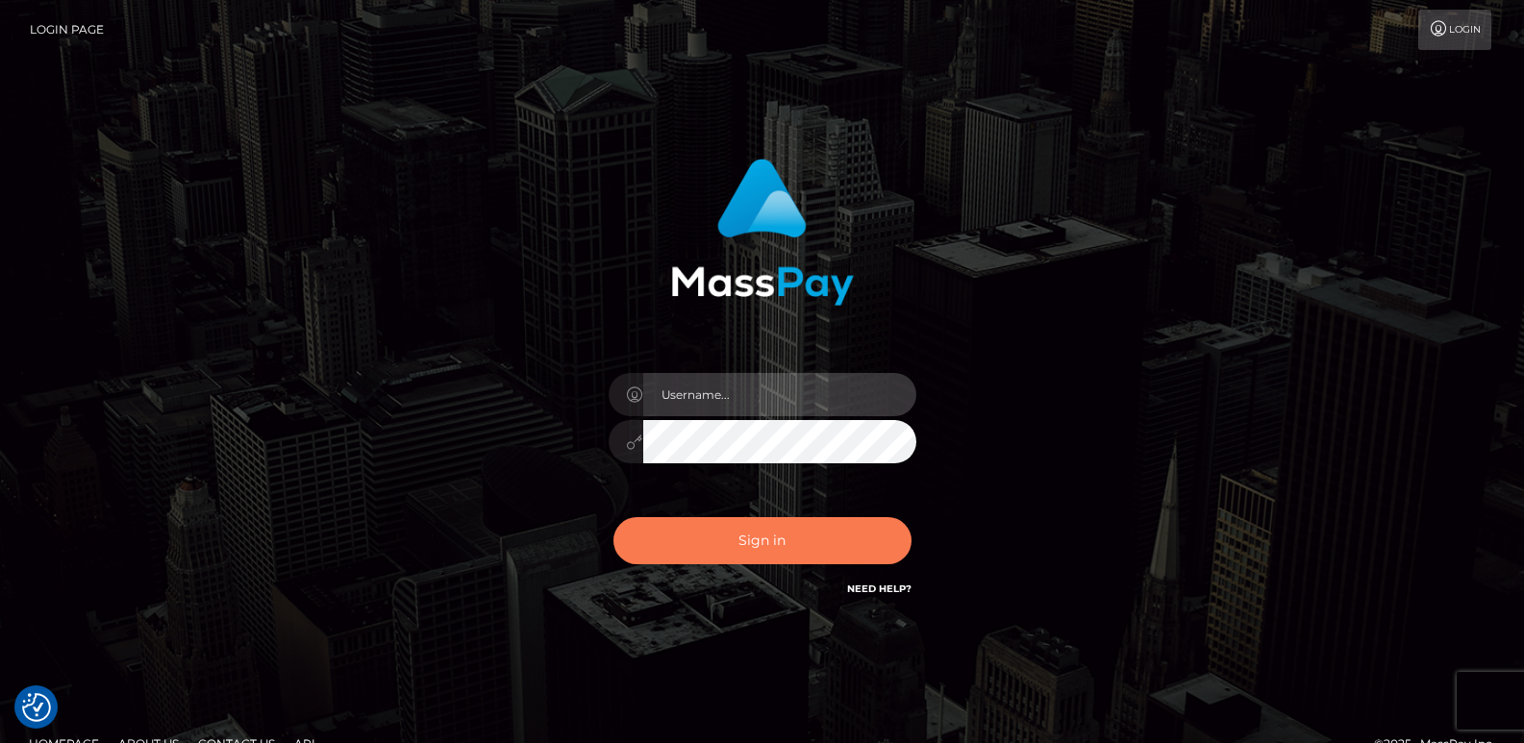
type input "[DOMAIN_NAME]"
click at [638, 527] on button "Sign in" at bounding box center [763, 540] width 298 height 47
type input "ts2.es"
click at [662, 542] on button "Sign in" at bounding box center [763, 540] width 298 height 47
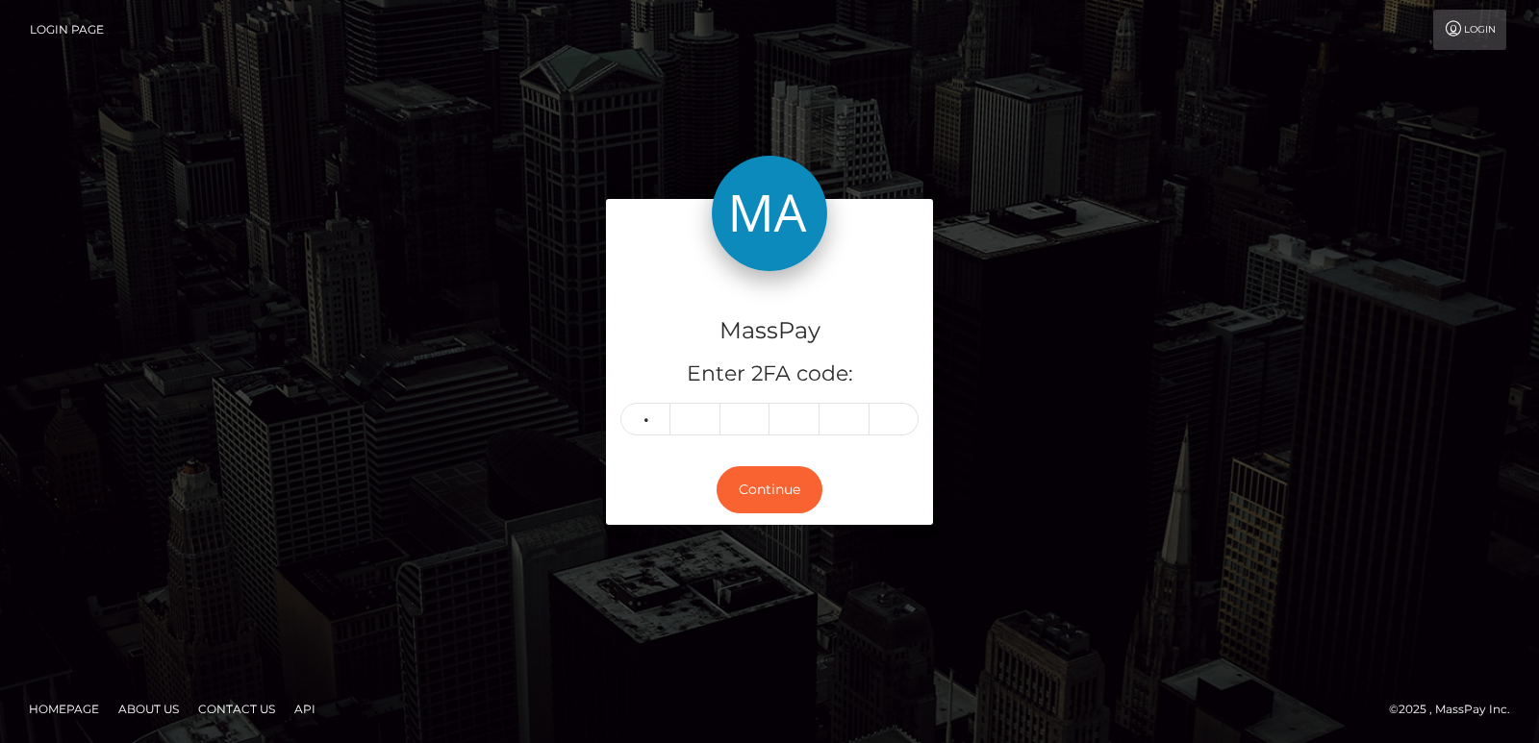
type input "2"
type input "4"
type input "2"
type input "9"
type input "0"
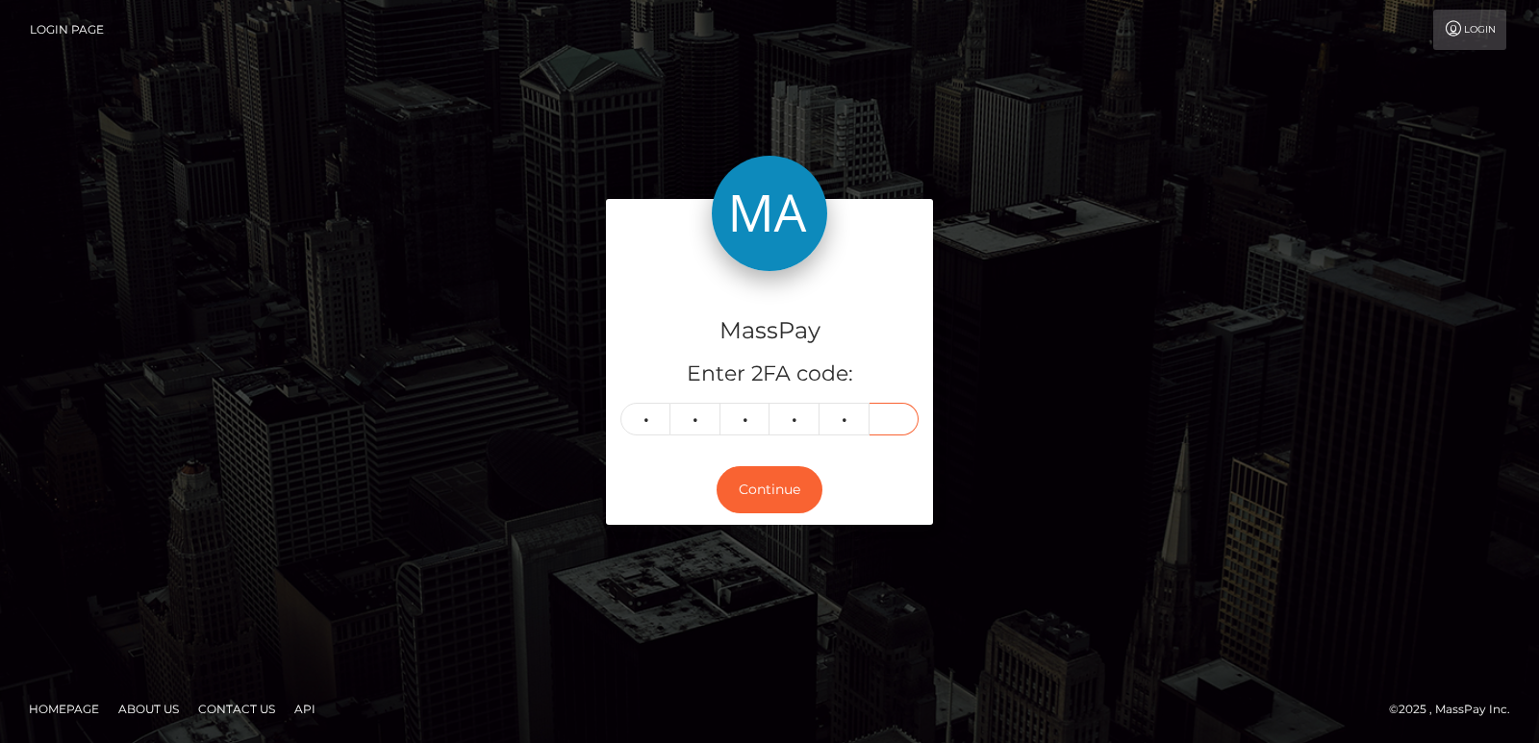
type input "3"
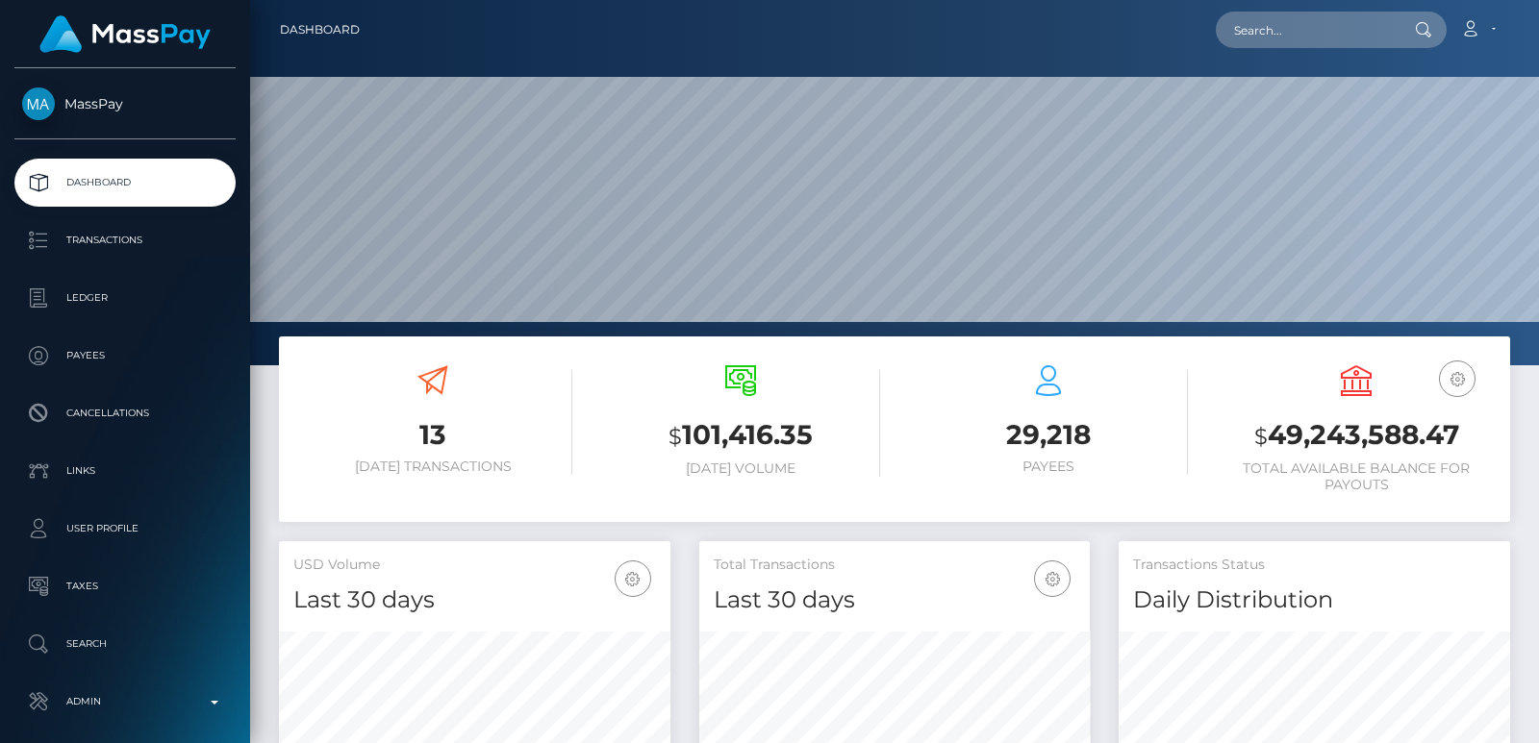
scroll to position [341, 390]
click at [1255, 42] on input "text" at bounding box center [1306, 30] width 181 height 37
paste input "classichunt007@gmail.com"
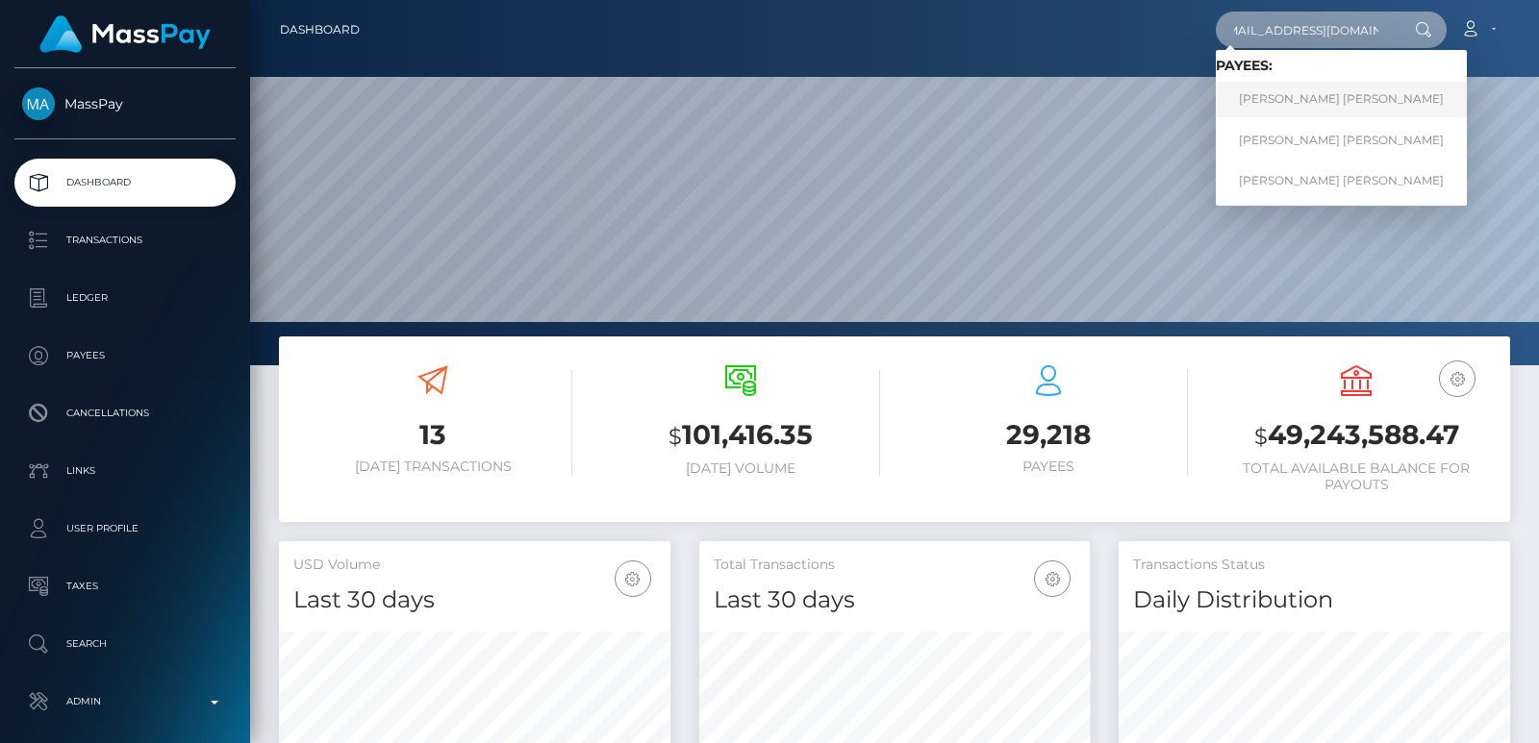
type input "classichunt007@gmail.com"
click at [1322, 107] on link "Taras Leonidovich Maslov RET" at bounding box center [1341, 100] width 251 height 36
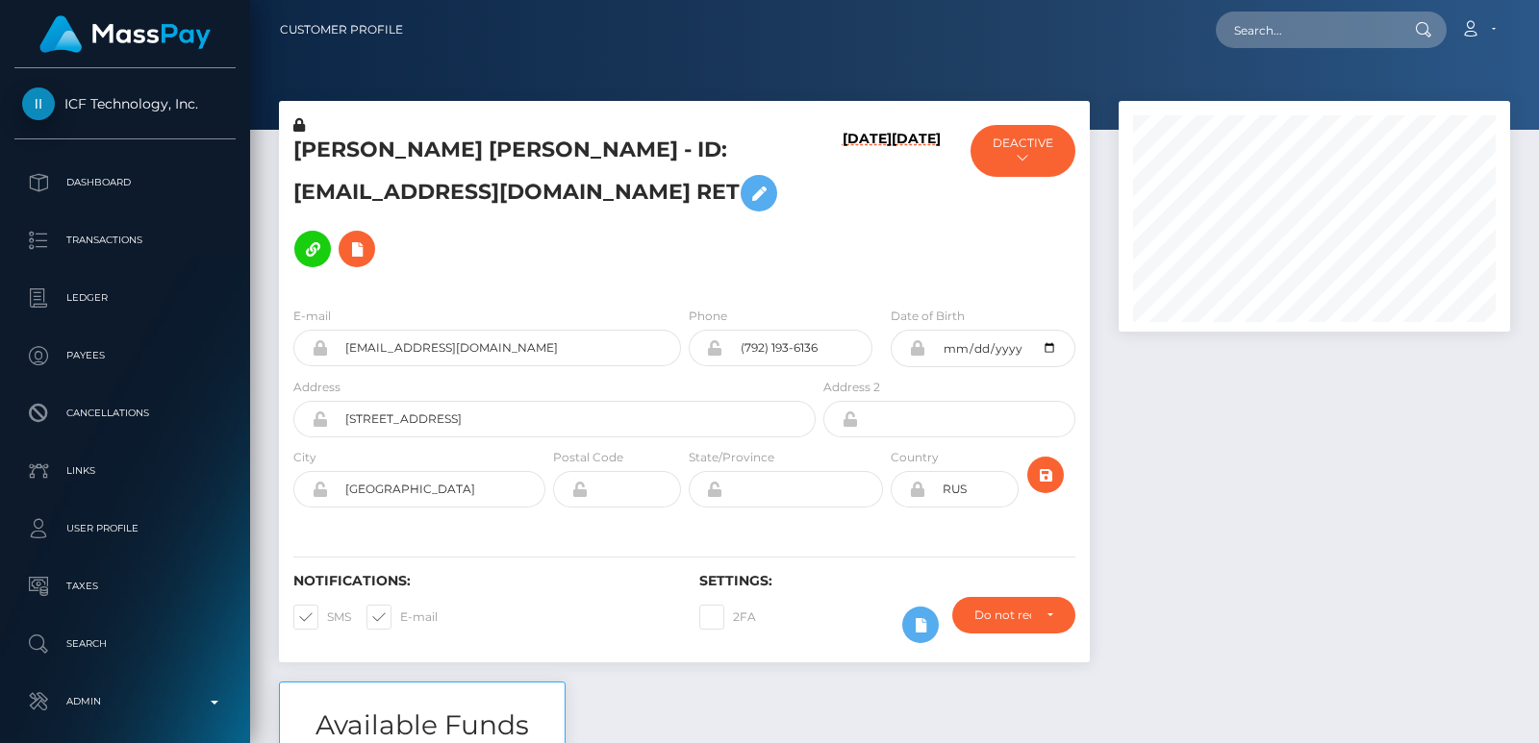
scroll to position [231, 390]
click at [1344, 32] on input "text" at bounding box center [1306, 30] width 181 height 37
paste input "[EMAIL_ADDRESS][DOMAIN_NAME]"
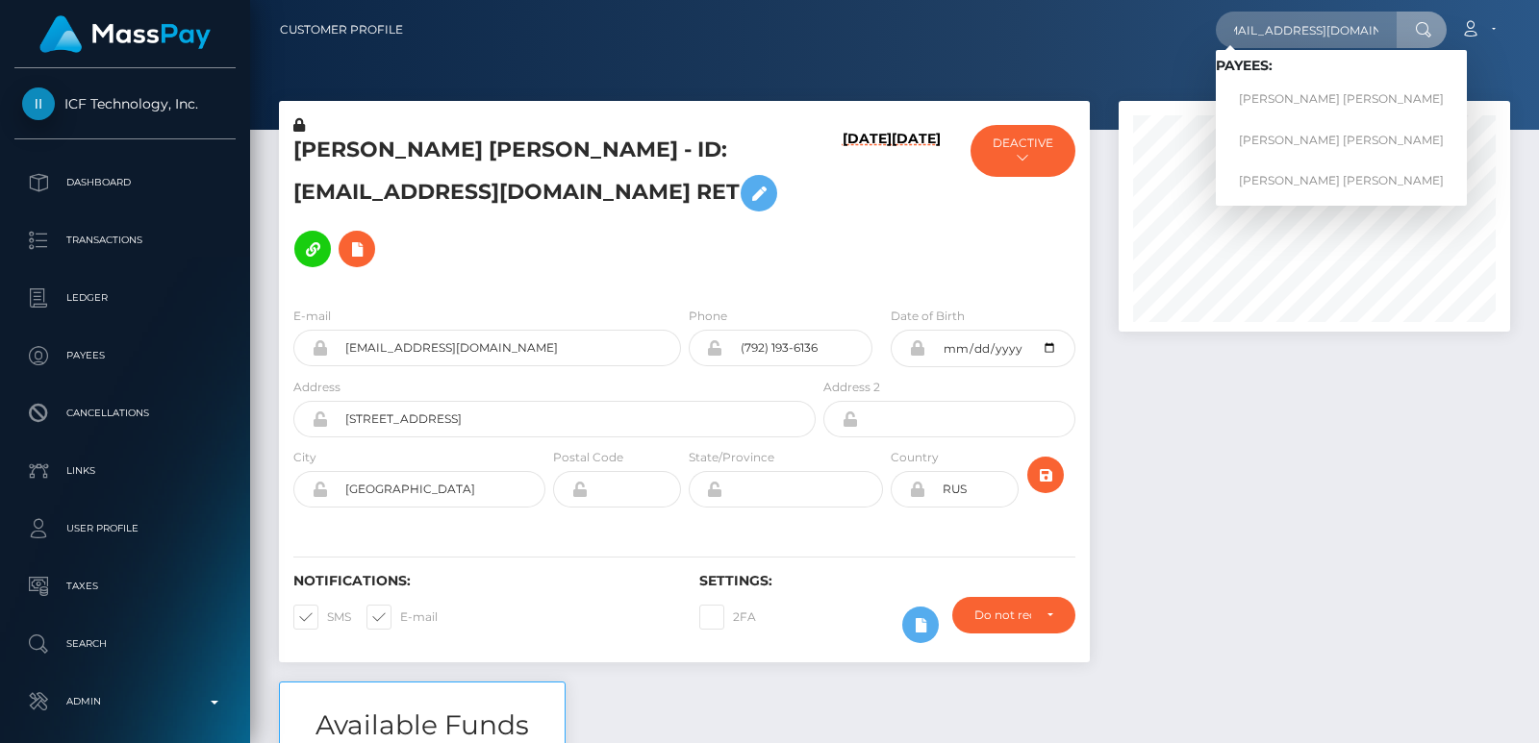
click at [1170, 458] on div at bounding box center [1314, 391] width 420 height 581
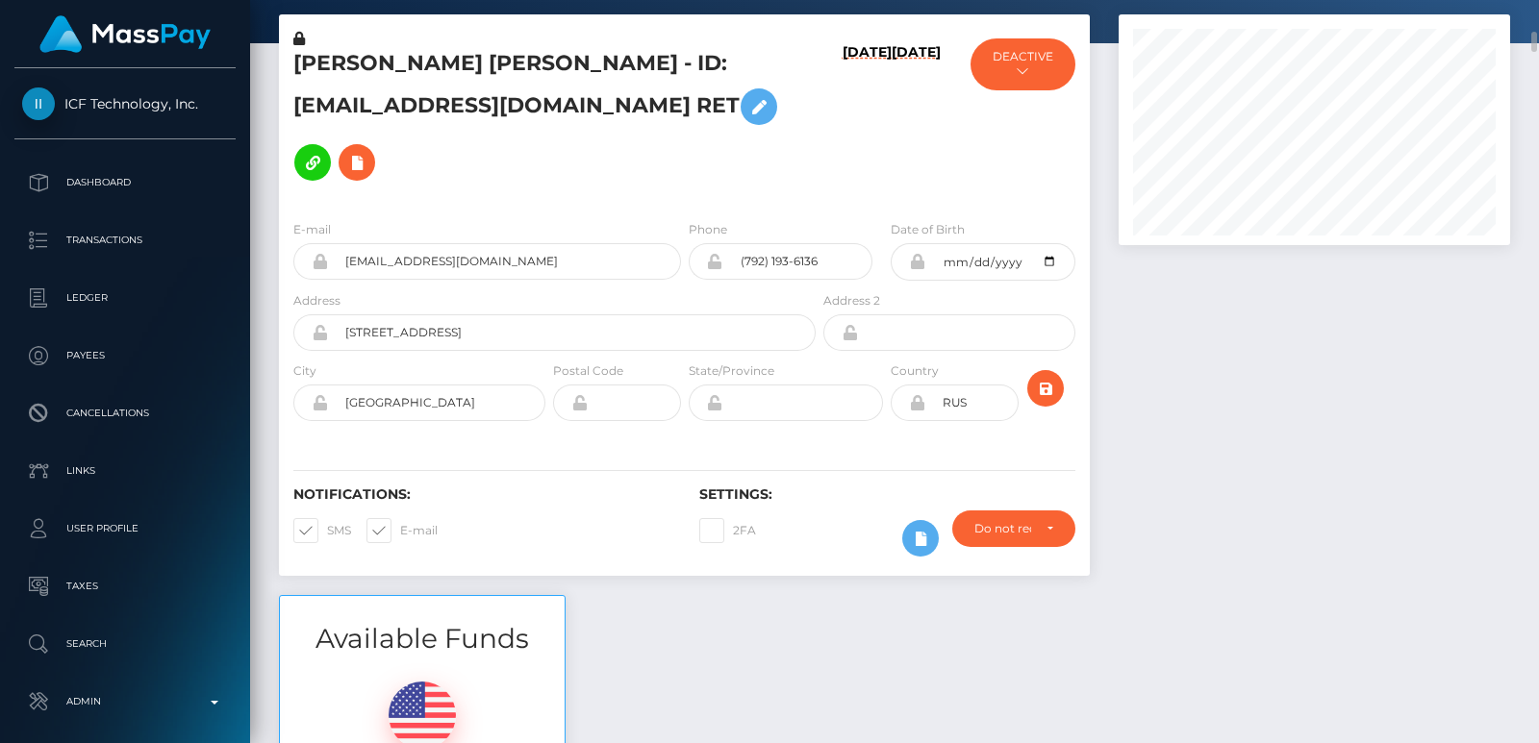
scroll to position [0, 0]
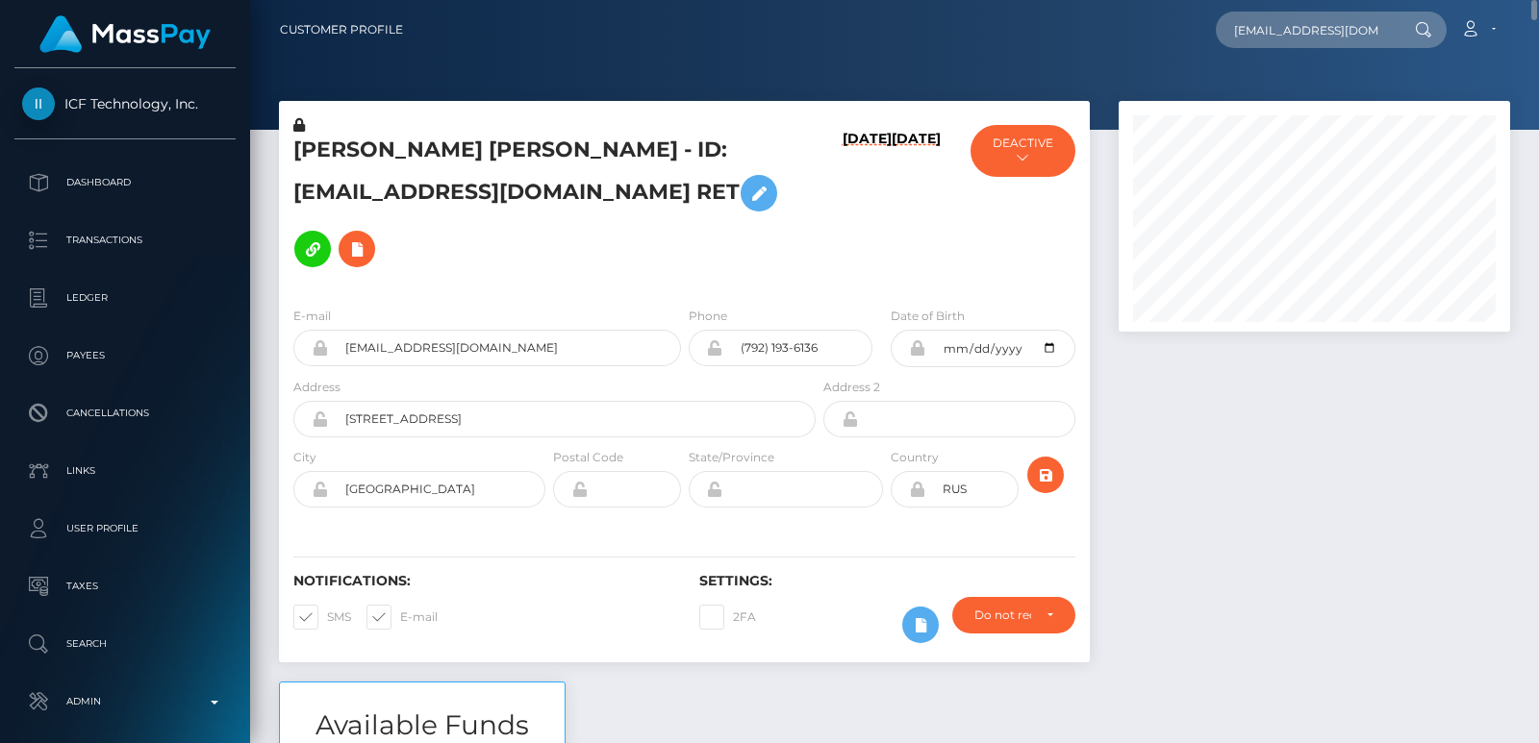
click at [303, 147] on h5 "Taras Leonidovich Maslov RET - ID: classichunt007@gmail.com RET" at bounding box center [549, 206] width 512 height 141
copy h5 "Taras"
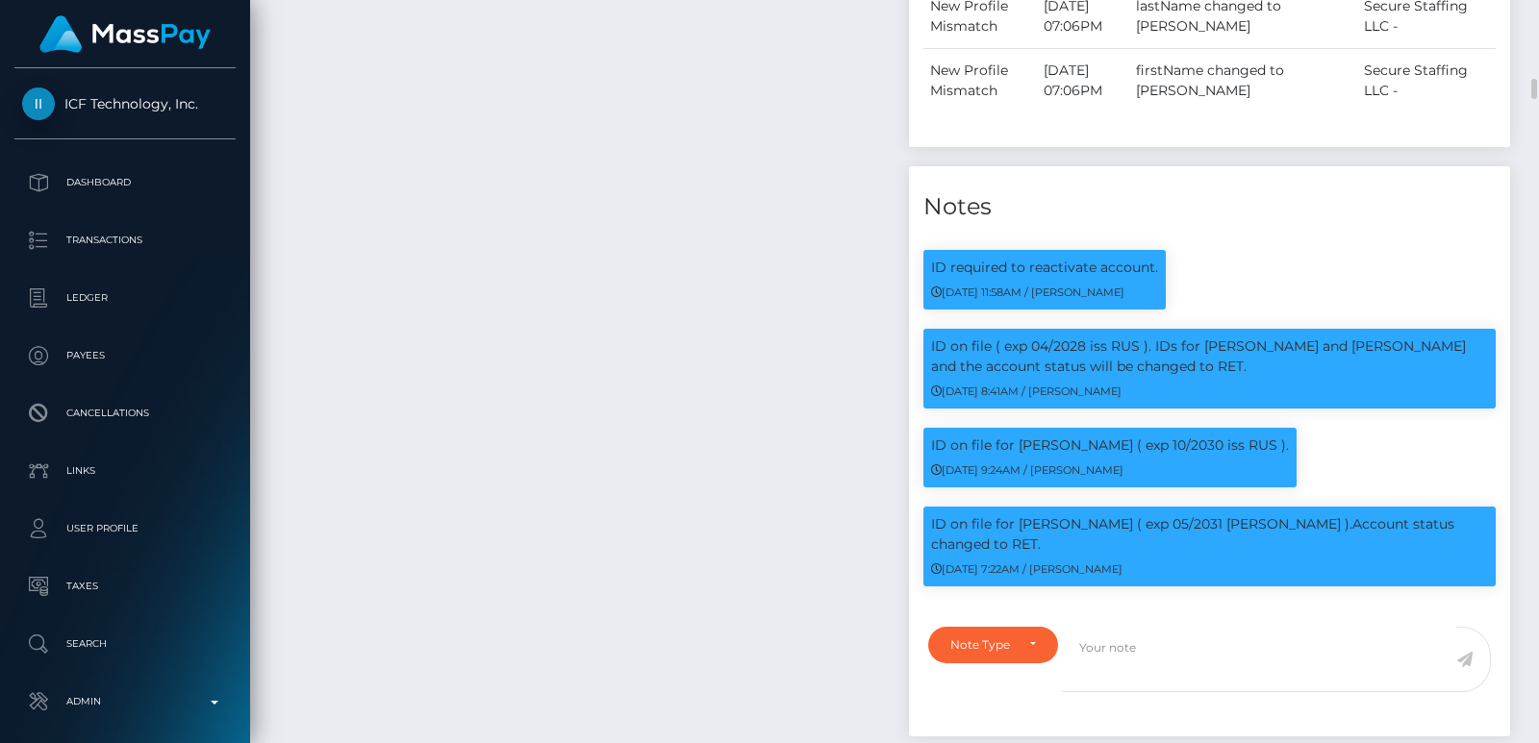
scroll to position [231, 390]
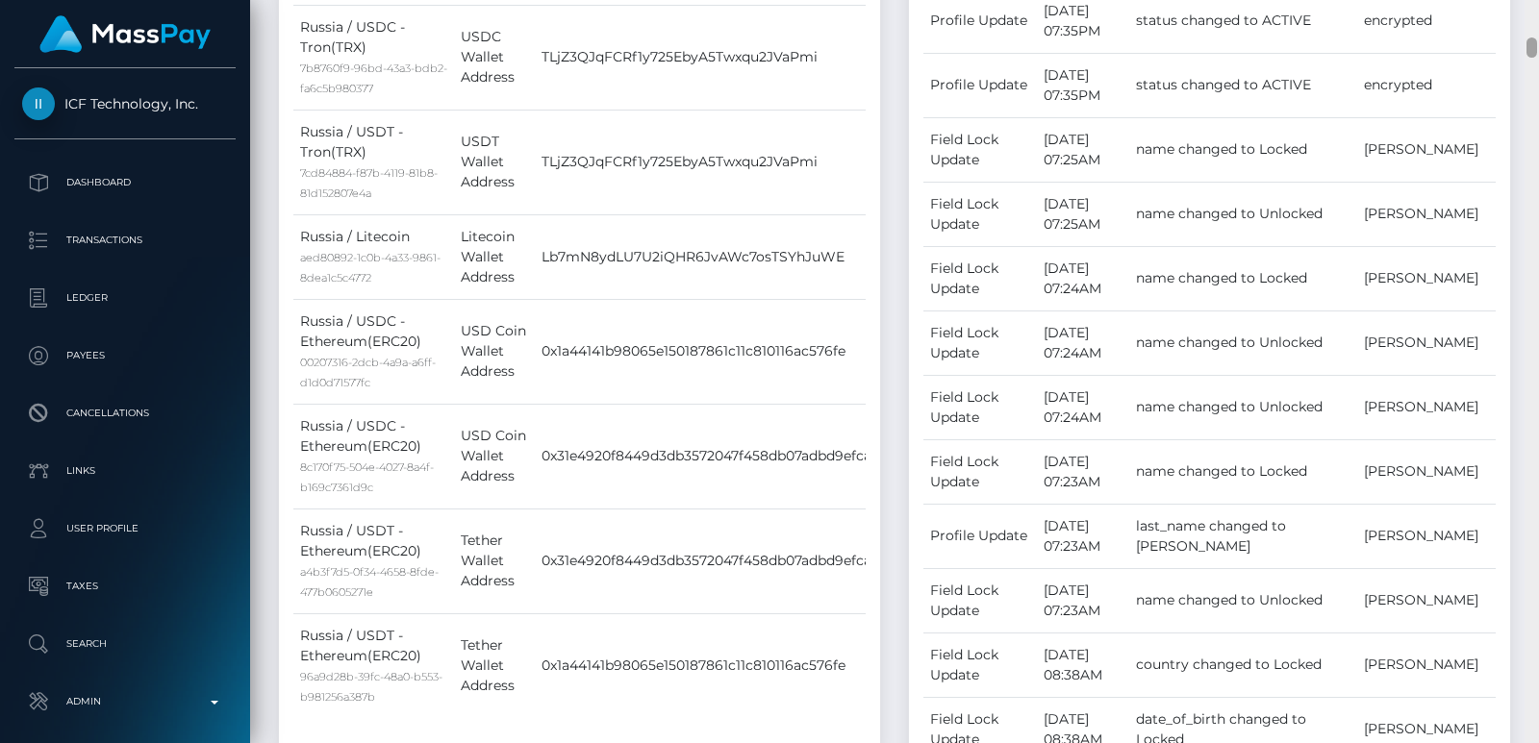
click at [1532, 32] on div at bounding box center [1531, 371] width 14 height 743
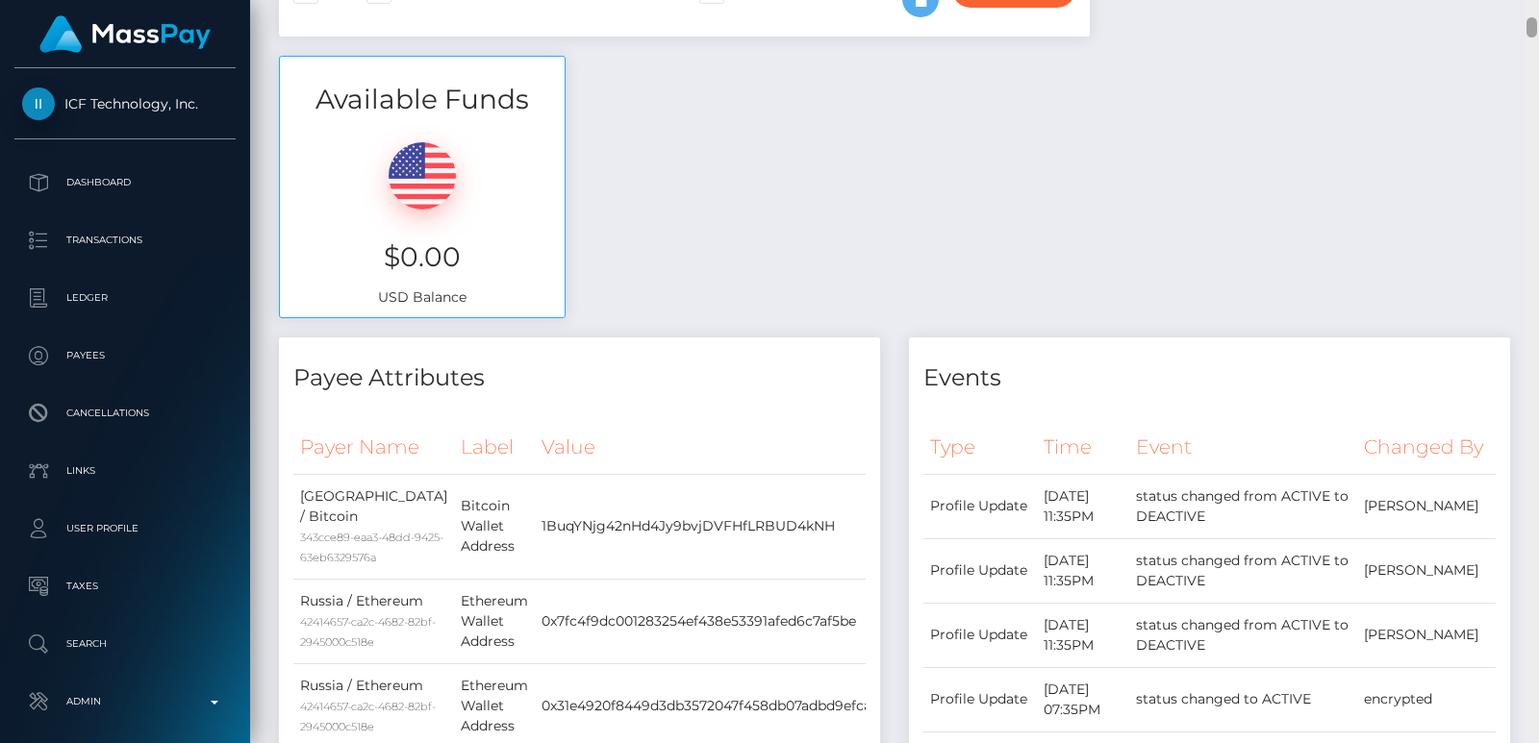
click at [1532, 32] on div at bounding box center [1531, 27] width 11 height 20
click at [1532, 1] on div "Customer Profile classichunt007@gmail.com Loading... Loading... Payees: Taras L…" at bounding box center [894, 371] width 1289 height 743
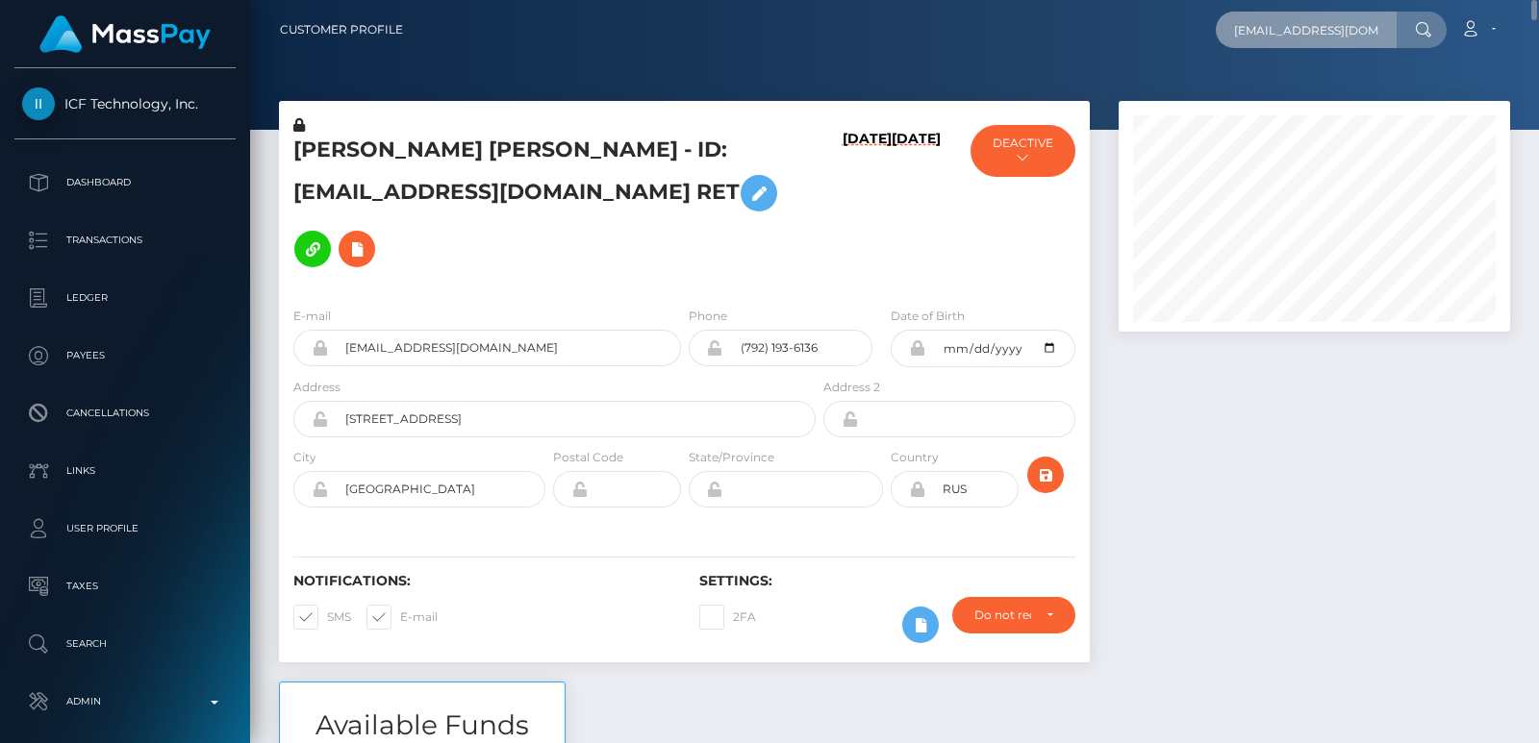
click at [1278, 30] on input "classichunt007@gmail.com" at bounding box center [1306, 30] width 181 height 37
type input "@gmail.com"
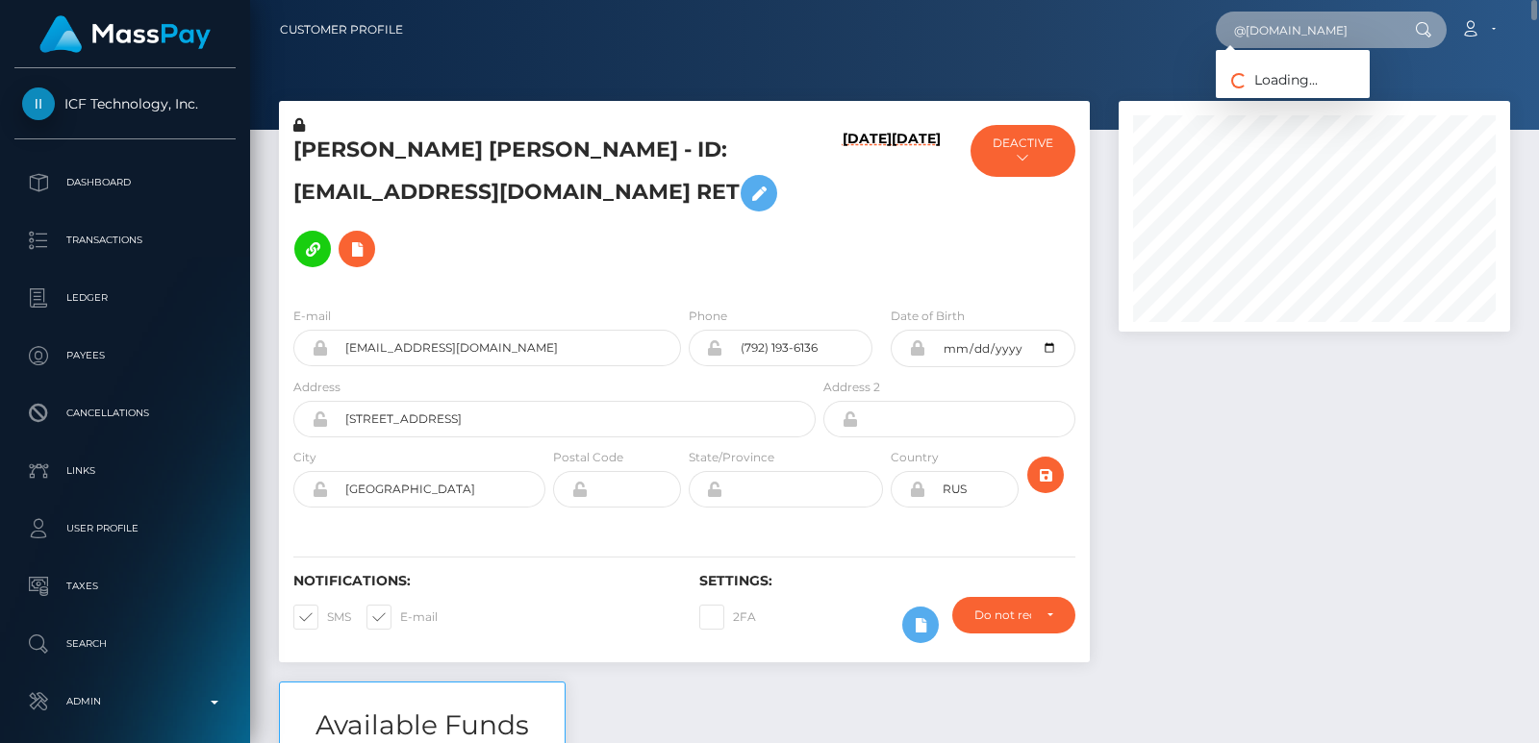
click at [1267, 39] on input "@gmail.com" at bounding box center [1306, 30] width 181 height 37
paste input "moniiglove@icloud.com"
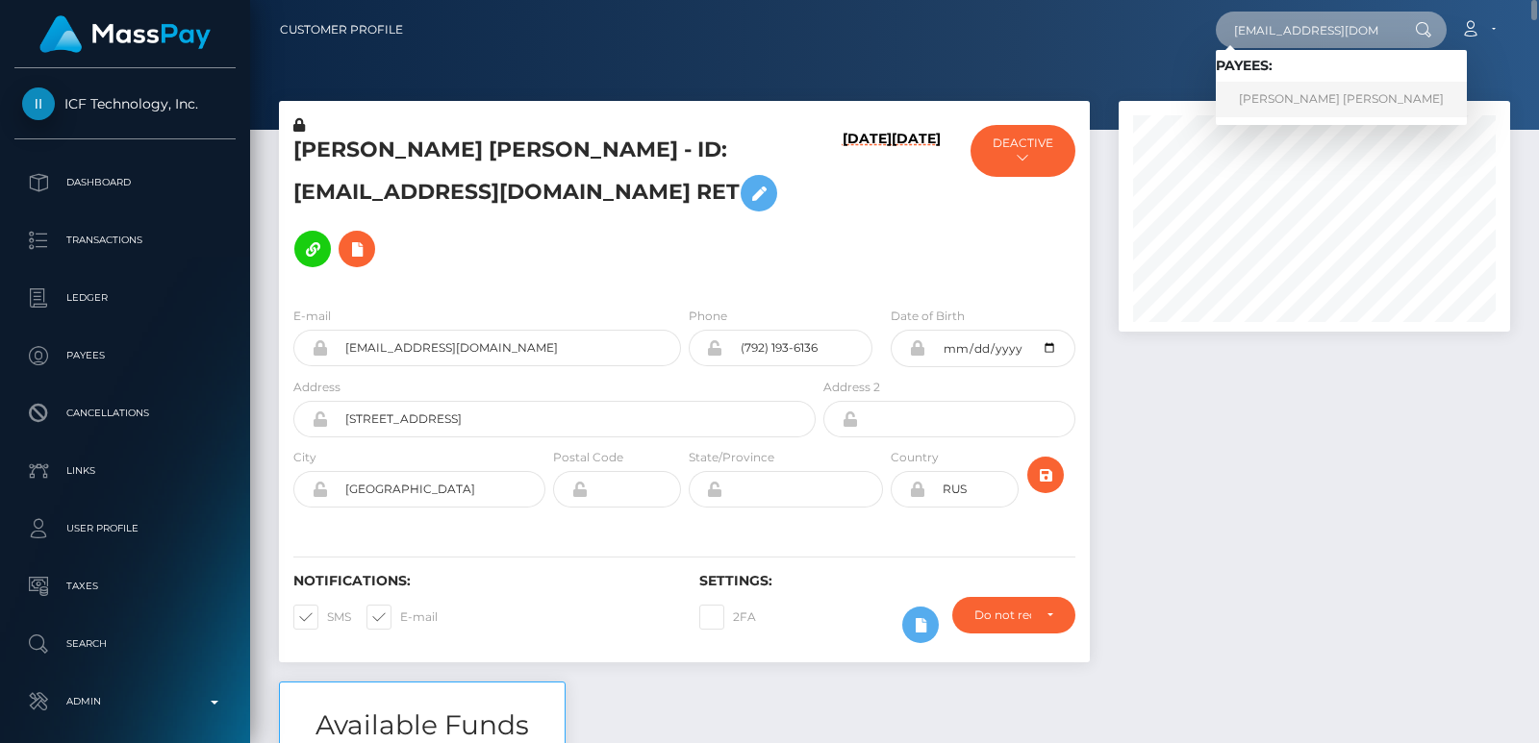
type input "moniiglove@icloud.com"
click at [1329, 88] on link "MONICA MELISSA HERNANDEZ" at bounding box center [1341, 100] width 251 height 36
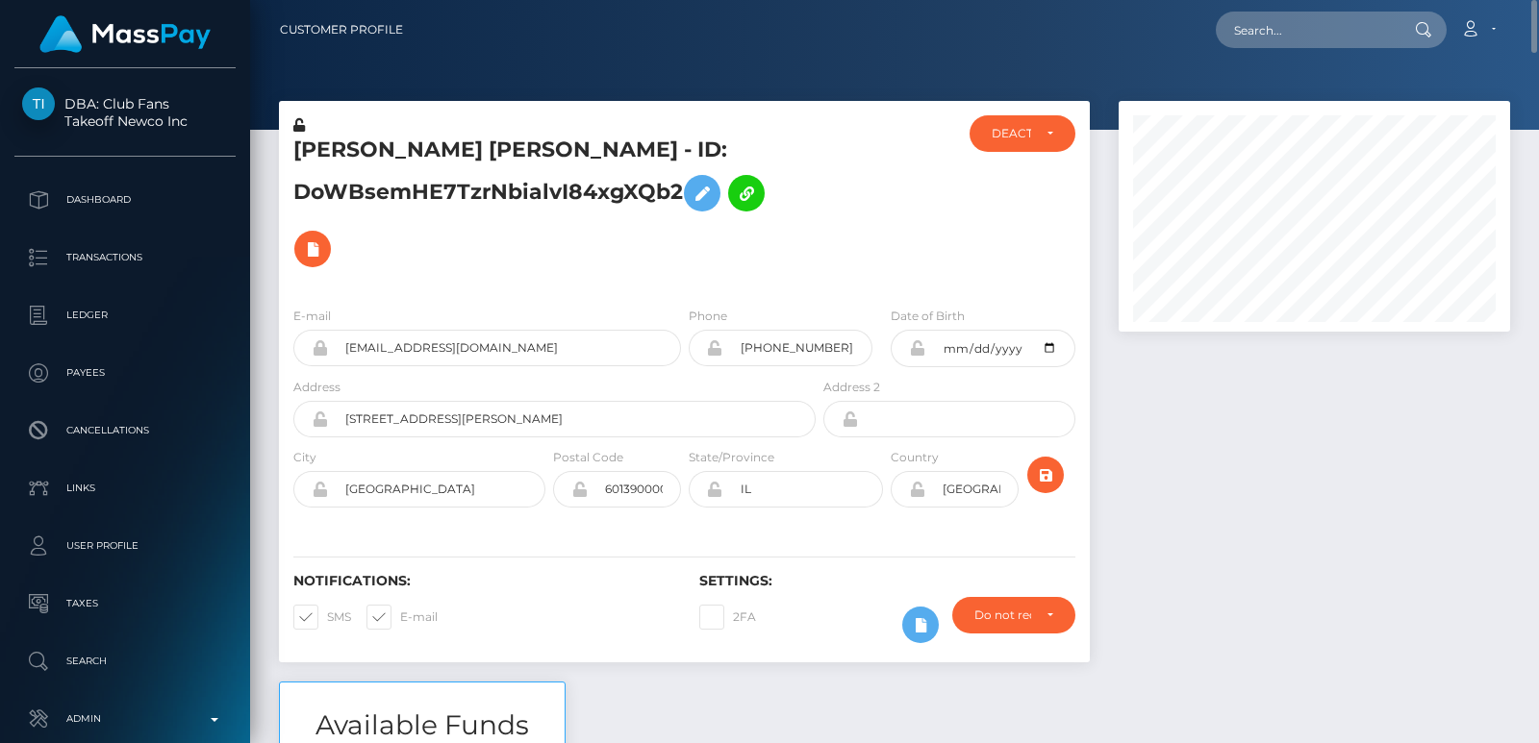
click at [339, 142] on h5 "[PERSON_NAME] [PERSON_NAME] - ID: DoWBsemHE7TzrNbialvI84xgXQb2" at bounding box center [549, 206] width 512 height 141
copy h5 "[PERSON_NAME]"
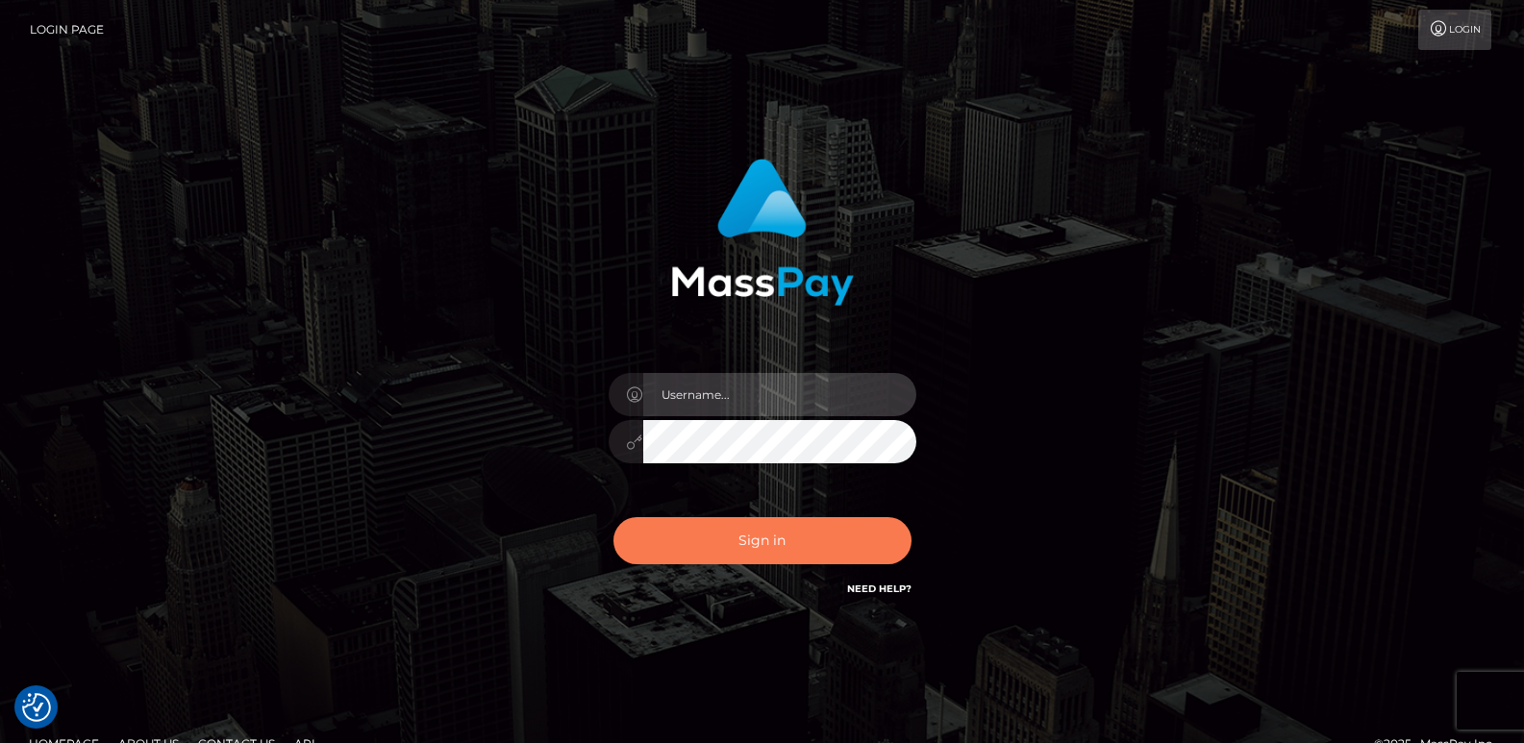
type input "[DOMAIN_NAME]"
click at [691, 538] on button "Sign in" at bounding box center [763, 540] width 298 height 47
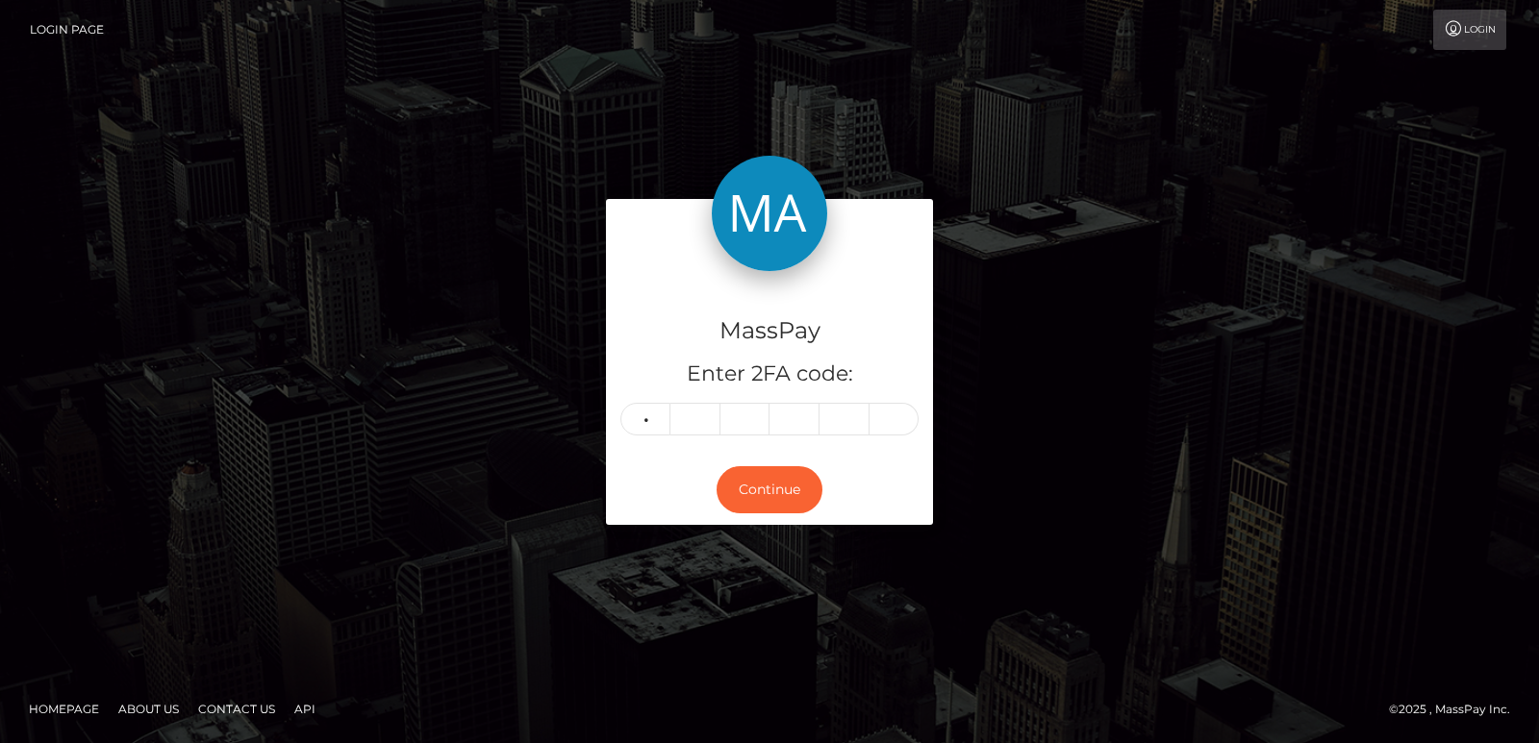
type input "8"
type input "0"
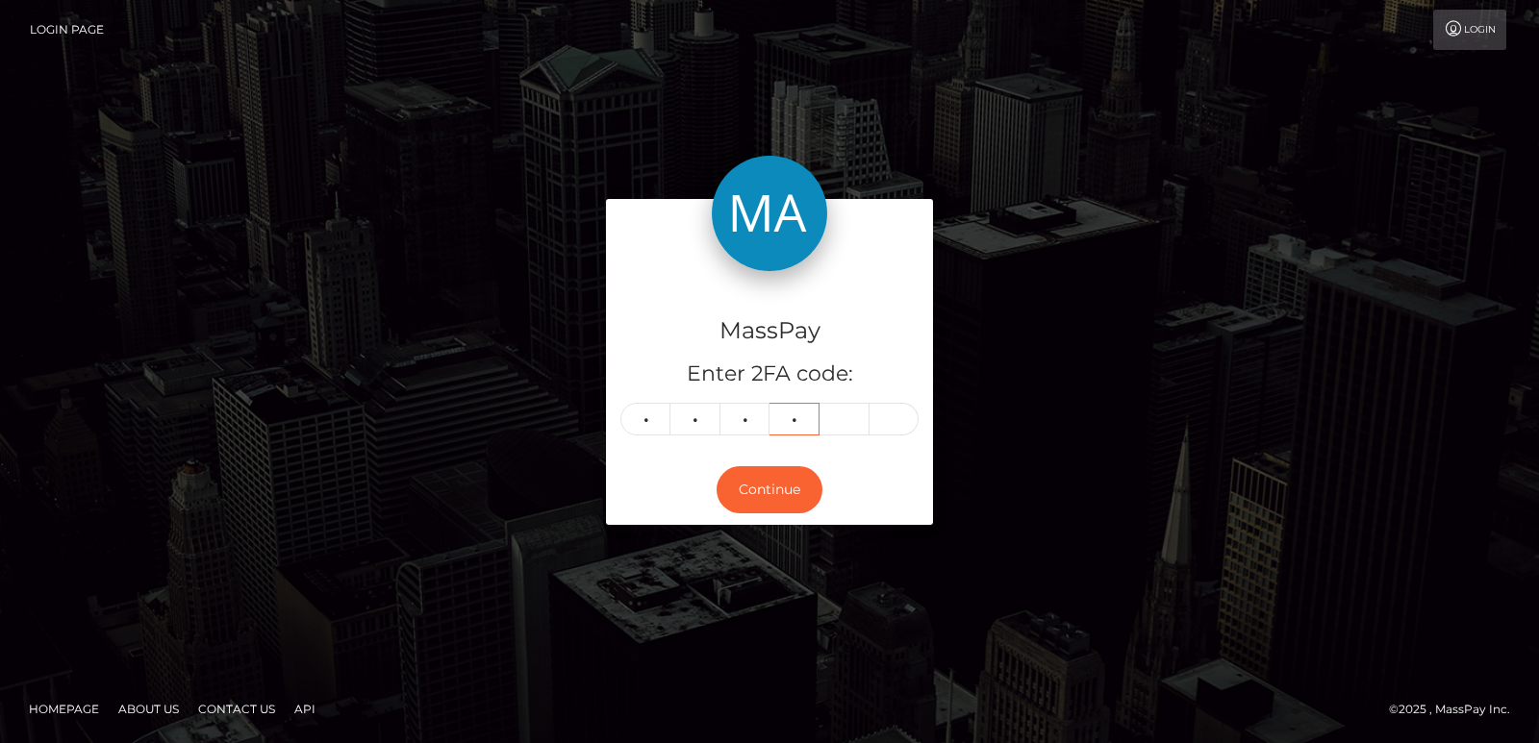
type input "5"
type input "3"
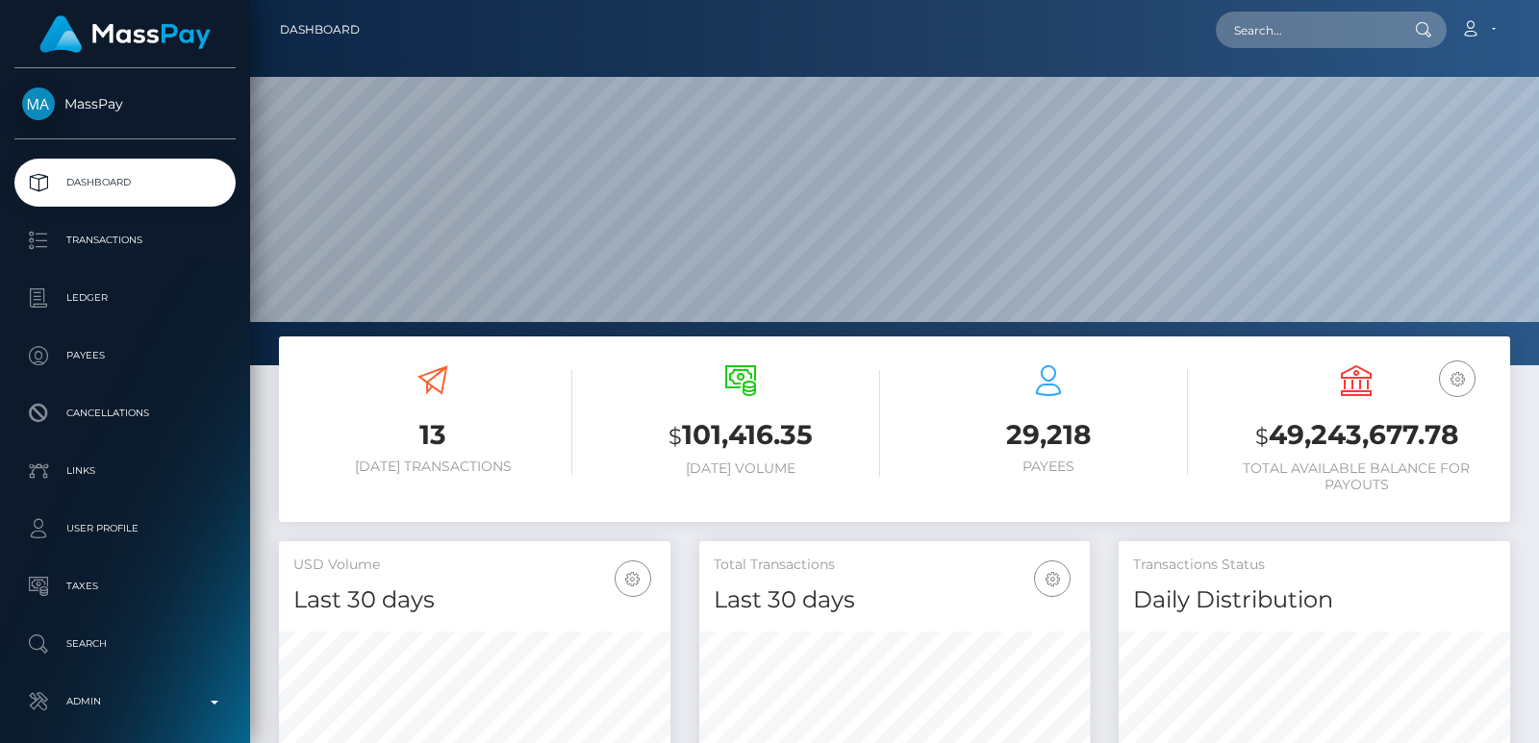
scroll to position [341, 390]
click at [1276, 38] on input "text" at bounding box center [1306, 30] width 181 height 37
paste input "[EMAIL_ADDRESS][DOMAIN_NAME]"
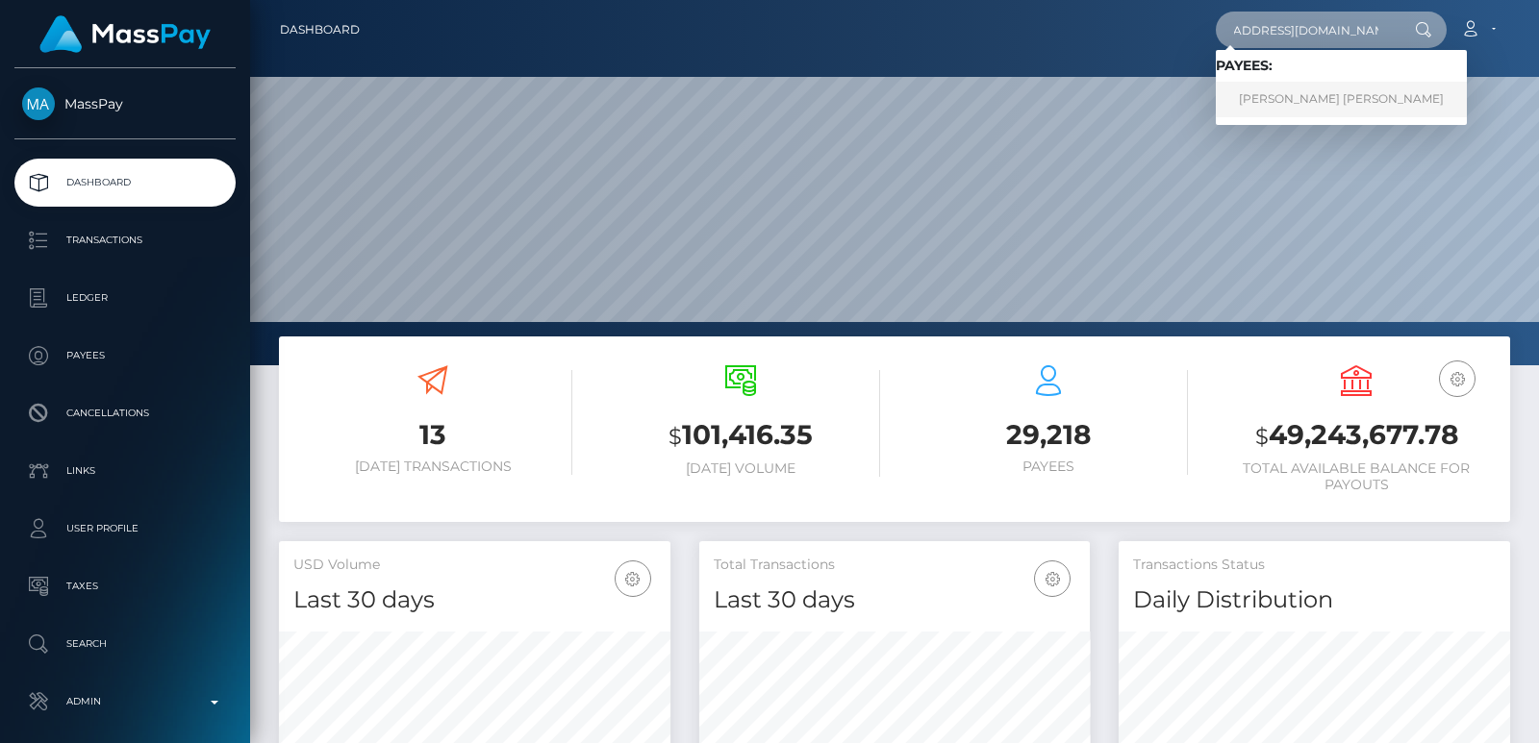
type input "[EMAIL_ADDRESS][DOMAIN_NAME]"
click at [1270, 99] on link "[PERSON_NAME] [PERSON_NAME]" at bounding box center [1341, 100] width 251 height 36
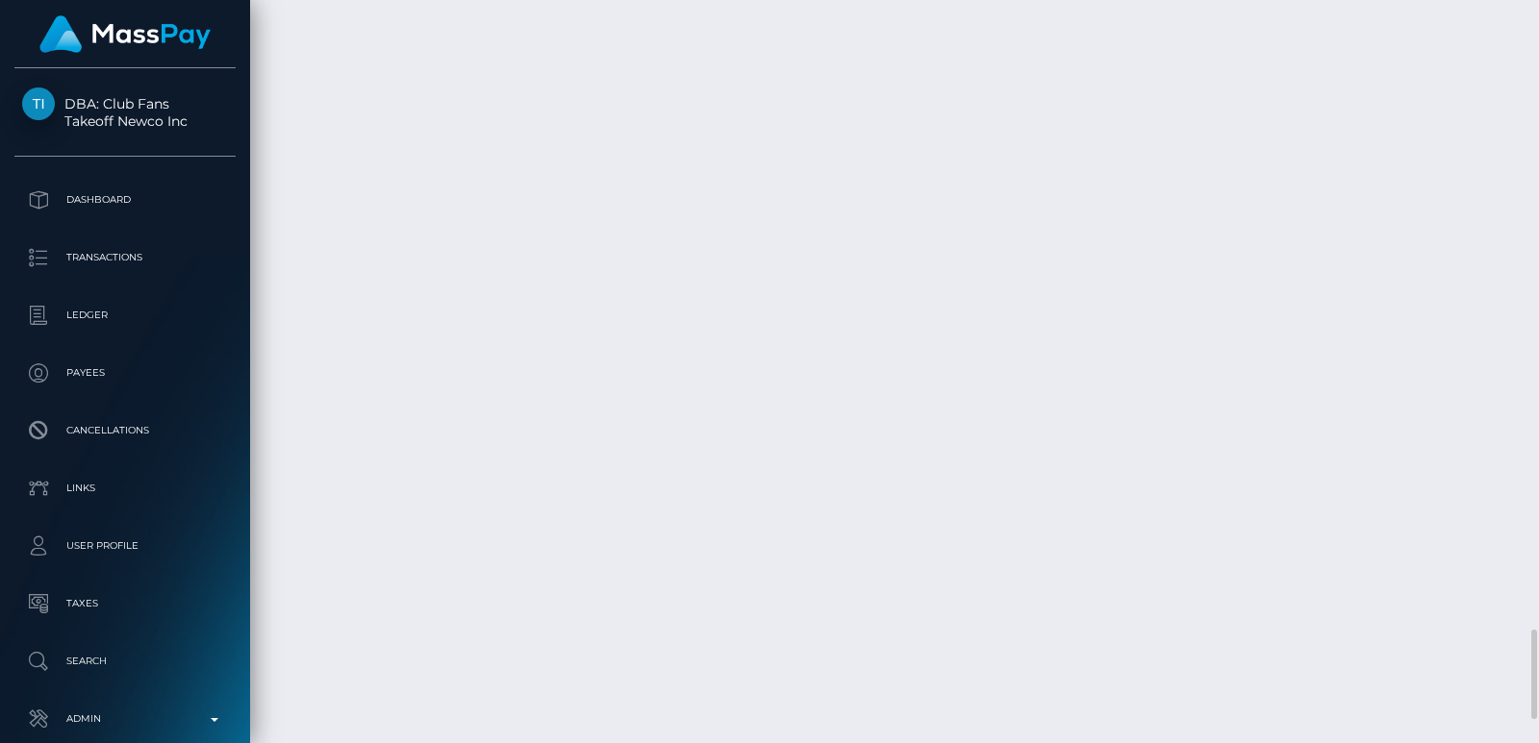
scroll to position [4979, 0]
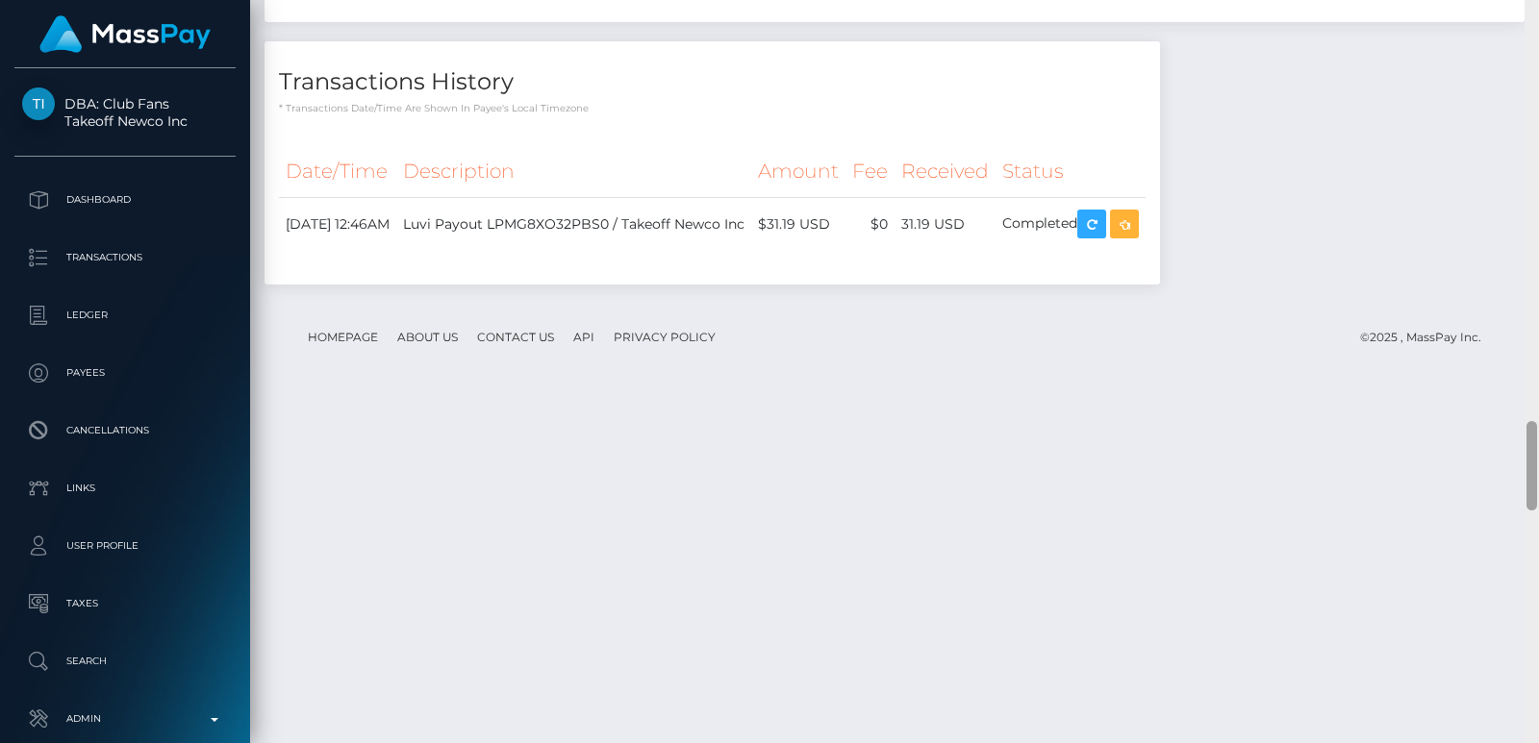
click at [1538, 6] on div at bounding box center [1531, 371] width 14 height 743
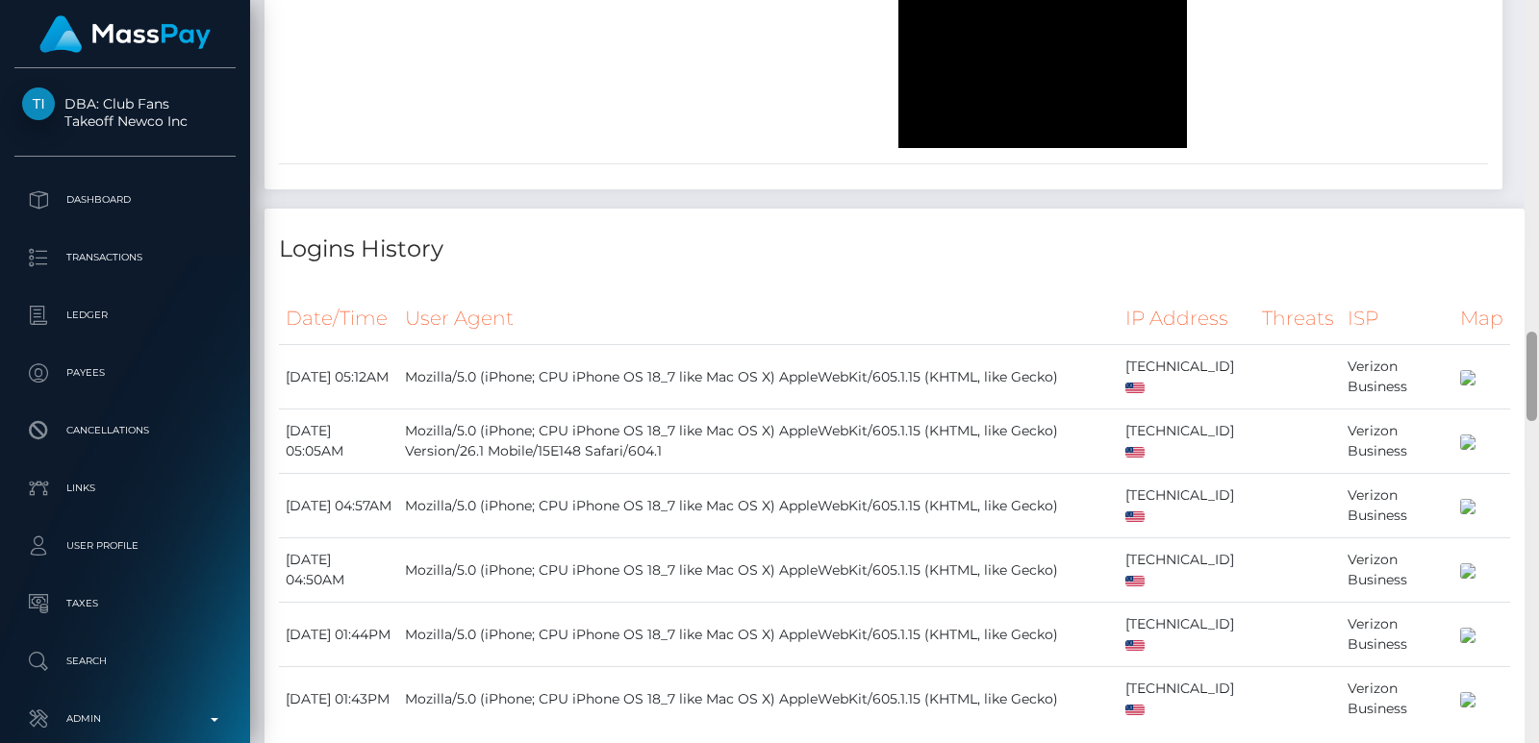
click at [1538, 6] on div at bounding box center [1531, 371] width 14 height 743
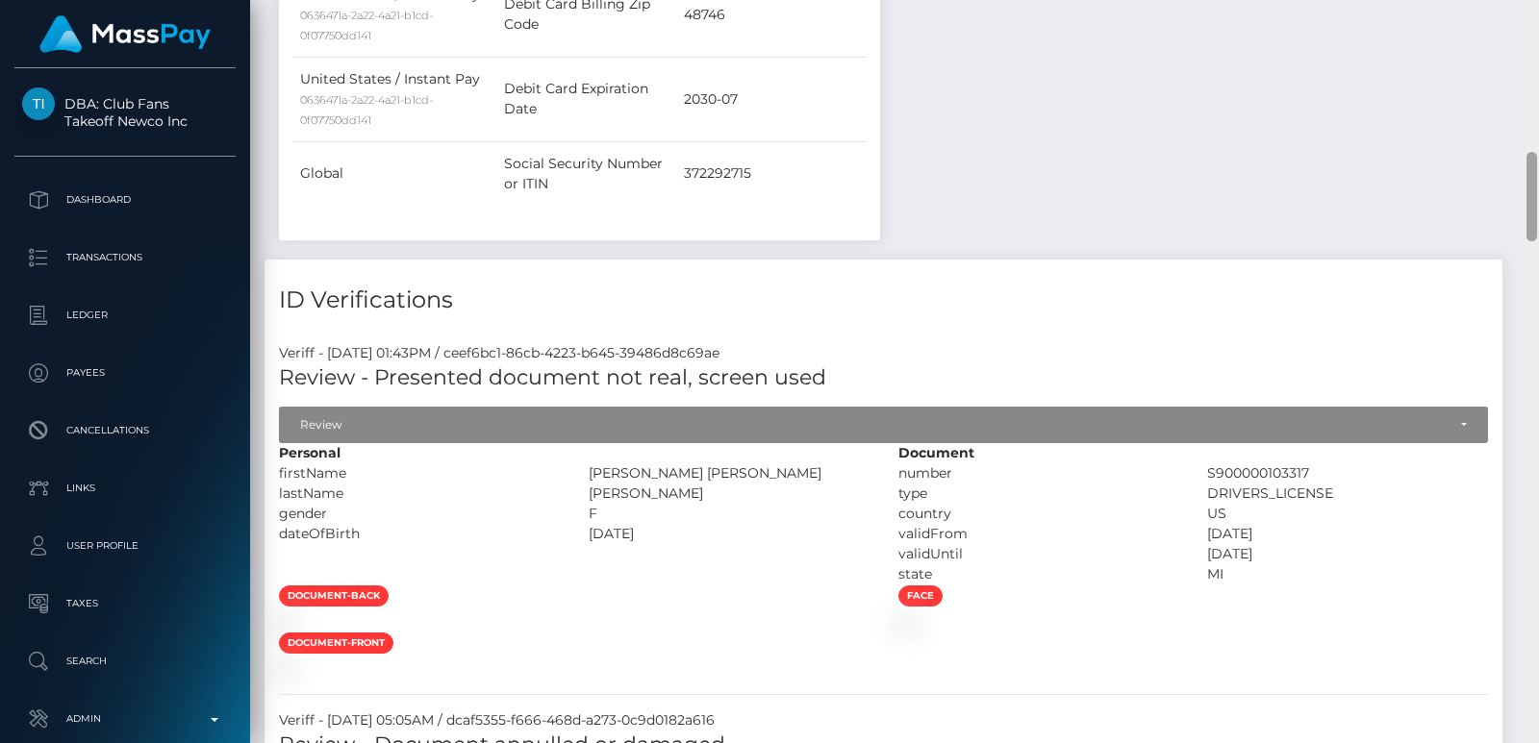
click at [1538, 6] on div at bounding box center [1531, 371] width 14 height 743
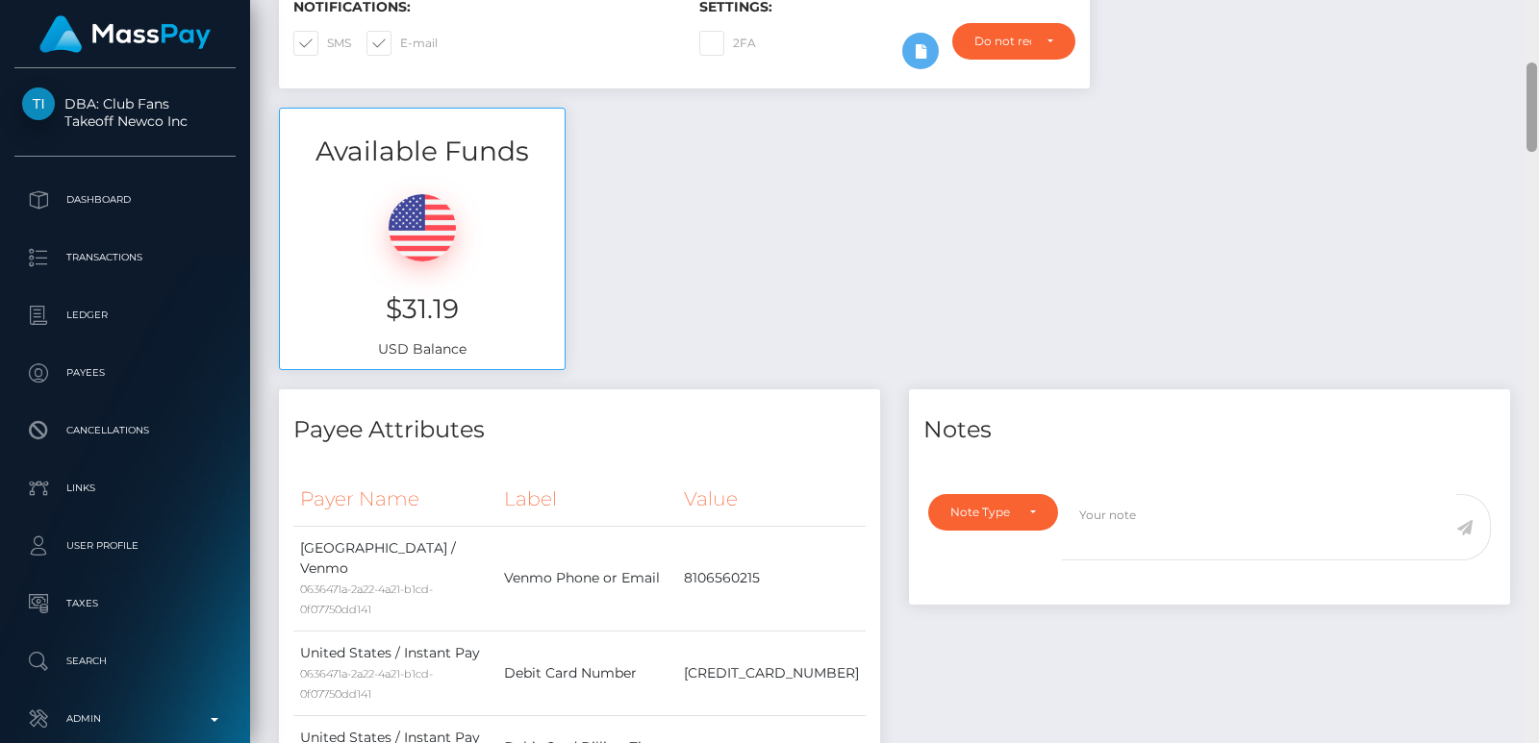
click at [1538, 6] on div "Customer Profile Loading... Loading..." at bounding box center [894, 371] width 1289 height 743
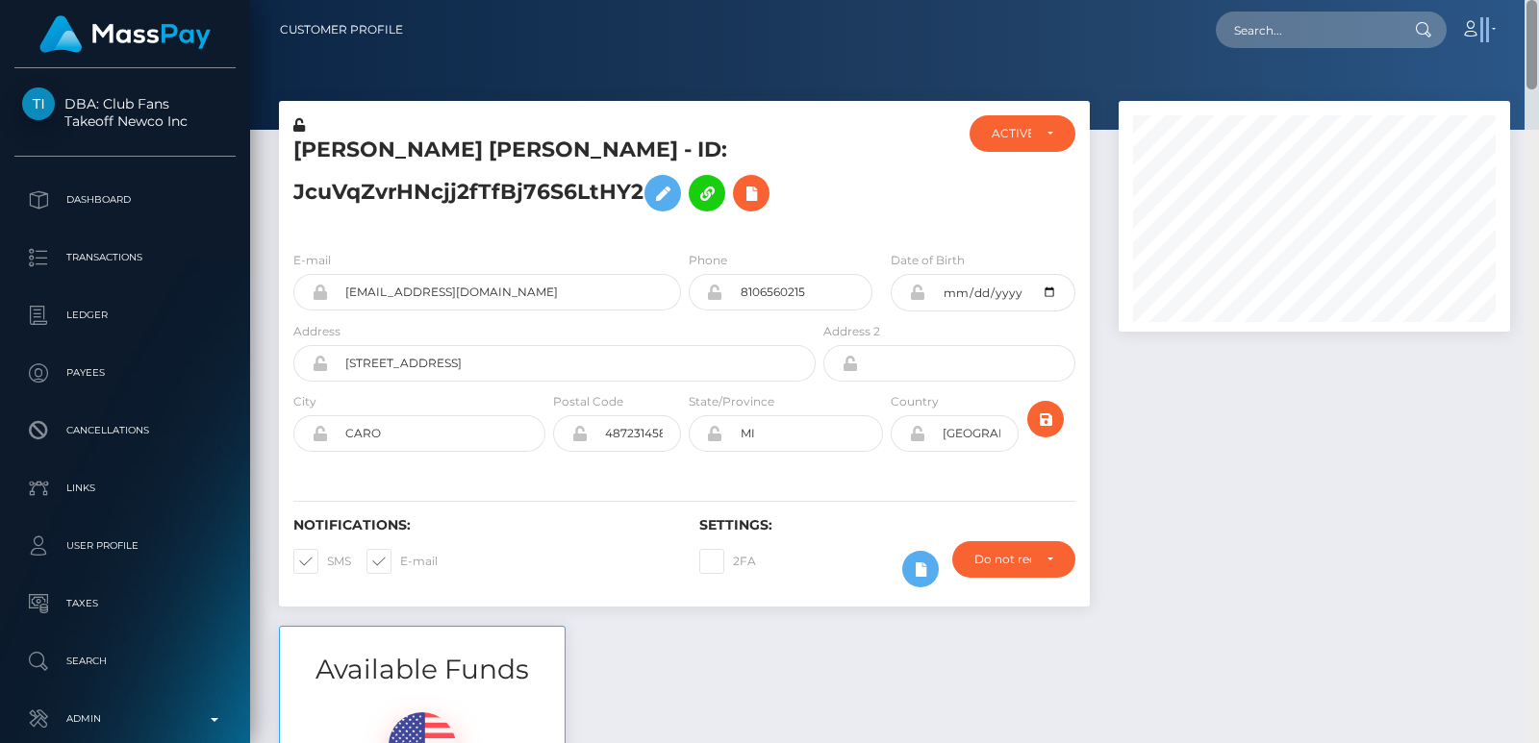
click at [1538, 6] on nav "Customer Profile Loading... Loading... Account" at bounding box center [894, 30] width 1289 height 60
click at [1349, 34] on input "text" at bounding box center [1306, 30] width 181 height 37
paste input "classichunt007@gmail.com"
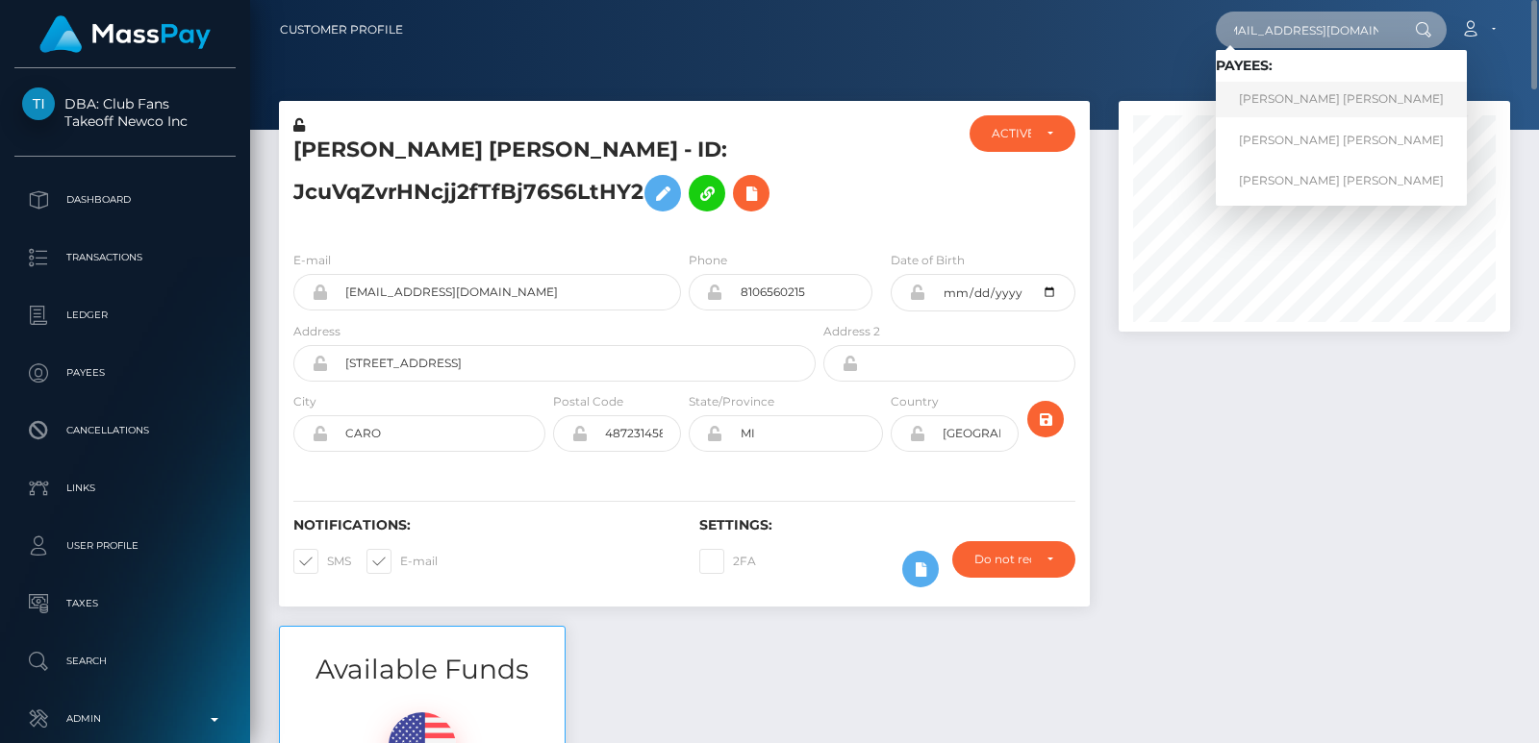
type input "classichunt007@gmail.com"
click at [1378, 93] on link "Taras Leonidovich Maslov RET" at bounding box center [1341, 100] width 251 height 36
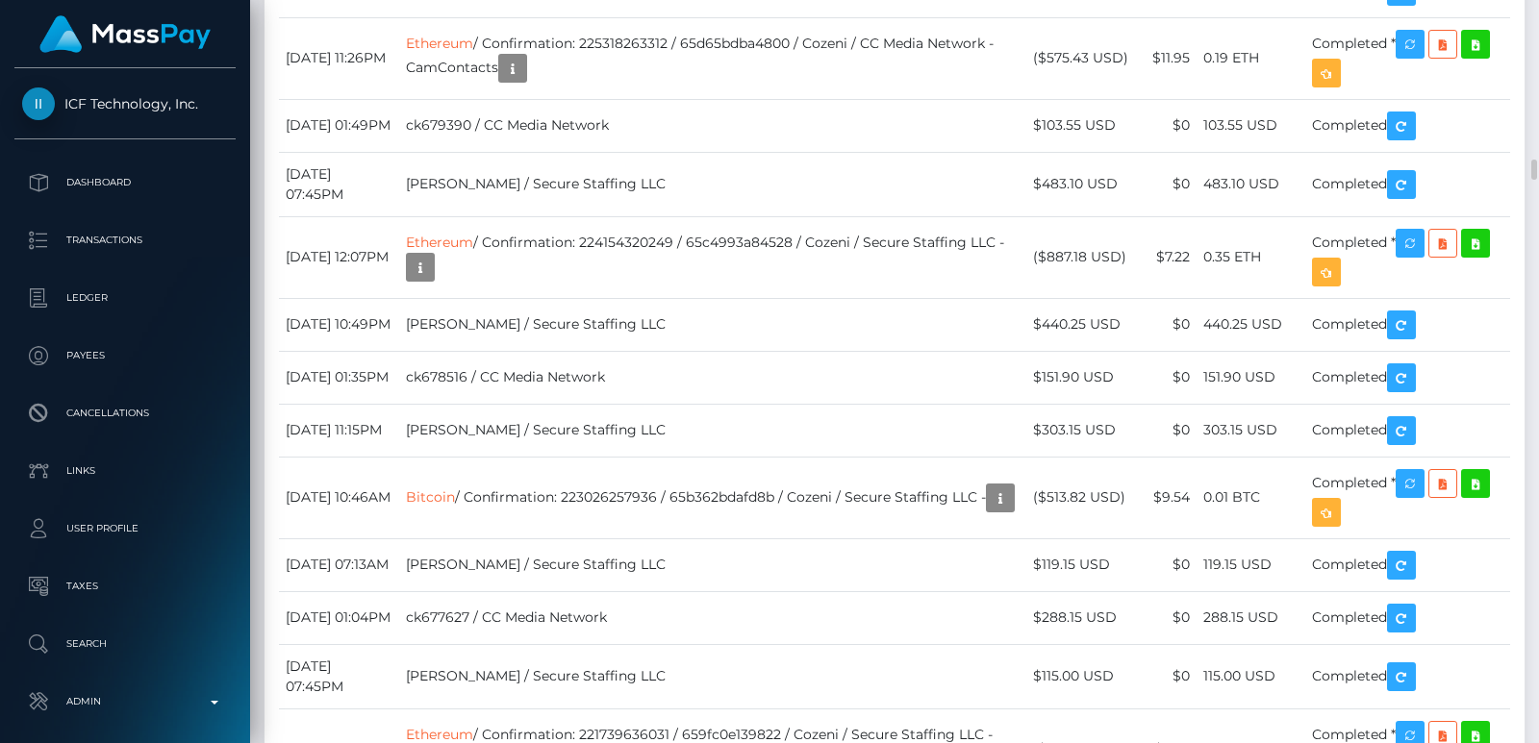
scroll to position [4558, 0]
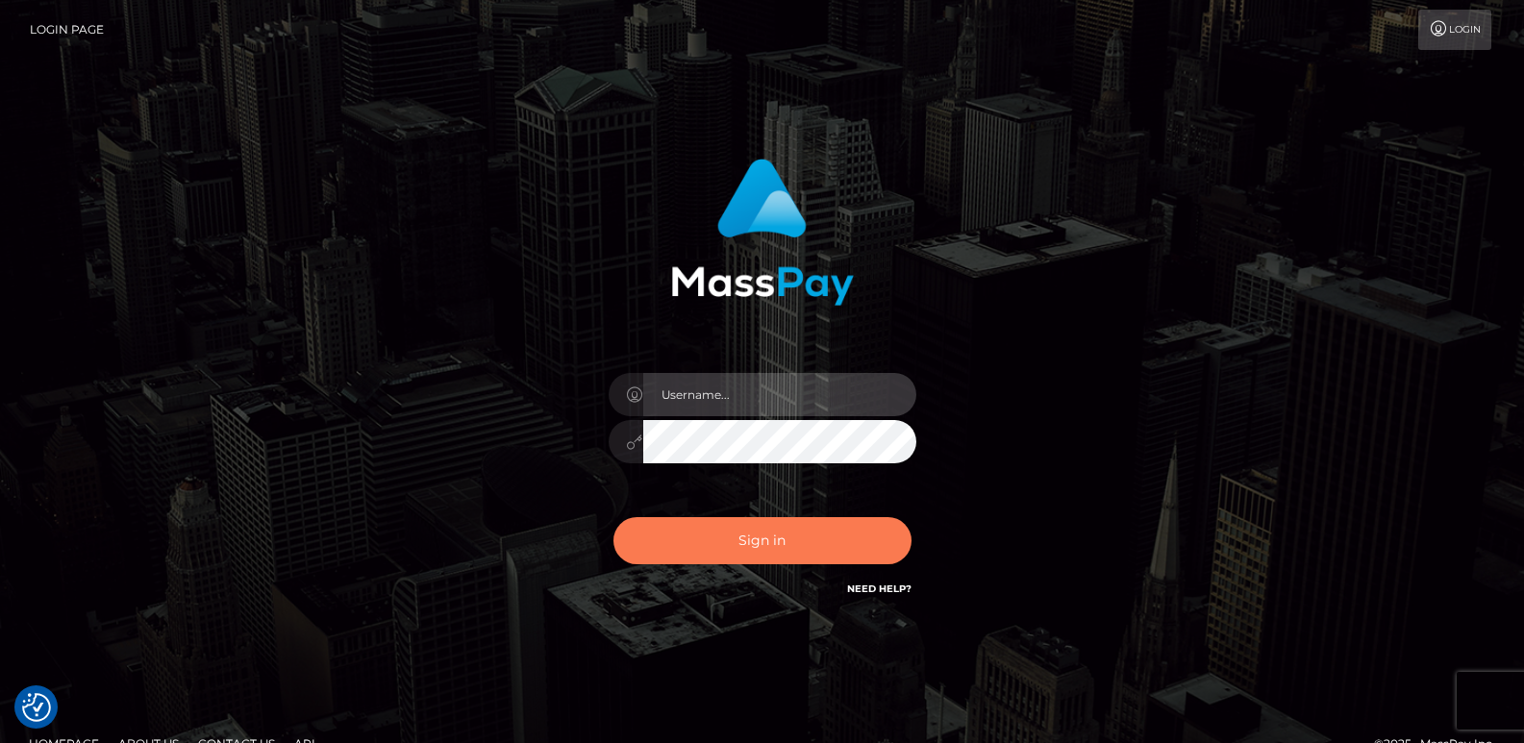
type input "[DOMAIN_NAME]"
click at [694, 550] on button "Sign in" at bounding box center [763, 540] width 298 height 47
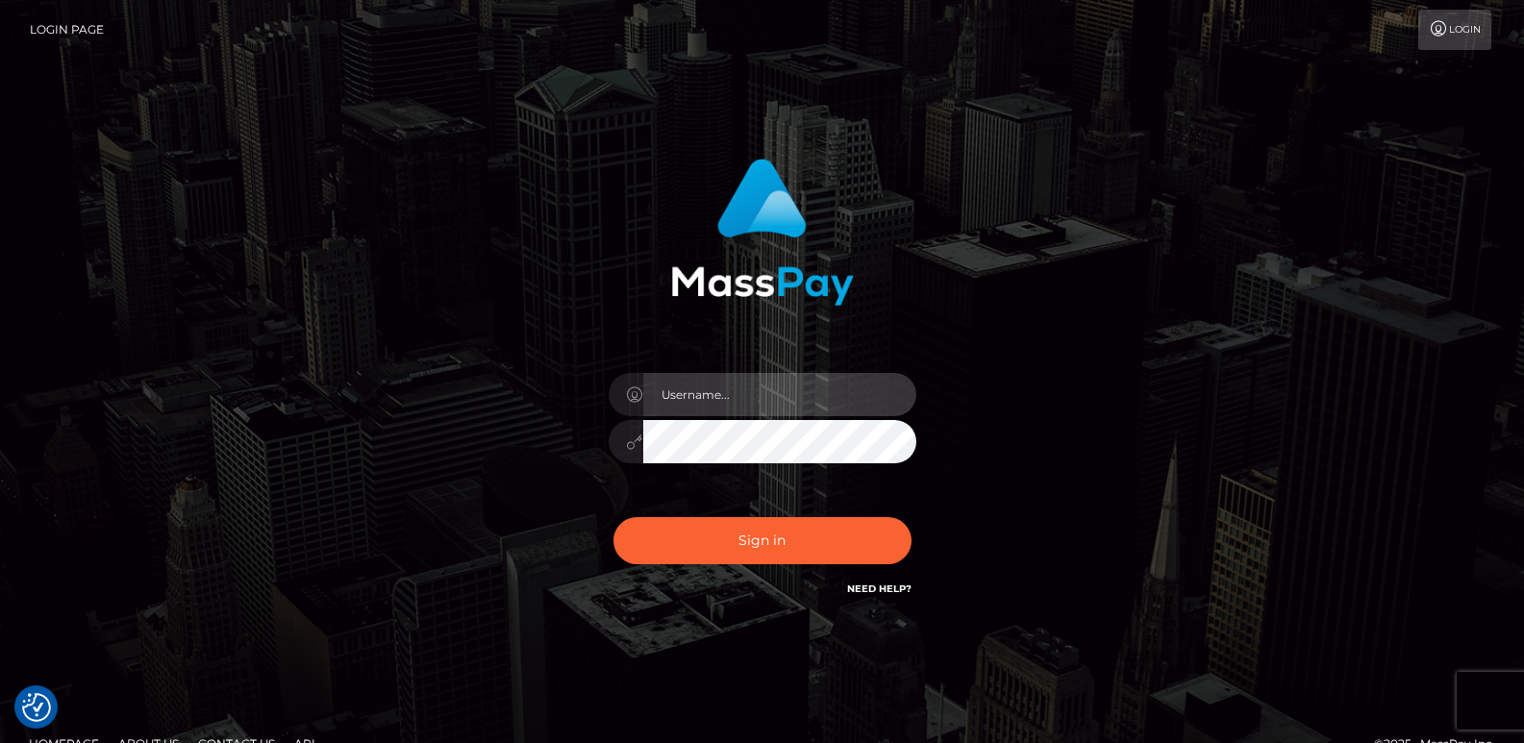
type input "[DOMAIN_NAME]"
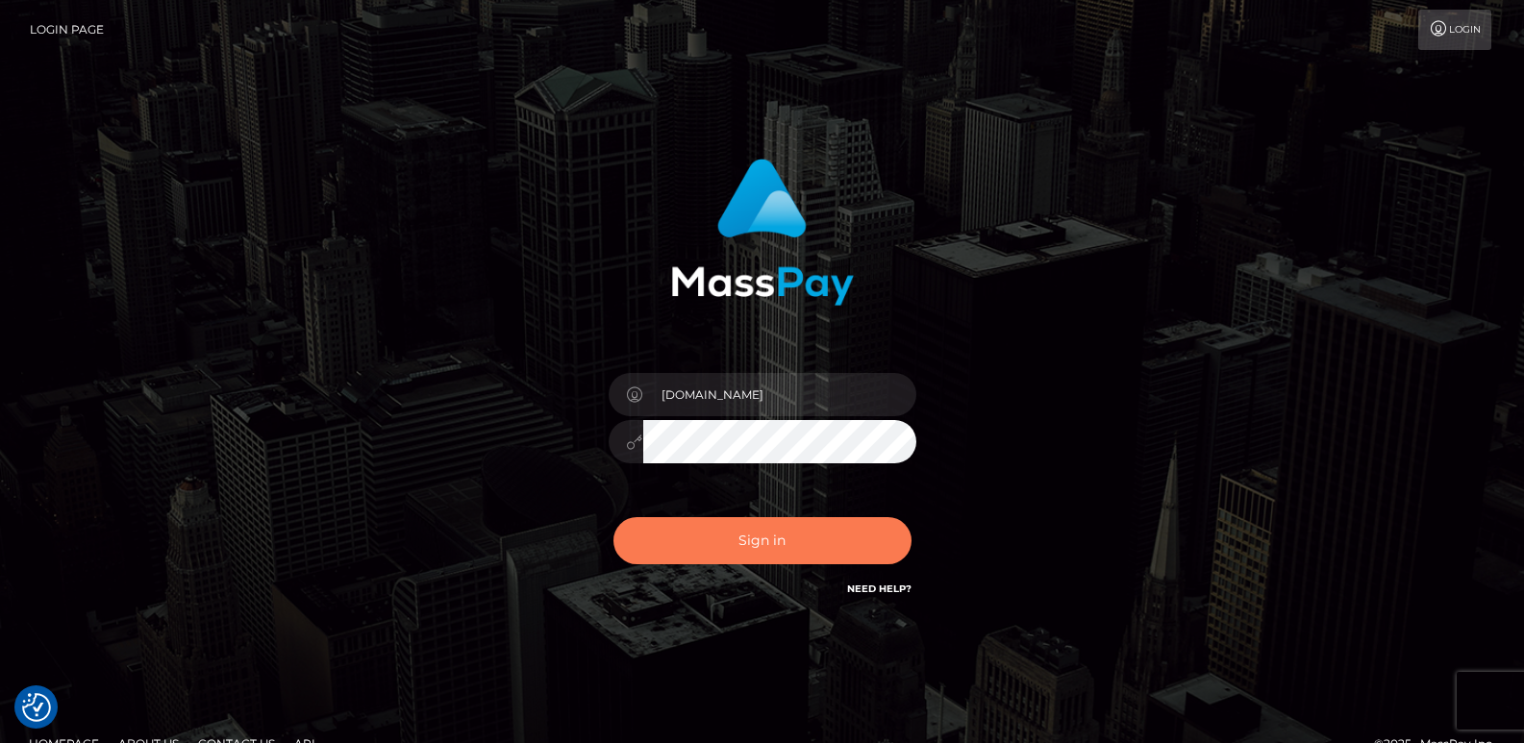
click at [694, 550] on button "Sign in" at bounding box center [763, 540] width 298 height 47
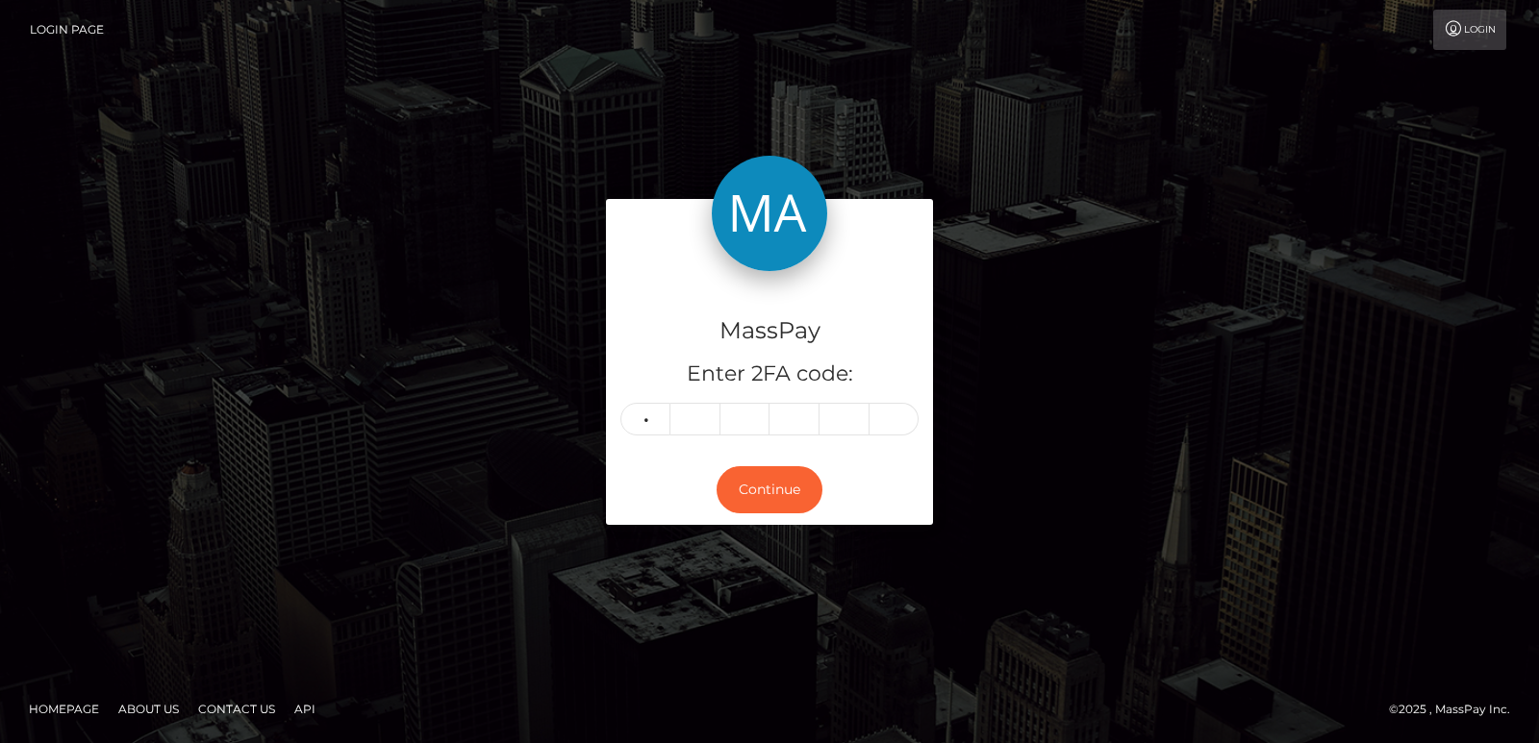
type input "1"
type input "2"
type input "4"
type input "9"
type input "8"
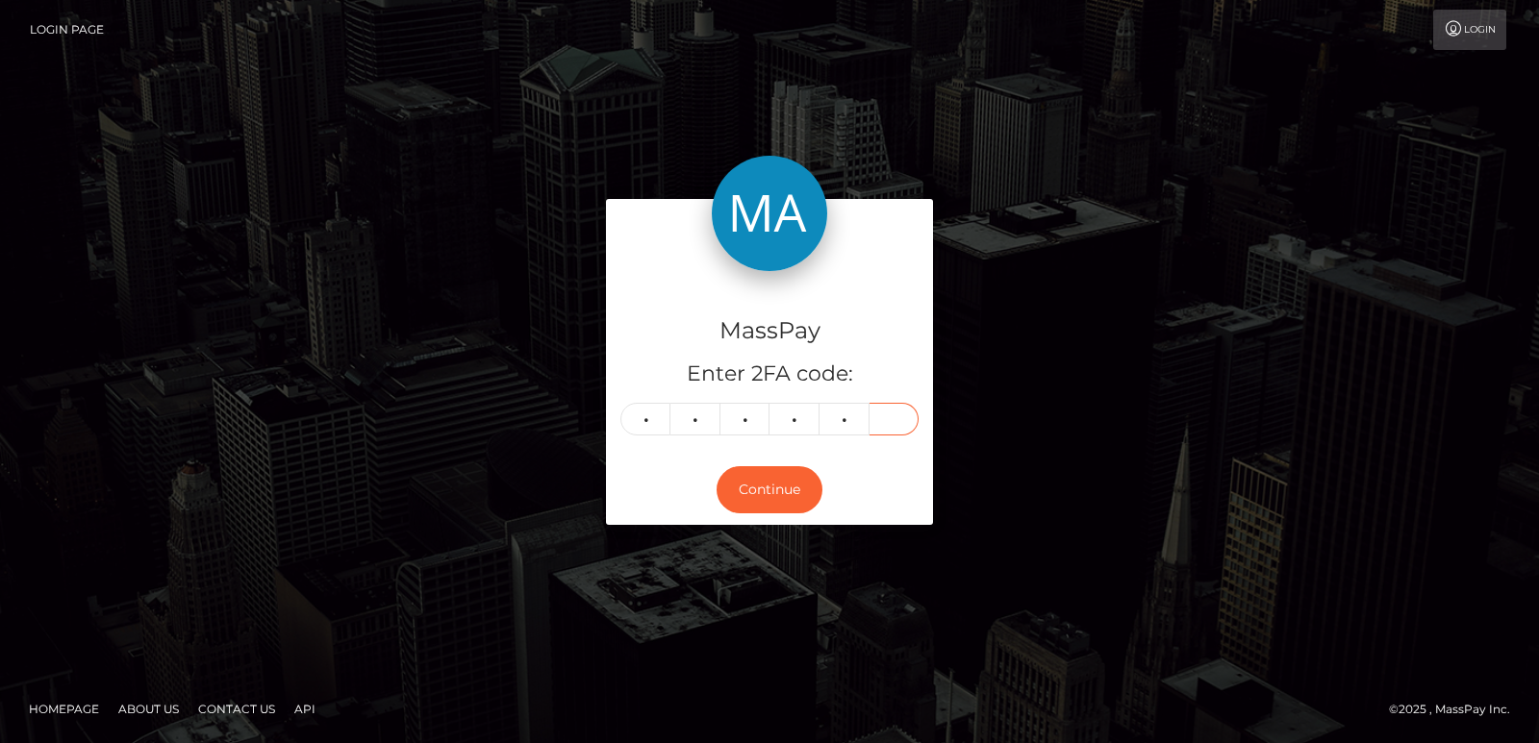
type input "0"
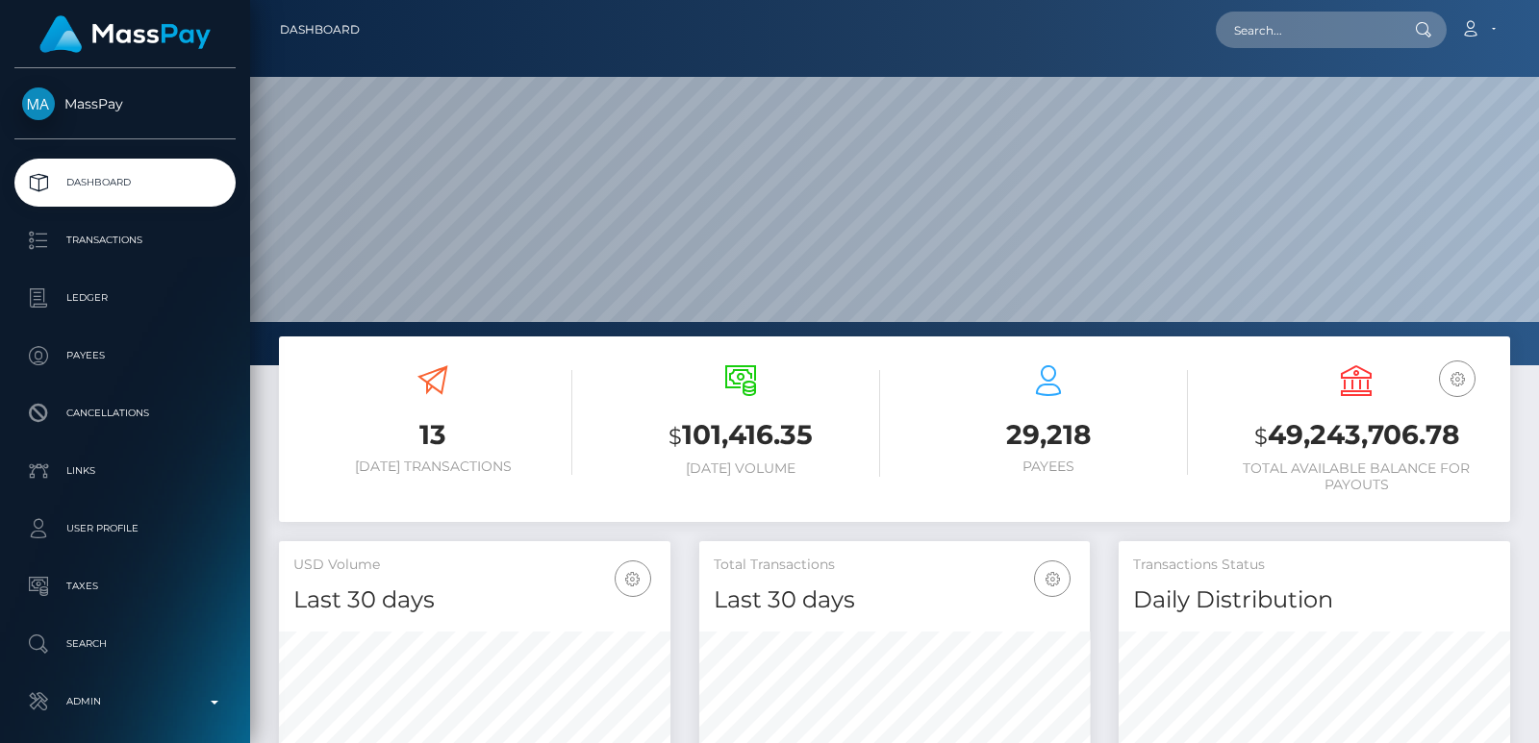
scroll to position [341, 390]
click at [1259, 47] on input "text" at bounding box center [1306, 30] width 181 height 37
paste input "[EMAIL_ADDRESS][DOMAIN_NAME]"
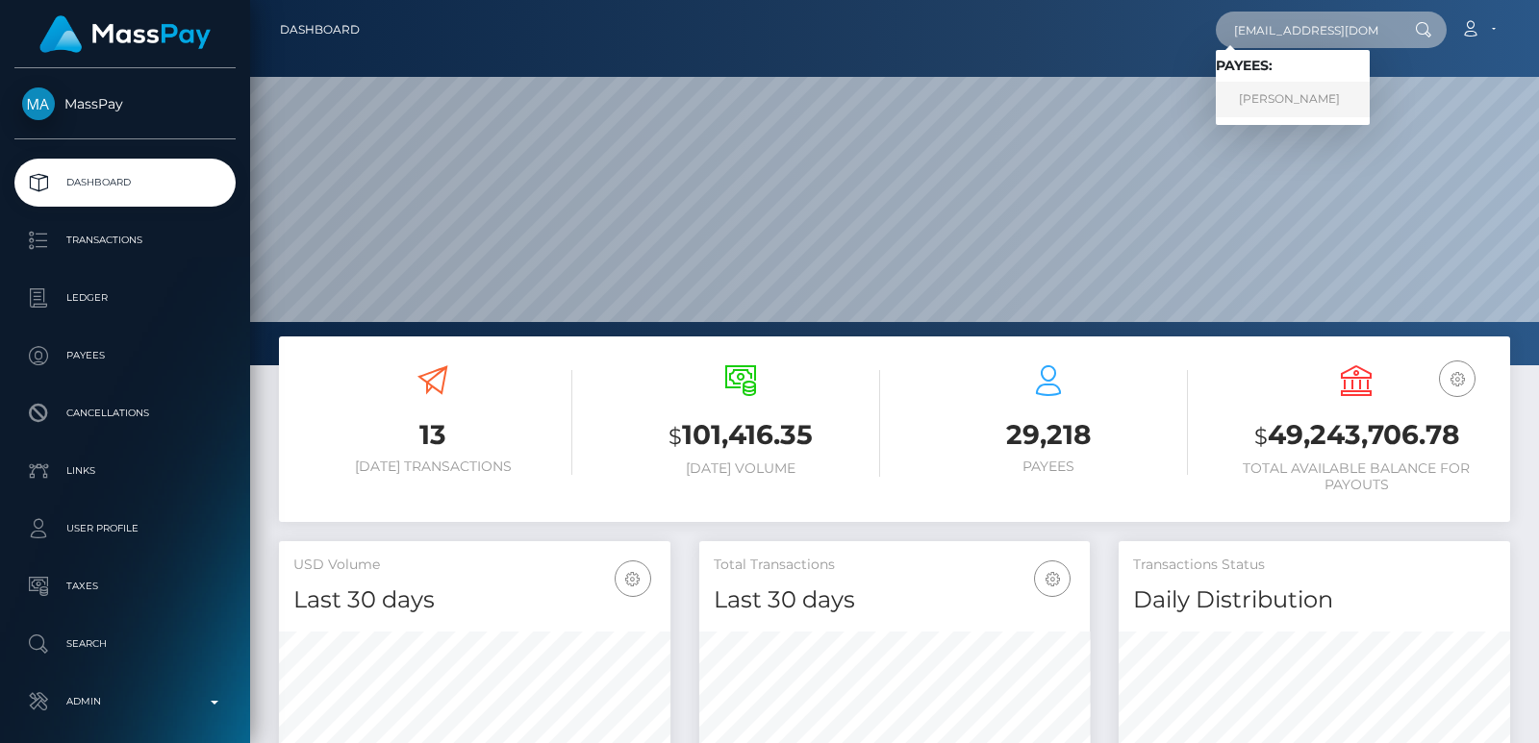
type input "[EMAIL_ADDRESS][DOMAIN_NAME]"
click at [1278, 99] on link "[PERSON_NAME]" at bounding box center [1293, 100] width 154 height 36
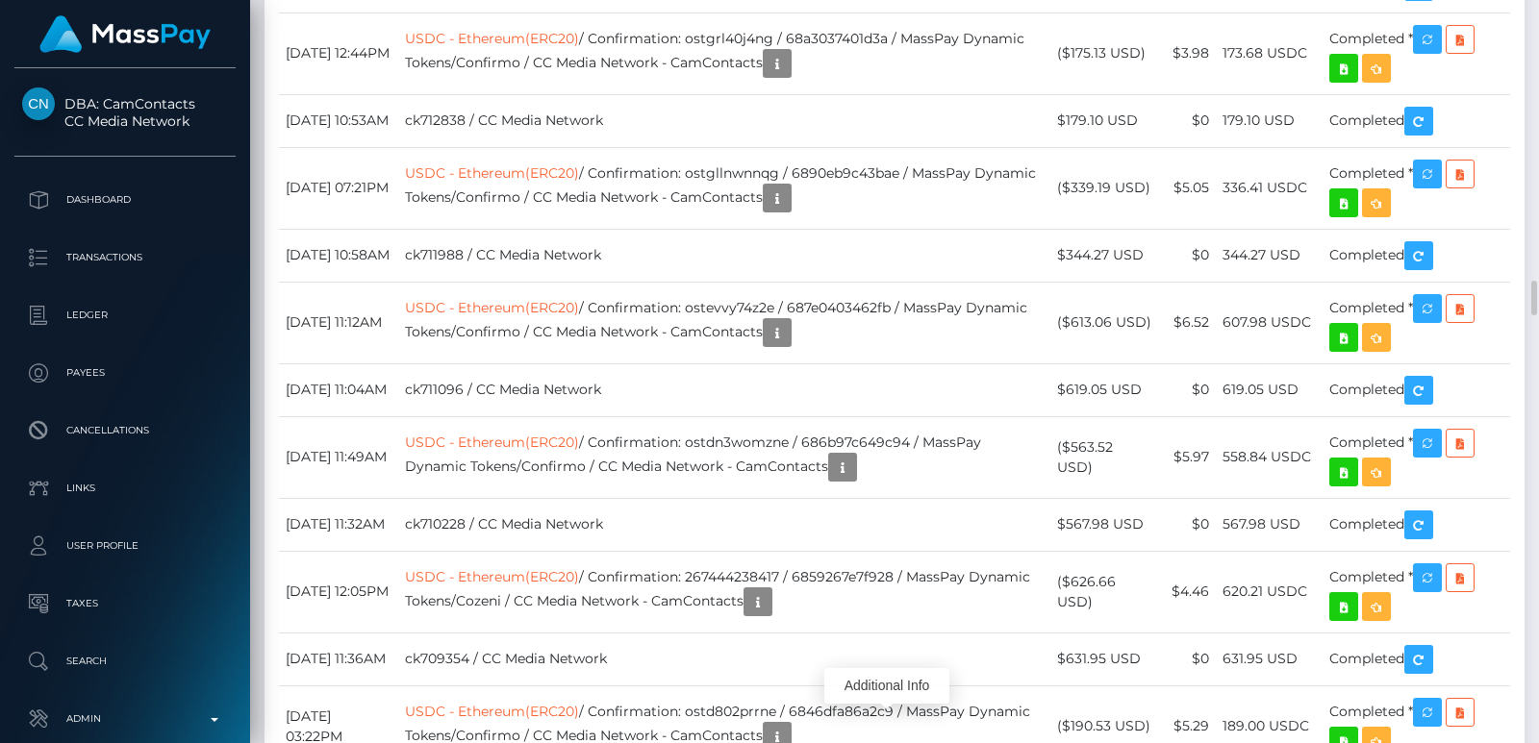
scroll to position [231, 390]
click at [866, 686] on div "Additional Info" at bounding box center [886, 686] width 125 height 36
